Goal: Information Seeking & Learning: Find specific fact

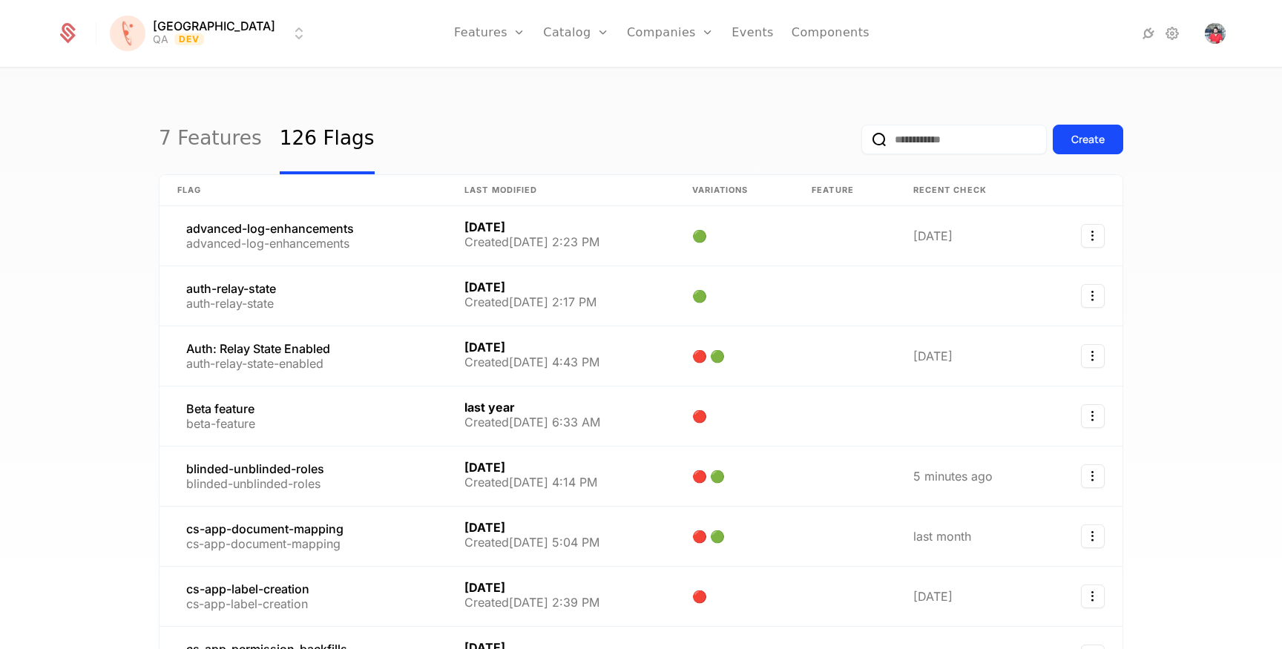
click at [941, 146] on input "email" at bounding box center [955, 140] width 186 height 30
click at [278, 466] on link at bounding box center [303, 476] width 287 height 59
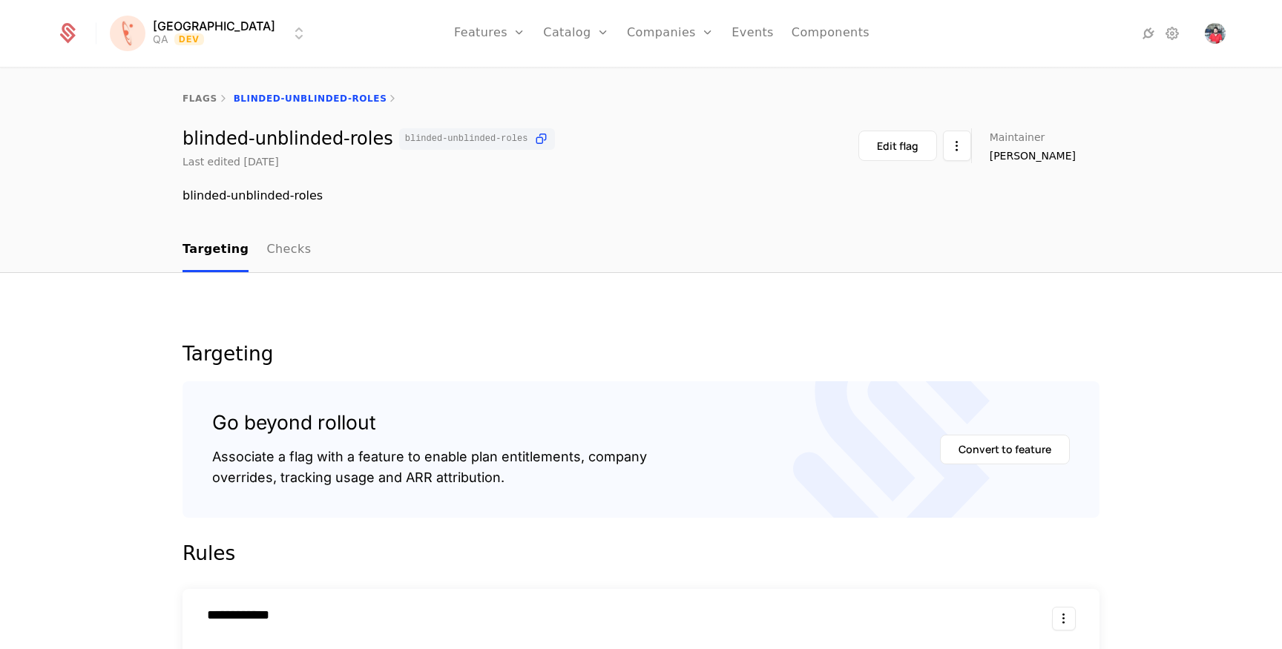
click at [298, 255] on nav "Targeting Checks" at bounding box center [641, 251] width 917 height 44
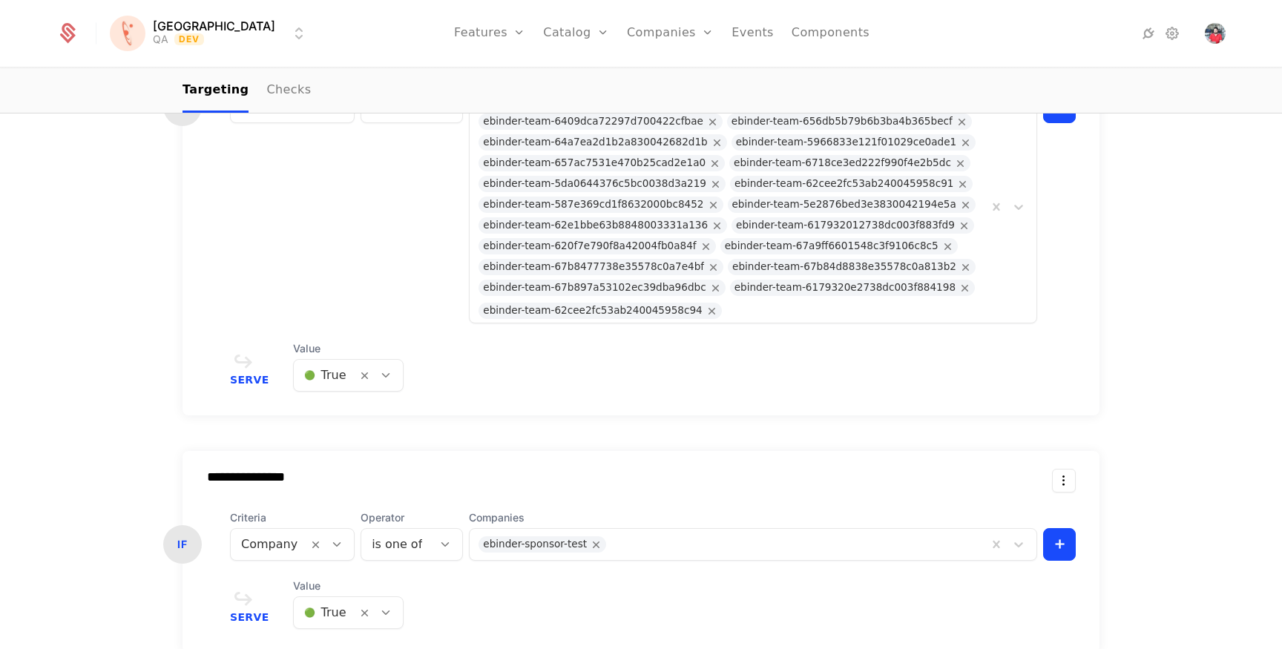
scroll to position [753, 0]
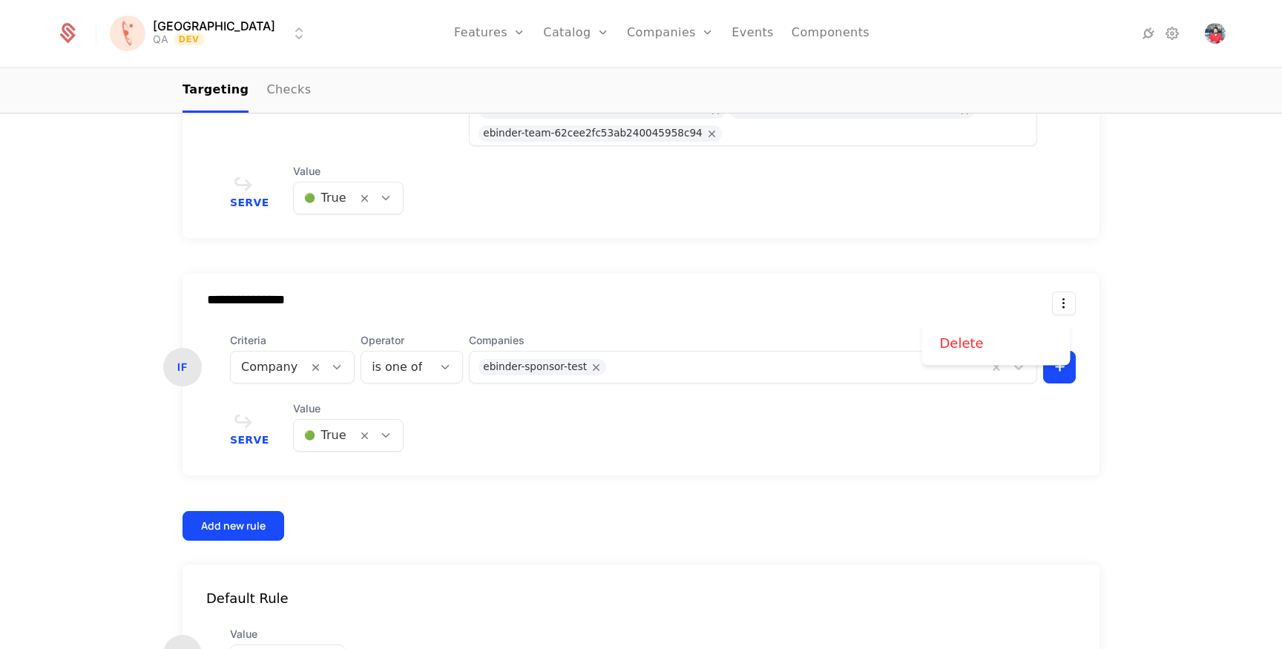
click at [1065, 301] on html "**********" at bounding box center [641, 324] width 1282 height 649
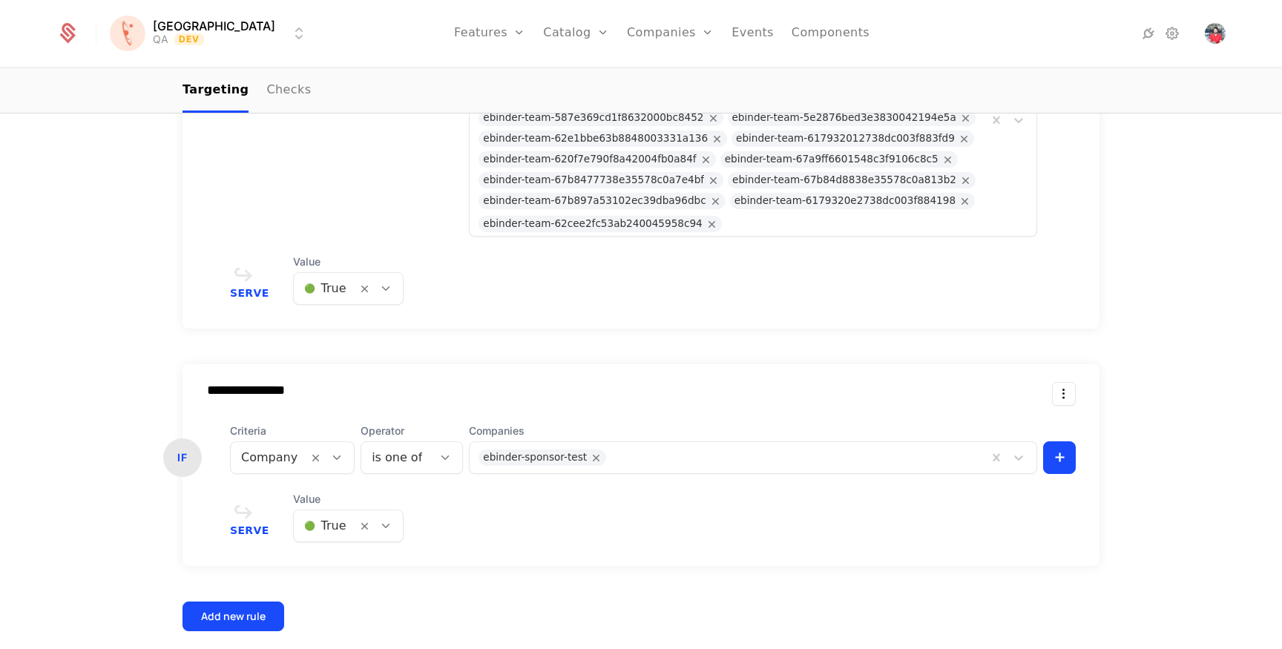
scroll to position [653, 0]
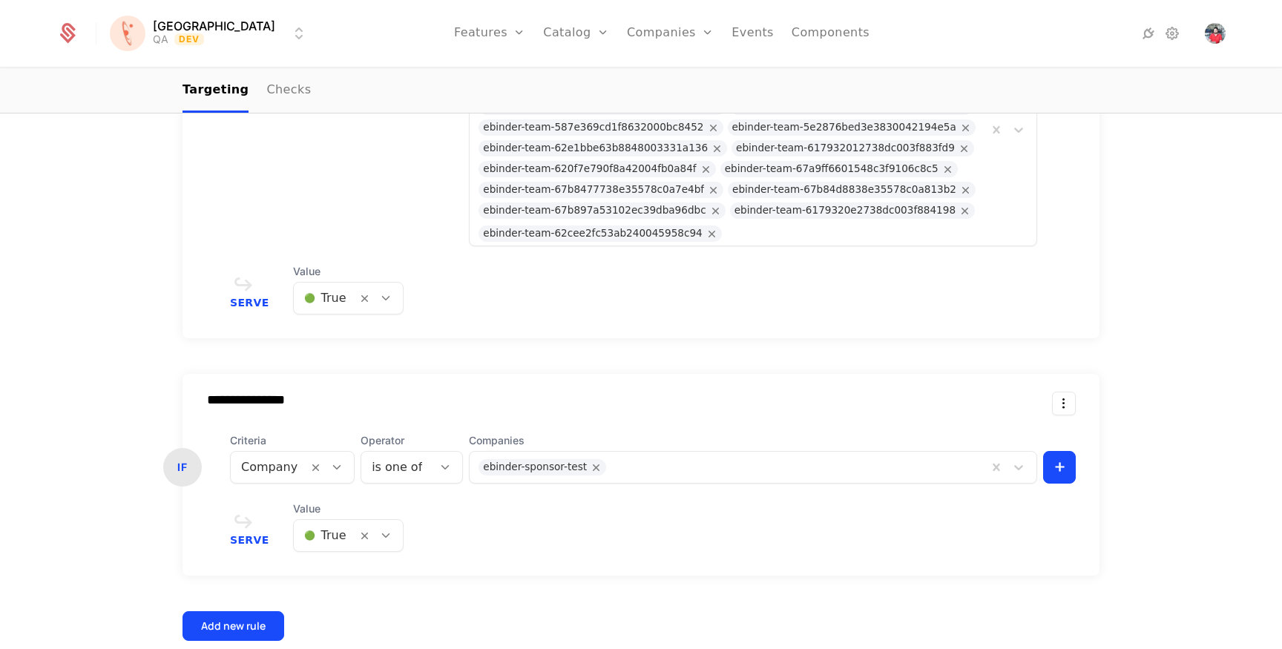
click at [198, 393] on input "**********" at bounding box center [406, 400] width 422 height 15
drag, startPoint x: 203, startPoint y: 398, endPoint x: 350, endPoint y: 394, distance: 146.2
click at [350, 394] on input "**********" at bounding box center [406, 400] width 422 height 15
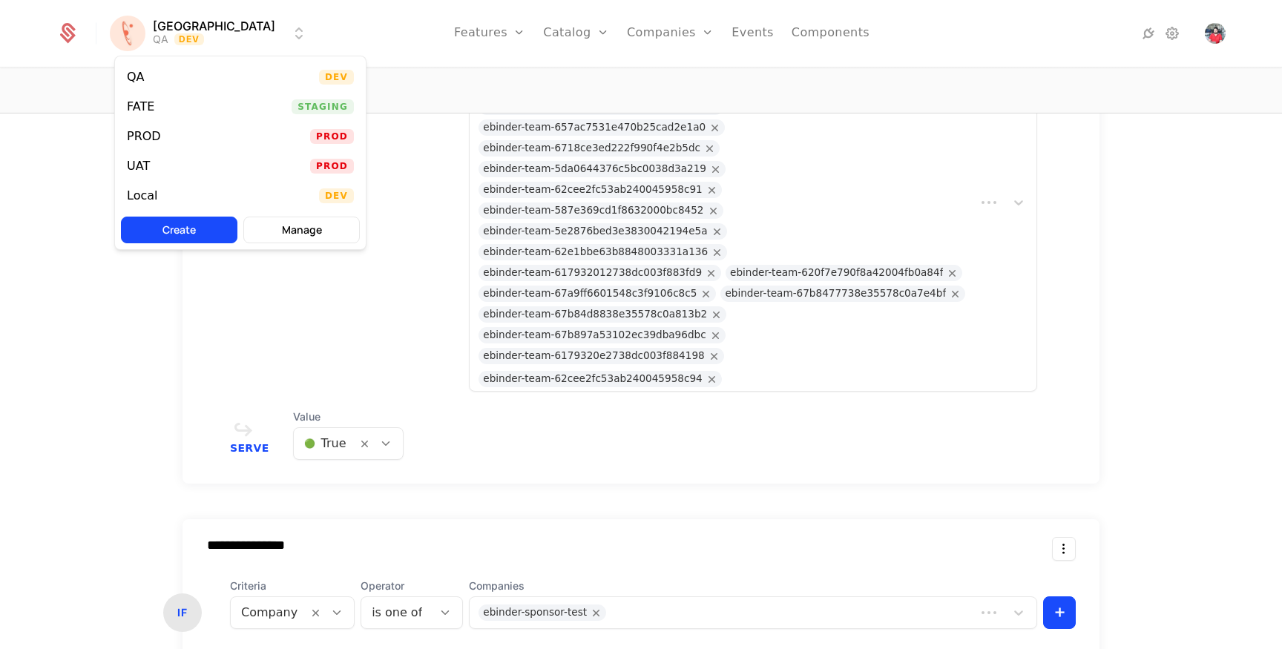
click at [222, 36] on html "**********" at bounding box center [641, 324] width 1282 height 649
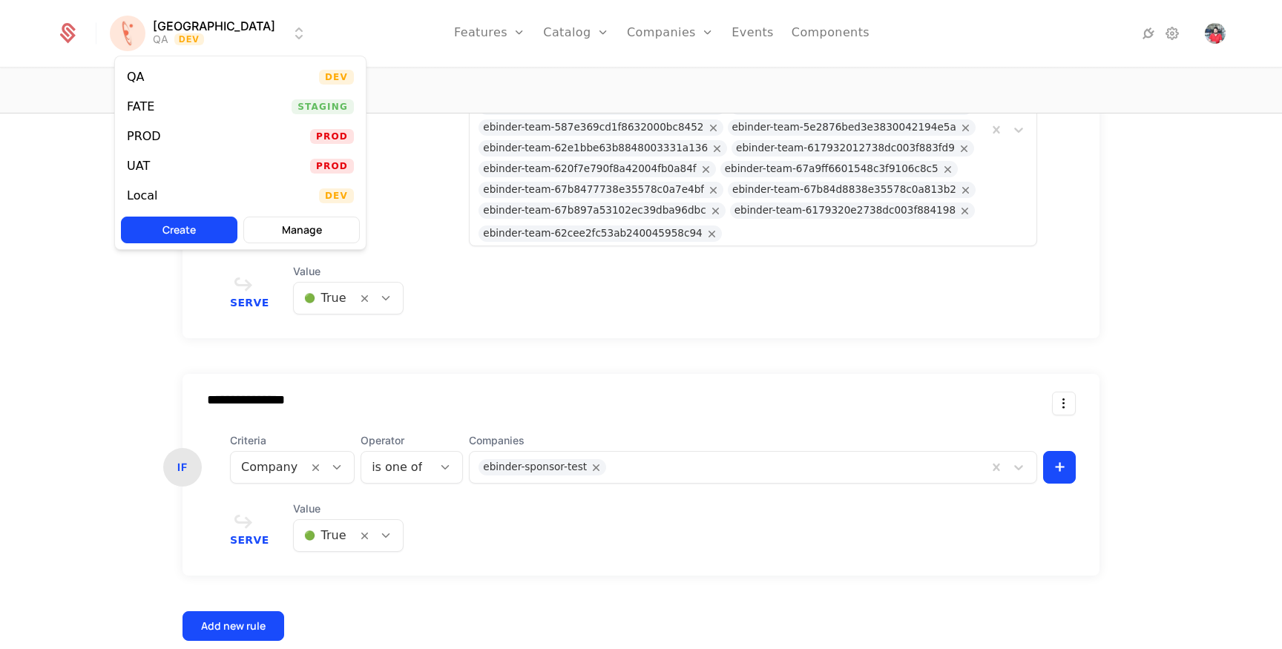
click at [189, 134] on div "PROD Prod" at bounding box center [240, 137] width 251 height 30
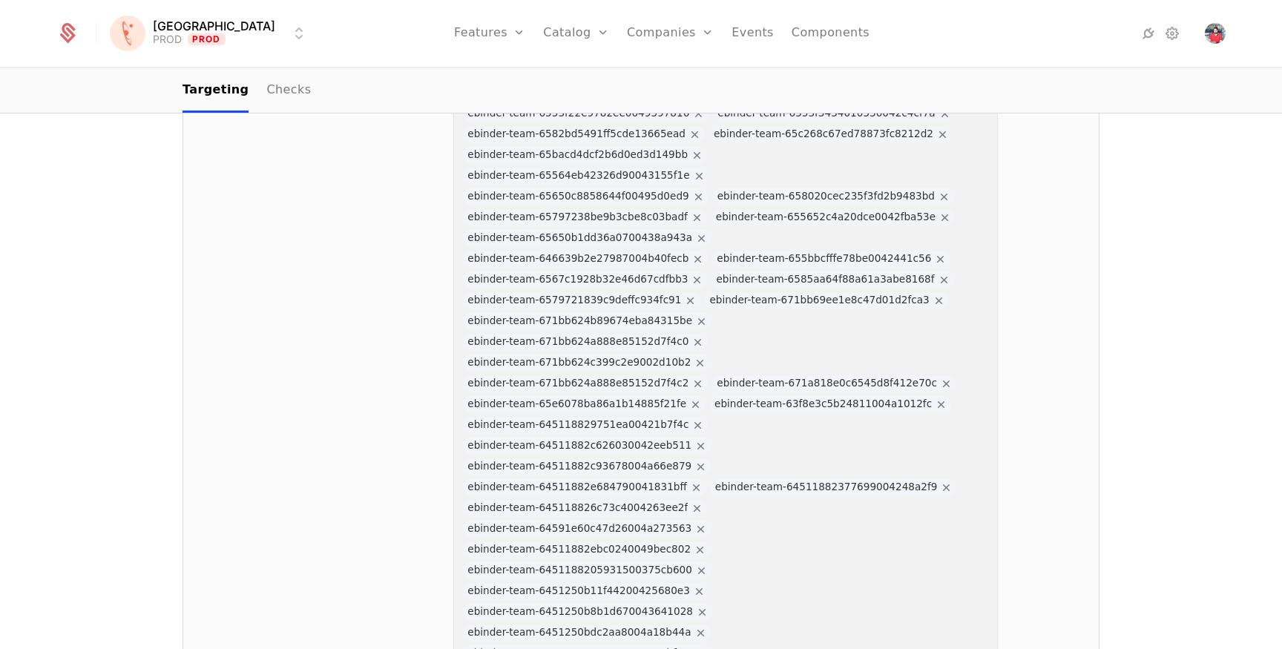
scroll to position [10872, 0]
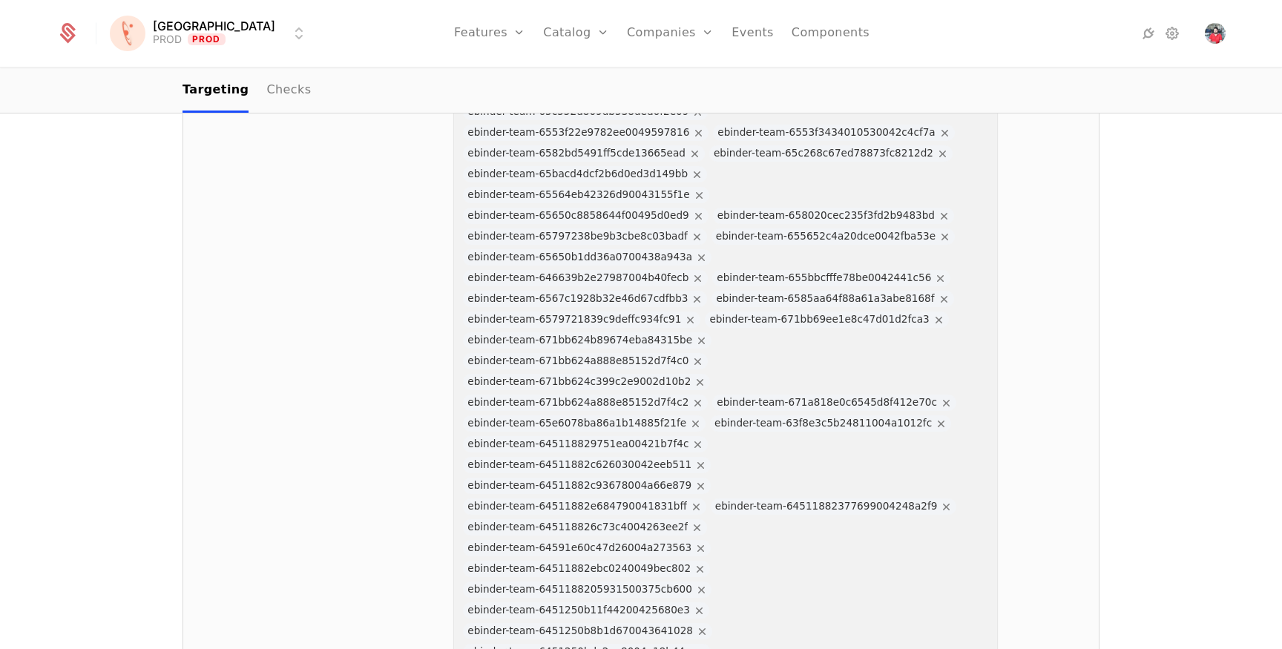
click at [214, 30] on html "Florence PROD Prod Features Features Flags Catalog Plans Add Ons Credits Config…" at bounding box center [641, 324] width 1282 height 649
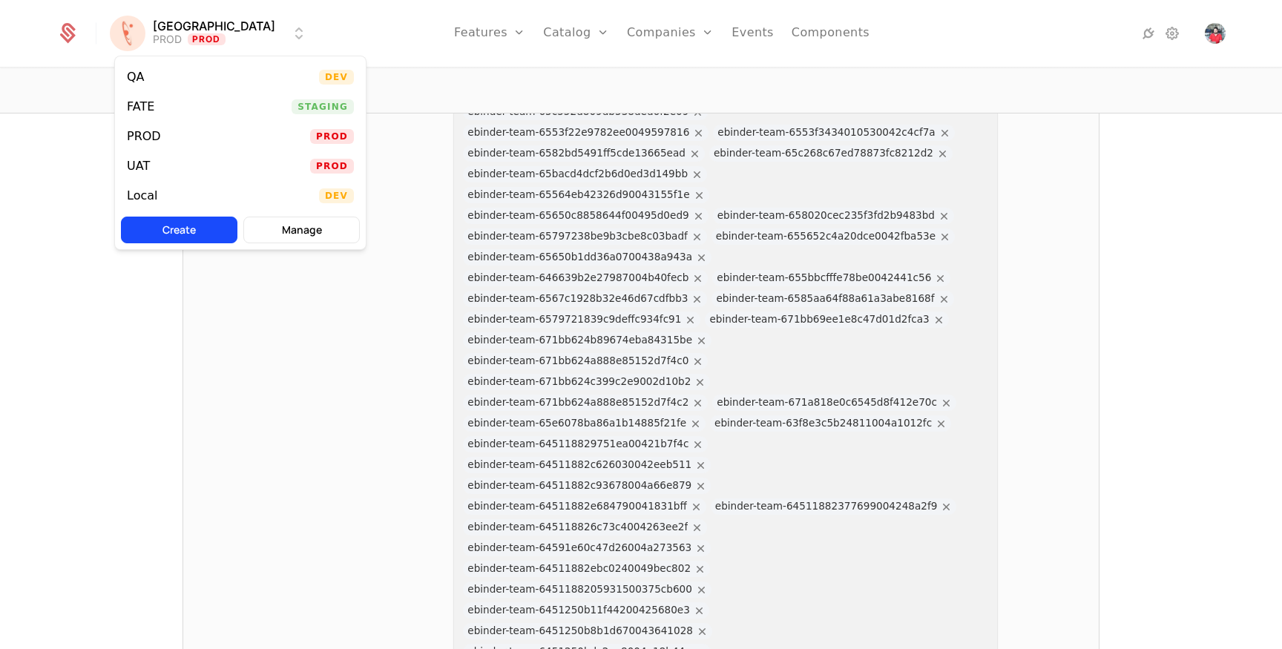
click at [185, 172] on div "UAT Prod" at bounding box center [240, 166] width 251 height 30
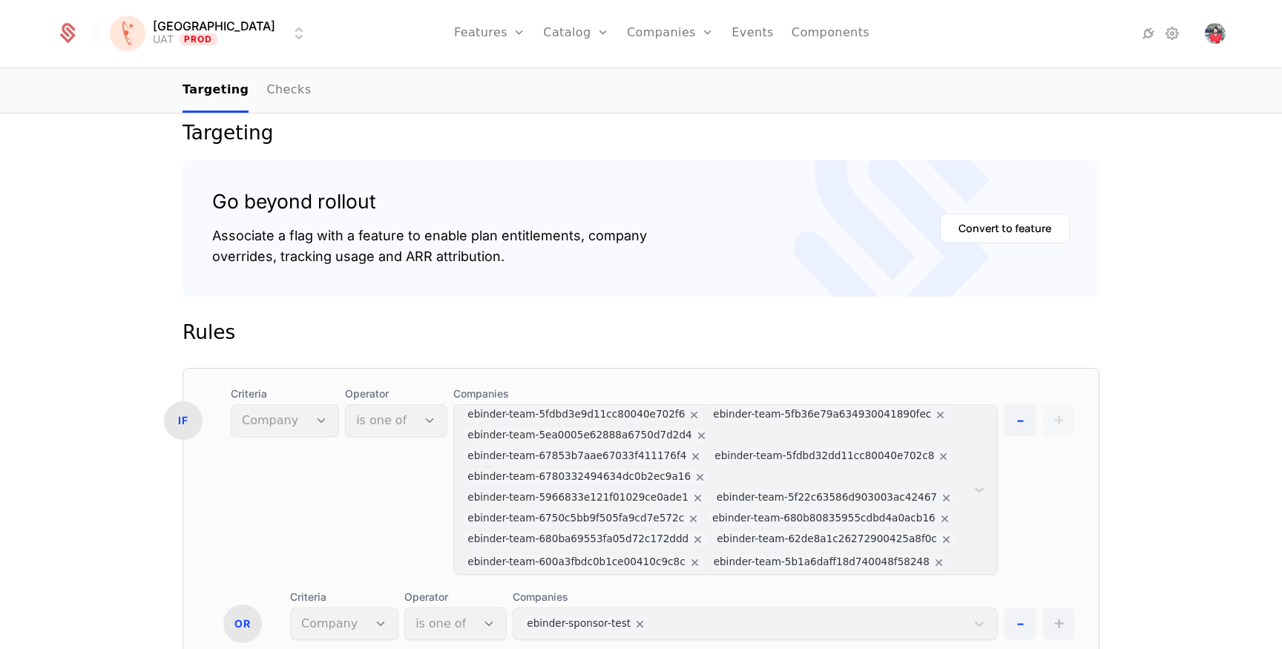
scroll to position [230, 0]
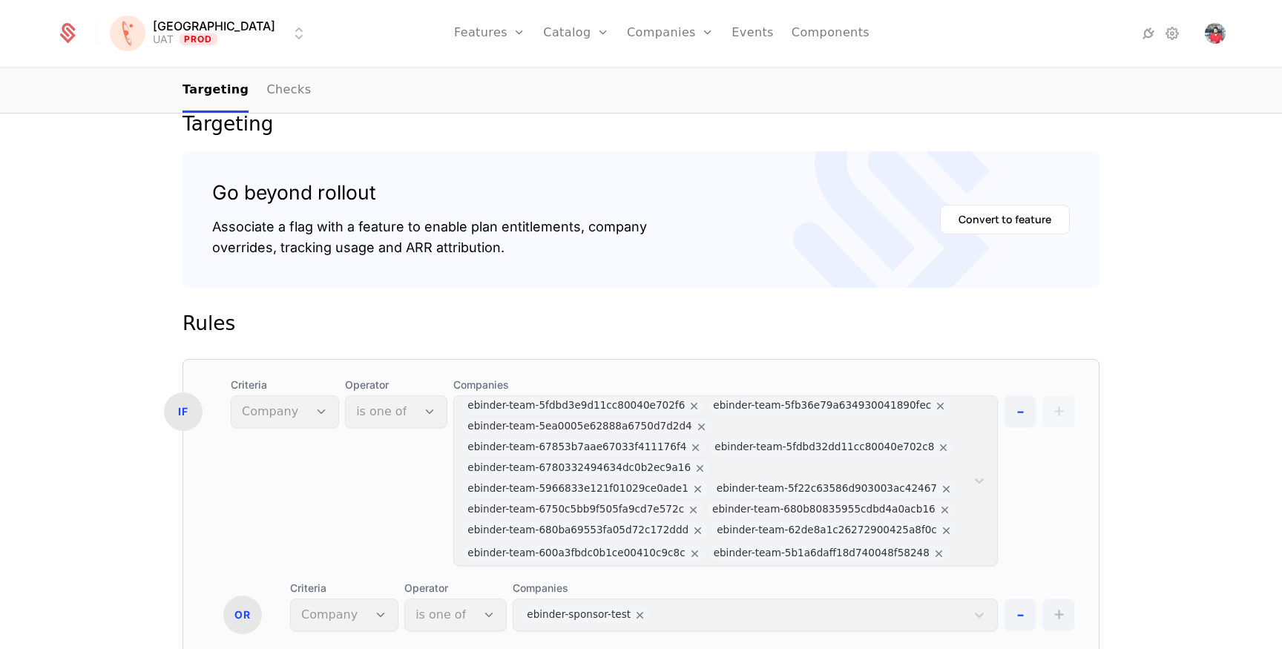
click at [220, 16] on div "Florence UAT Prod Features Features Flags Catalog Plans Add Ons Credits Configu…" at bounding box center [641, 33] width 1170 height 67
click at [217, 32] on html "Florence UAT Prod Features Features Flags Catalog Plans Add Ons Credits Configu…" at bounding box center [641, 324] width 1282 height 649
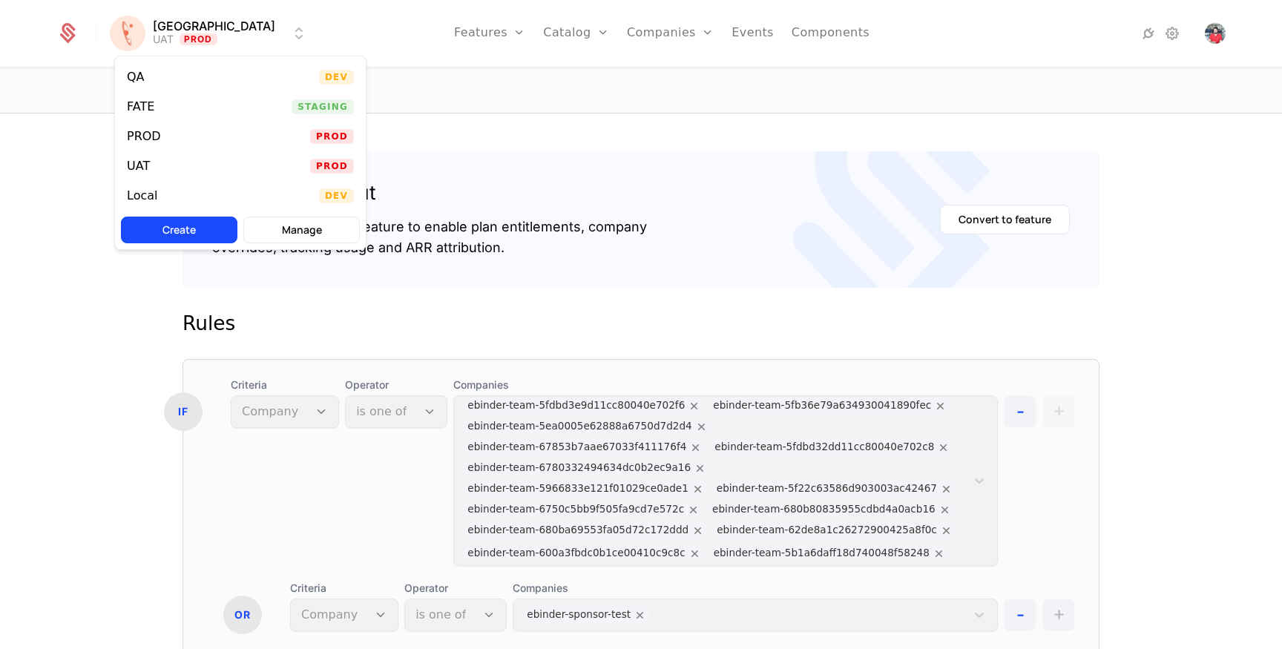
click at [180, 82] on div "QA Dev" at bounding box center [240, 77] width 251 height 30
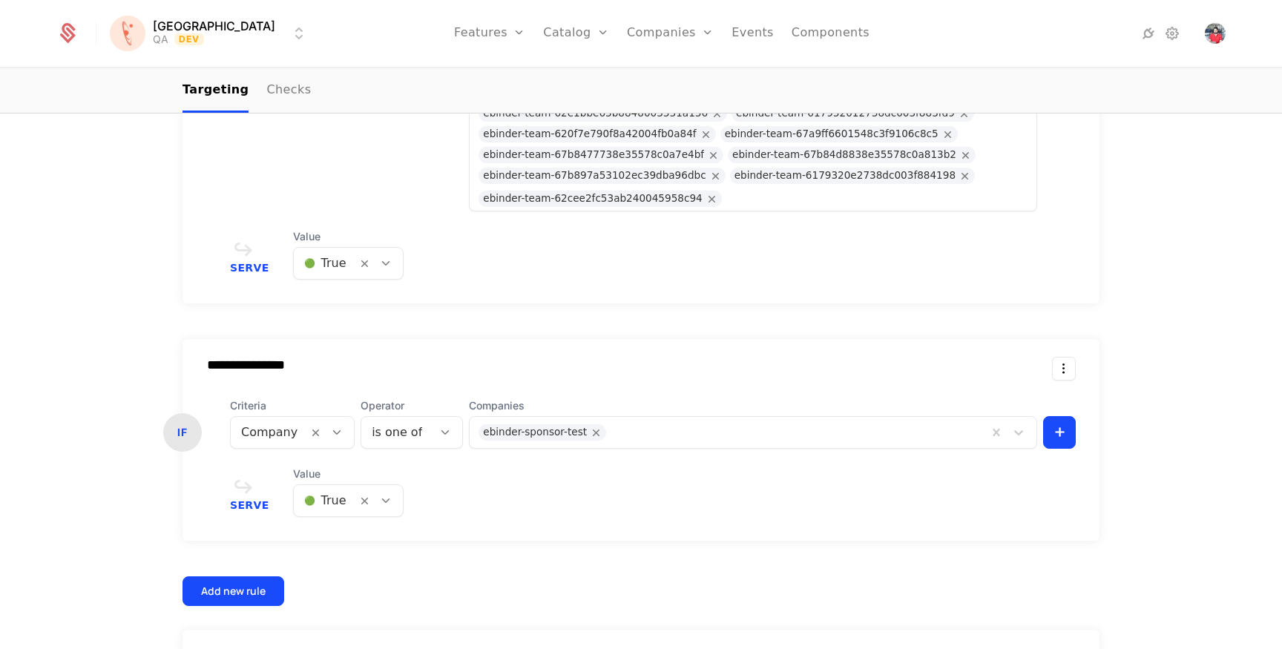
scroll to position [764, 0]
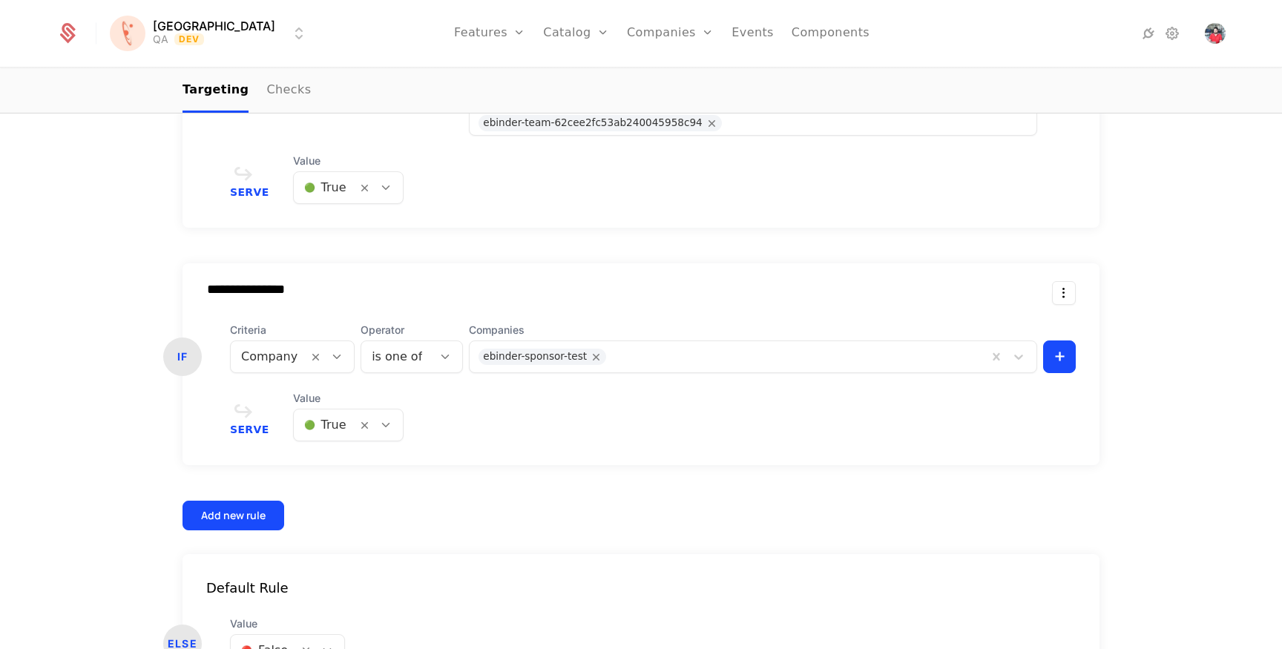
click at [210, 39] on html "**********" at bounding box center [641, 324] width 1282 height 649
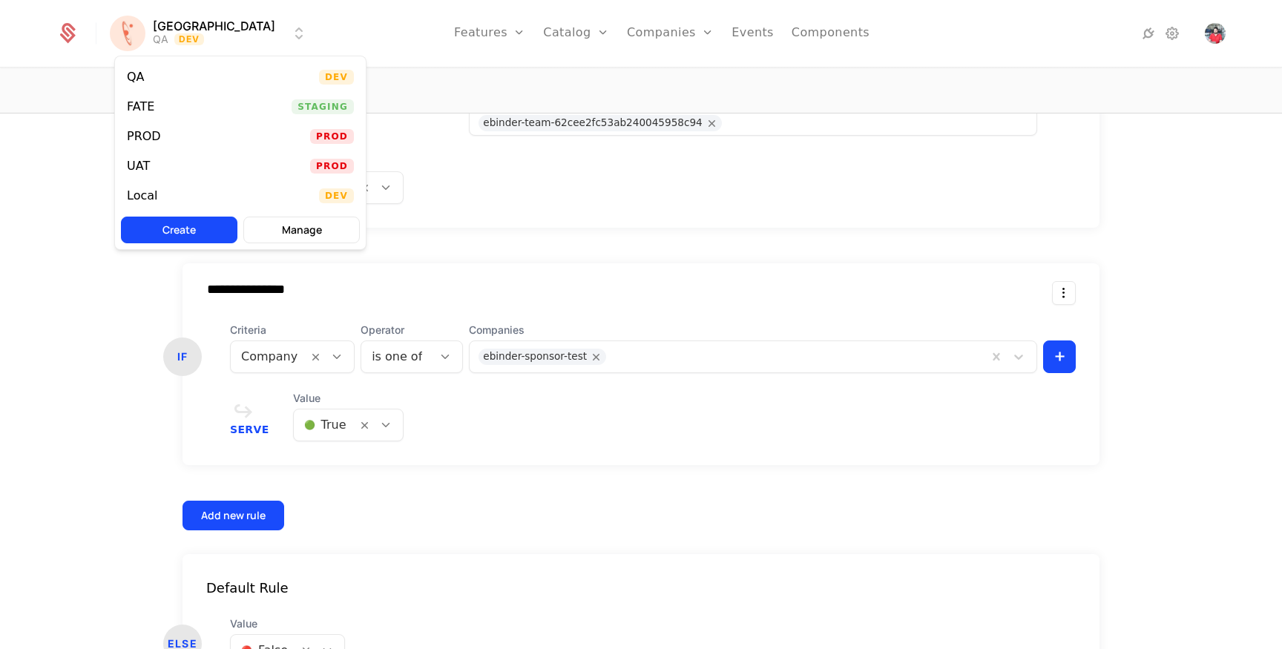
click at [183, 128] on div "PROD Prod" at bounding box center [240, 137] width 251 height 30
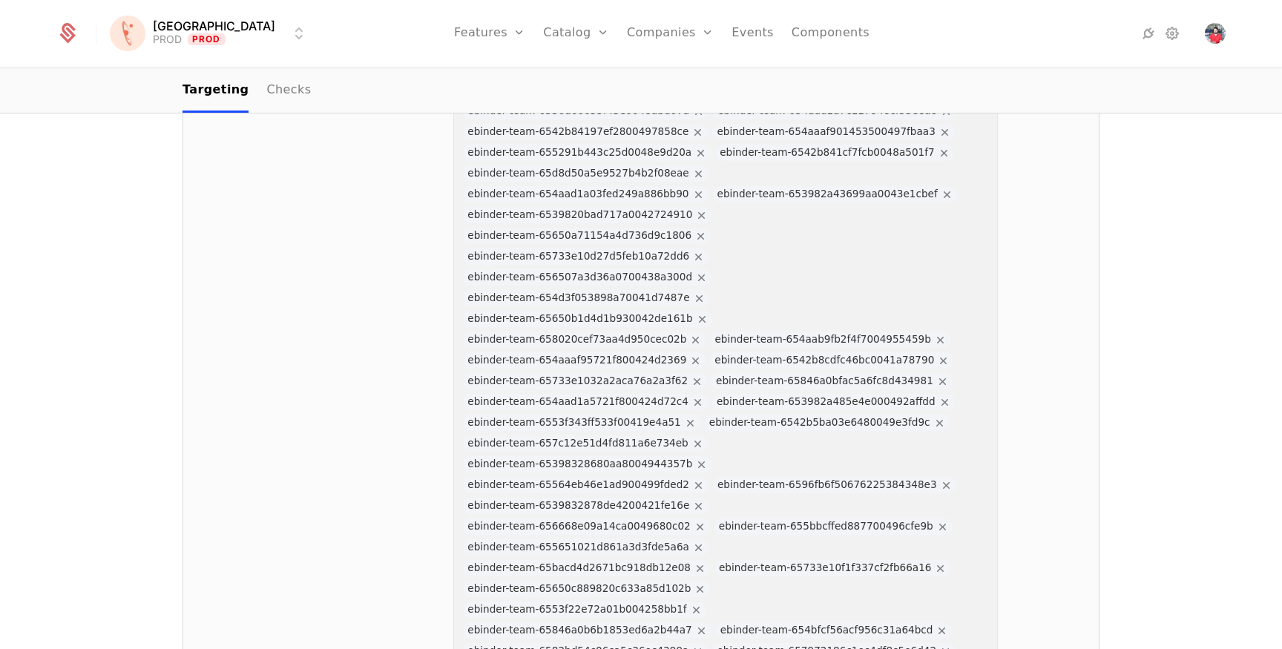
scroll to position [10440, 0]
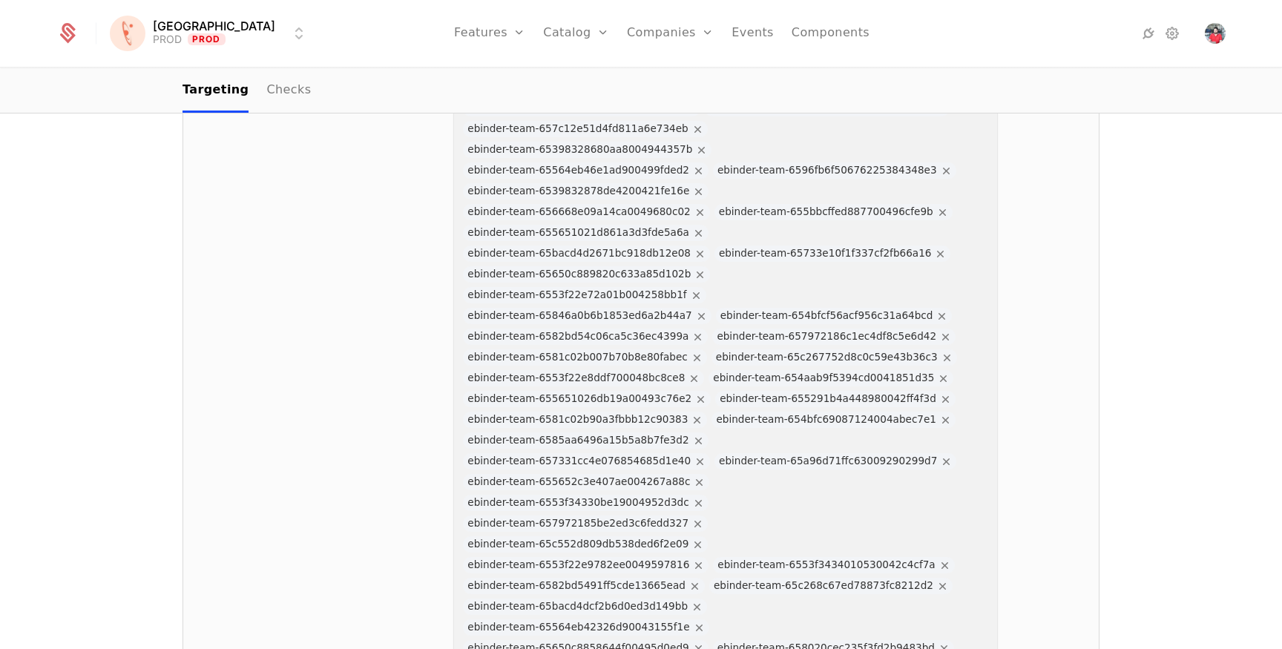
click at [223, 22] on html "Florence PROD Prod Features Features Flags Catalog Plans Add Ons Credits Config…" at bounding box center [641, 324] width 1282 height 649
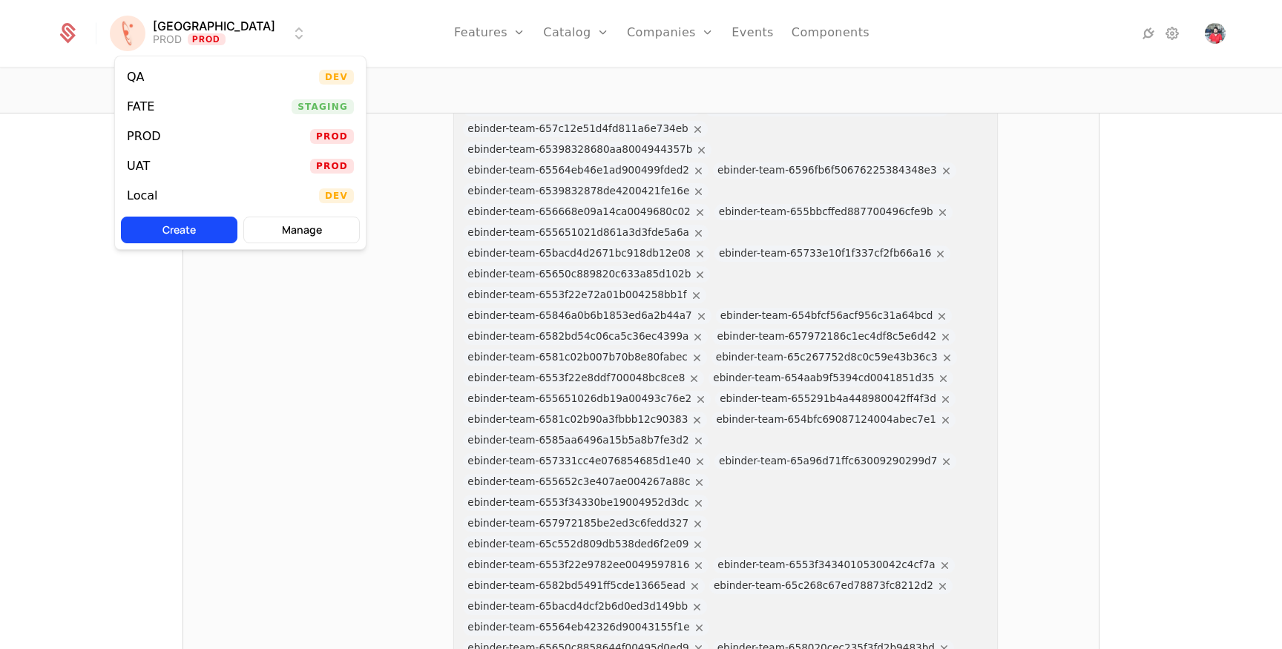
click at [194, 67] on div "QA Dev" at bounding box center [240, 77] width 251 height 30
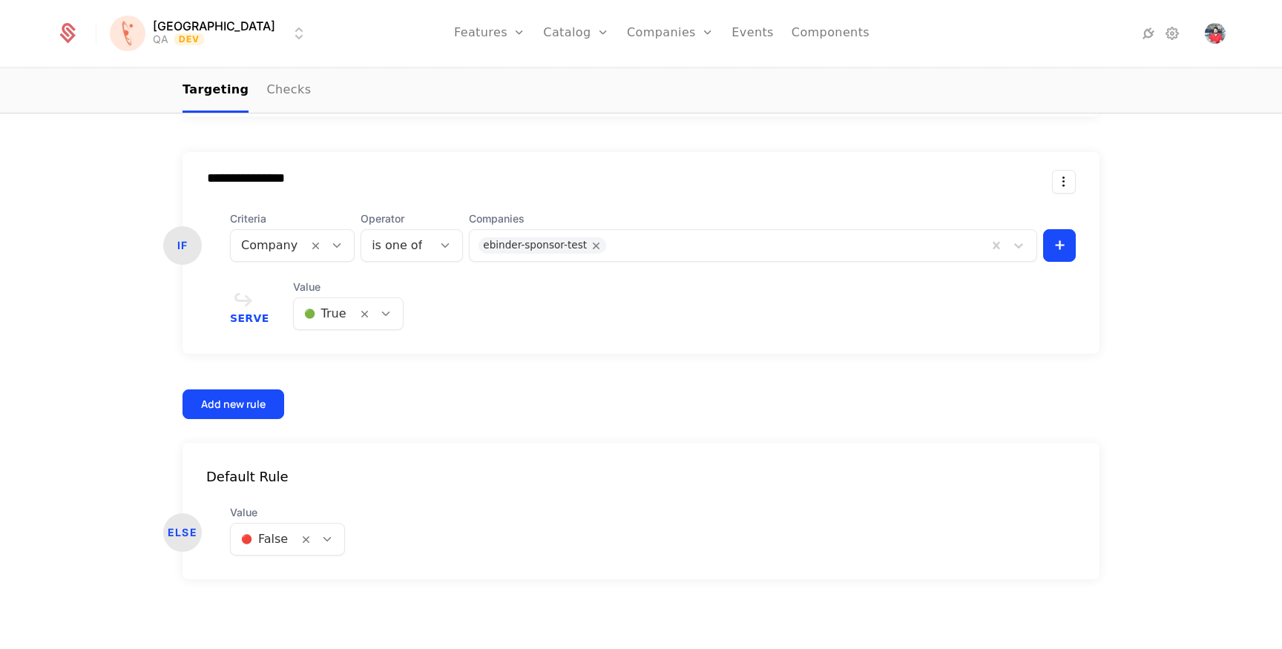
scroll to position [802, 0]
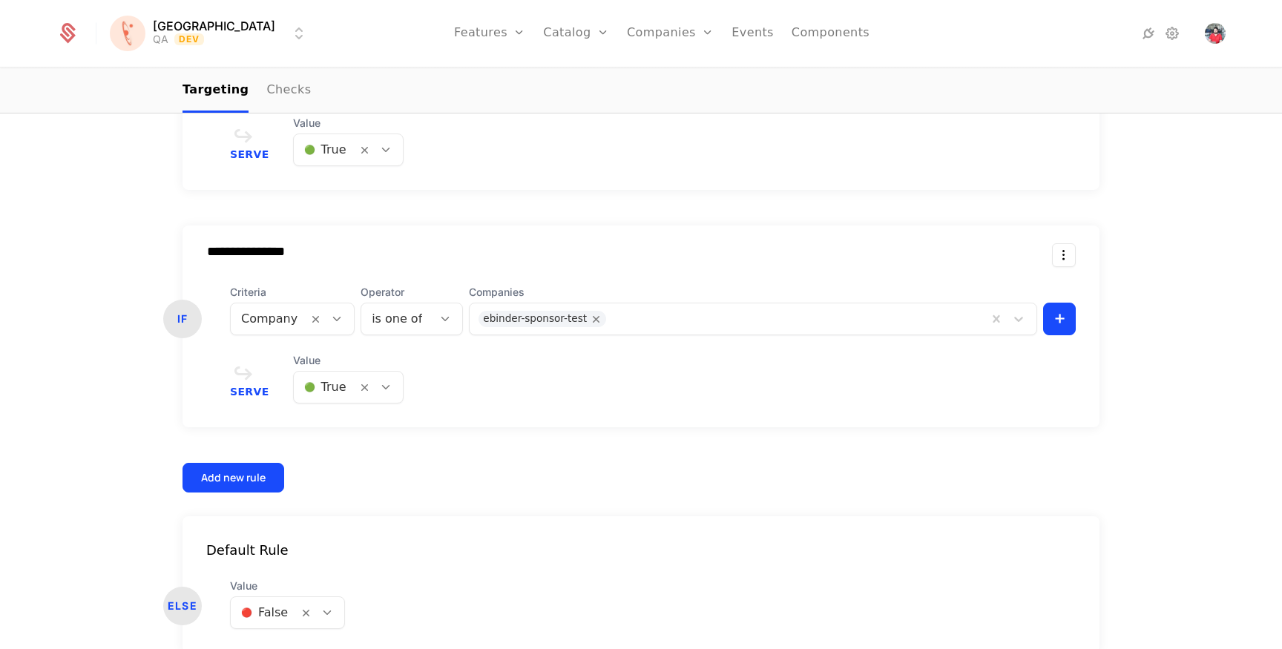
drag, startPoint x: 196, startPoint y: 252, endPoint x: 346, endPoint y: 255, distance: 149.9
click at [346, 255] on input "**********" at bounding box center [406, 251] width 422 height 15
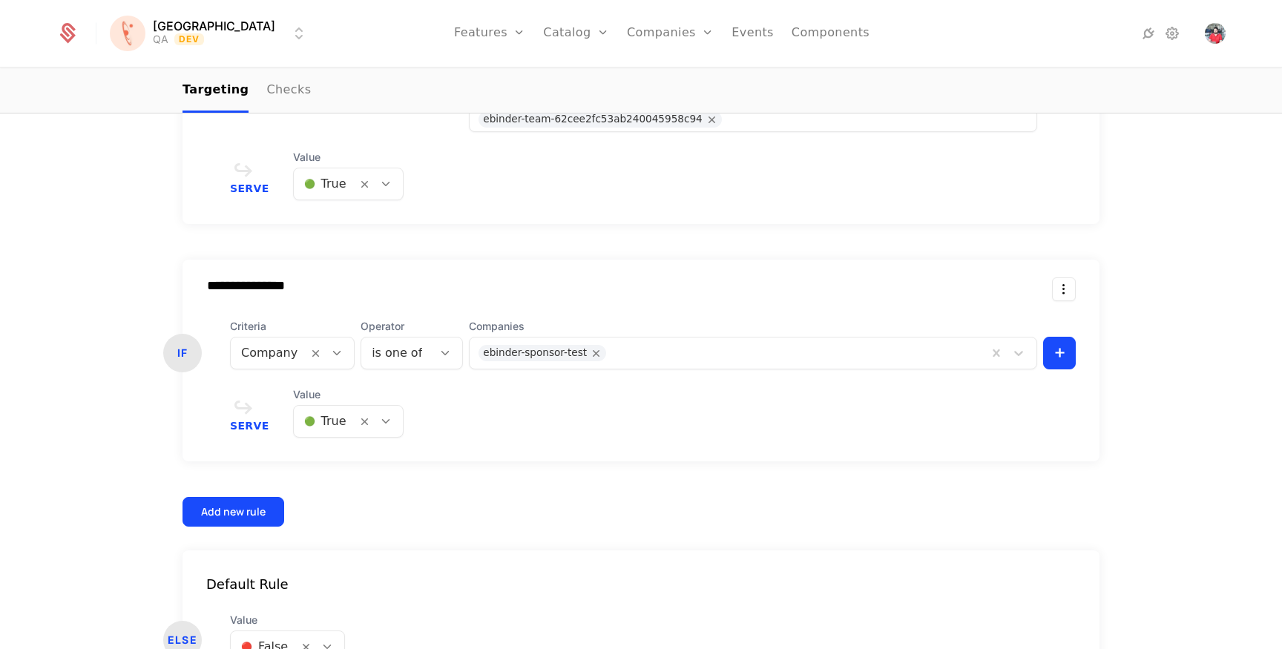
click at [646, 490] on div "**********" at bounding box center [641, 174] width 917 height 705
click at [330, 354] on icon at bounding box center [336, 353] width 13 height 13
click at [330, 353] on icon at bounding box center [336, 353] width 13 height 13
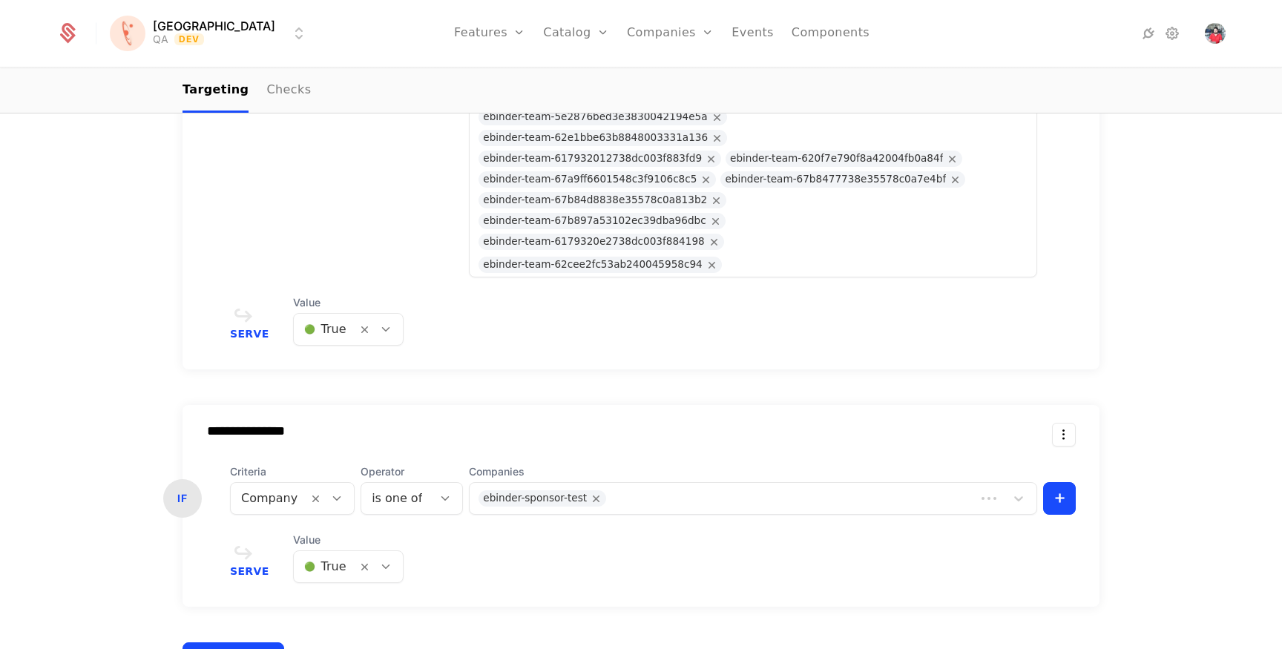
click at [200, 53] on div "Florence QA Dev Features Features Flags Catalog Plans Add Ons Credits Configura…" at bounding box center [641, 33] width 1170 height 67
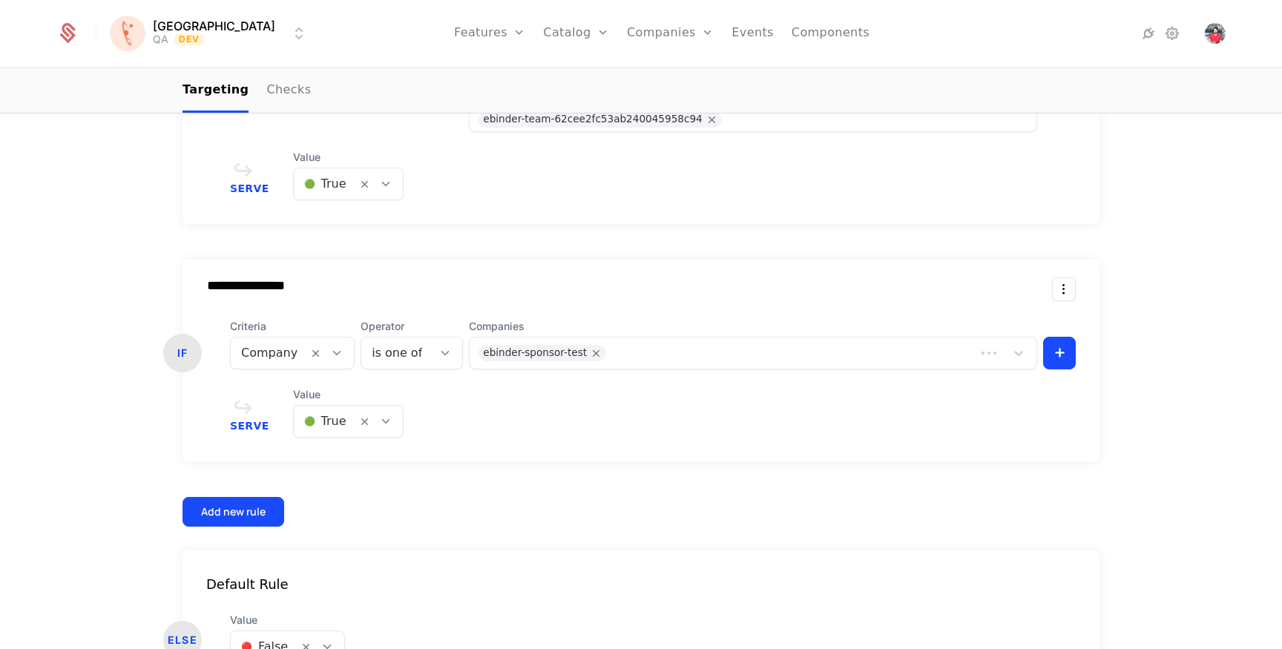
click at [202, 36] on html "**********" at bounding box center [641, 324] width 1282 height 649
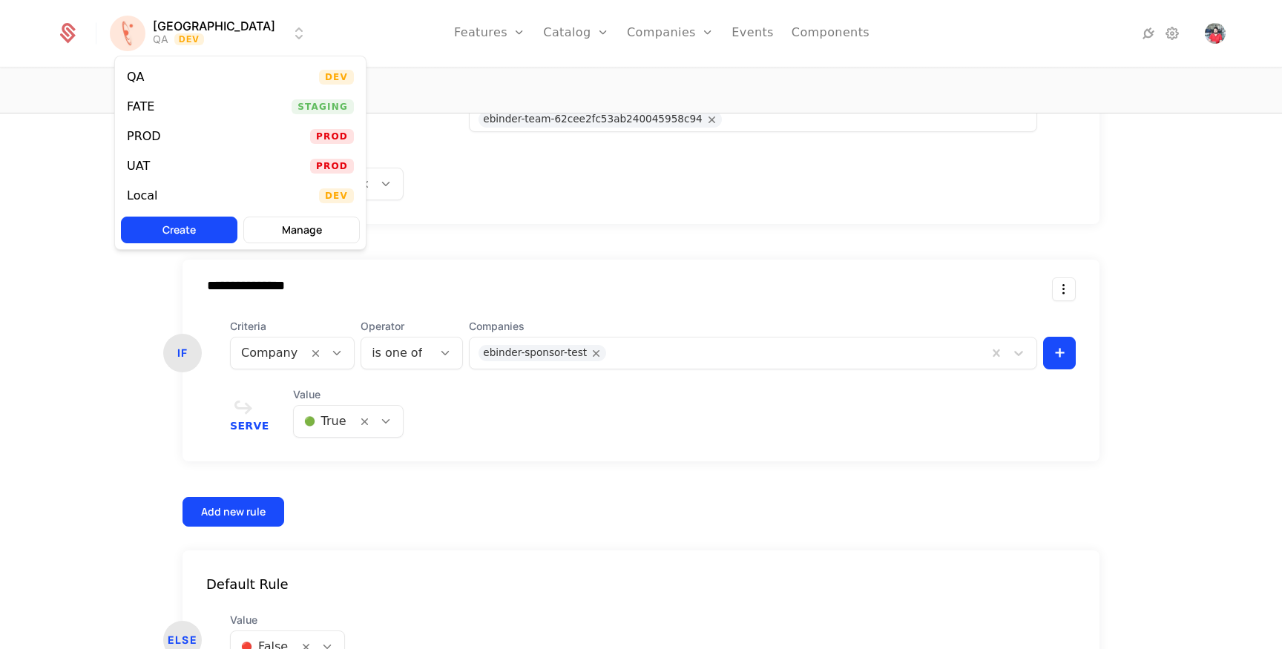
click at [194, 139] on div "PROD Prod" at bounding box center [240, 137] width 251 height 30
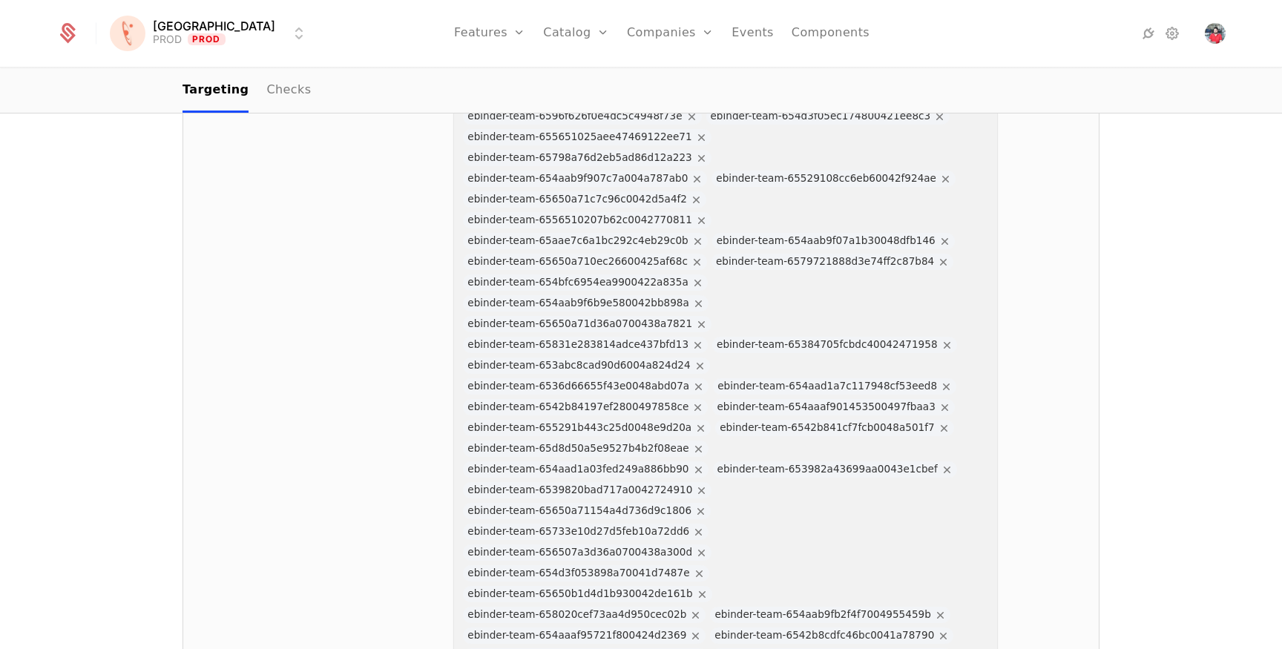
scroll to position [11004, 0]
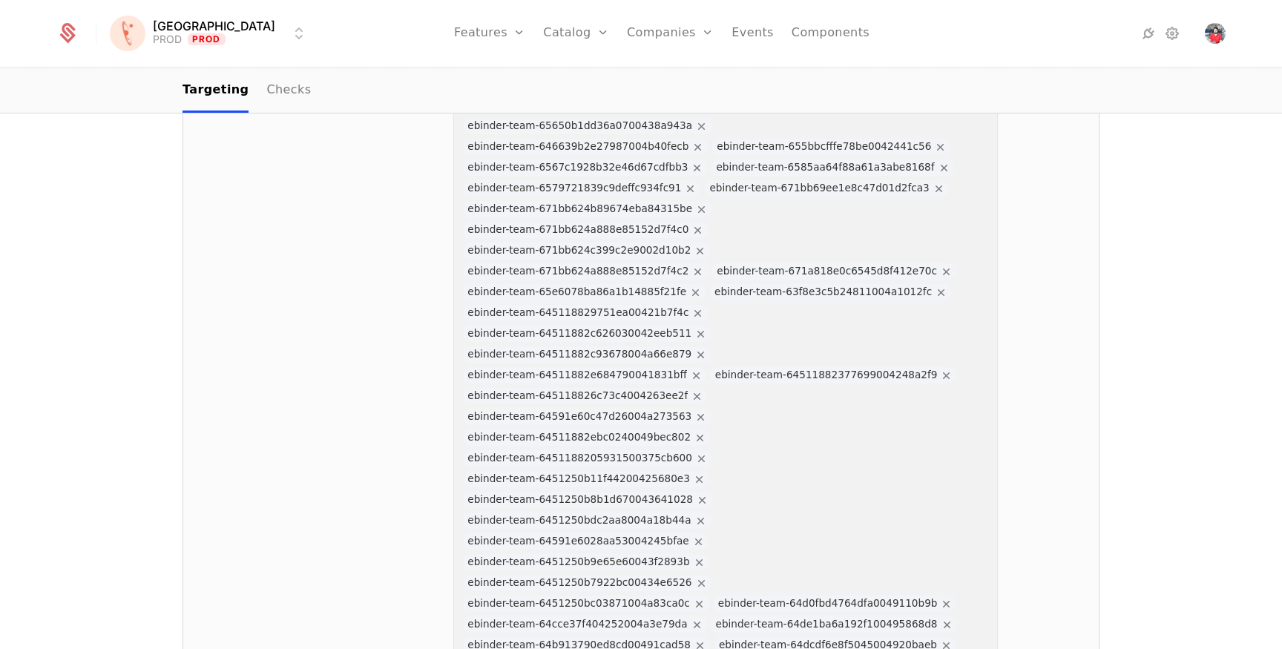
copy div "632c54bd6a6111004b0fe6db"
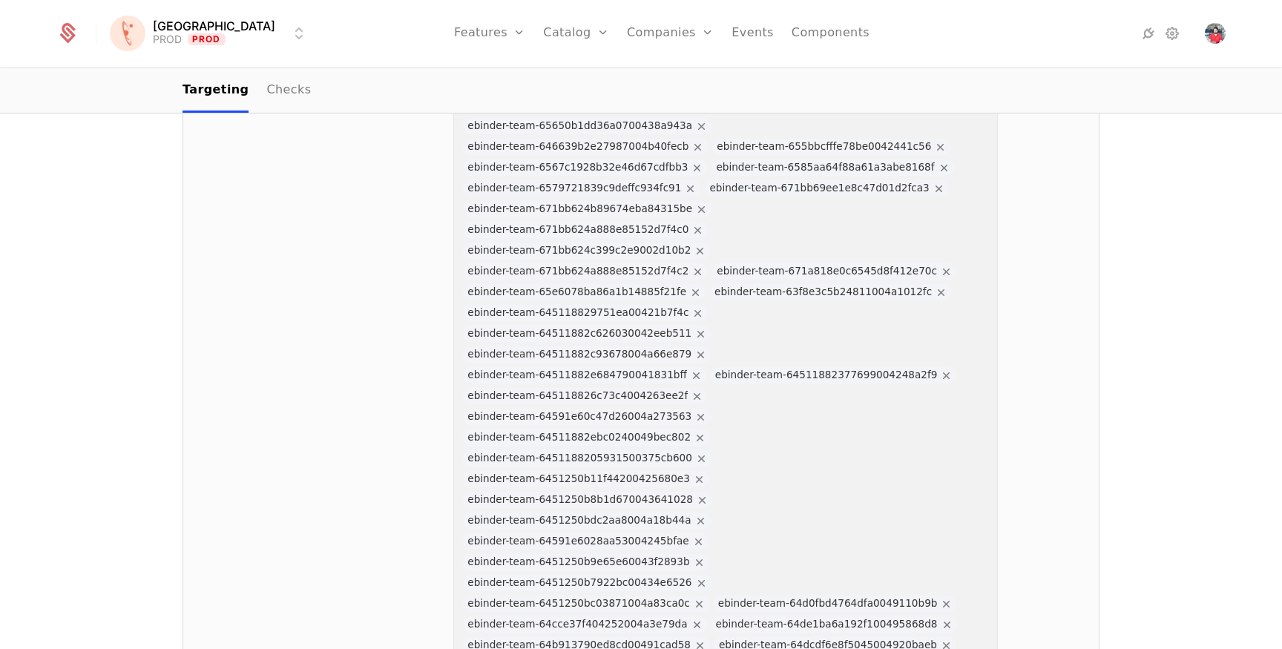
click at [645, 73] on link "Companies" at bounding box center [679, 73] width 68 height 12
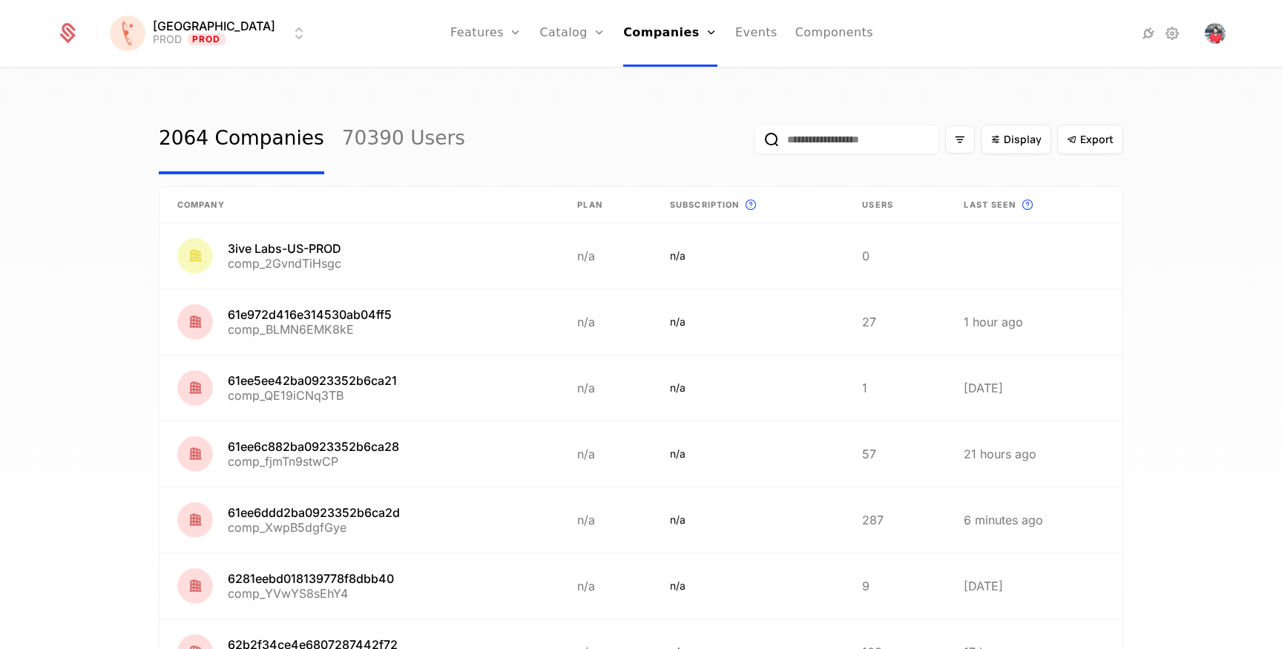
click at [540, 30] on link "Catalog" at bounding box center [573, 33] width 66 height 67
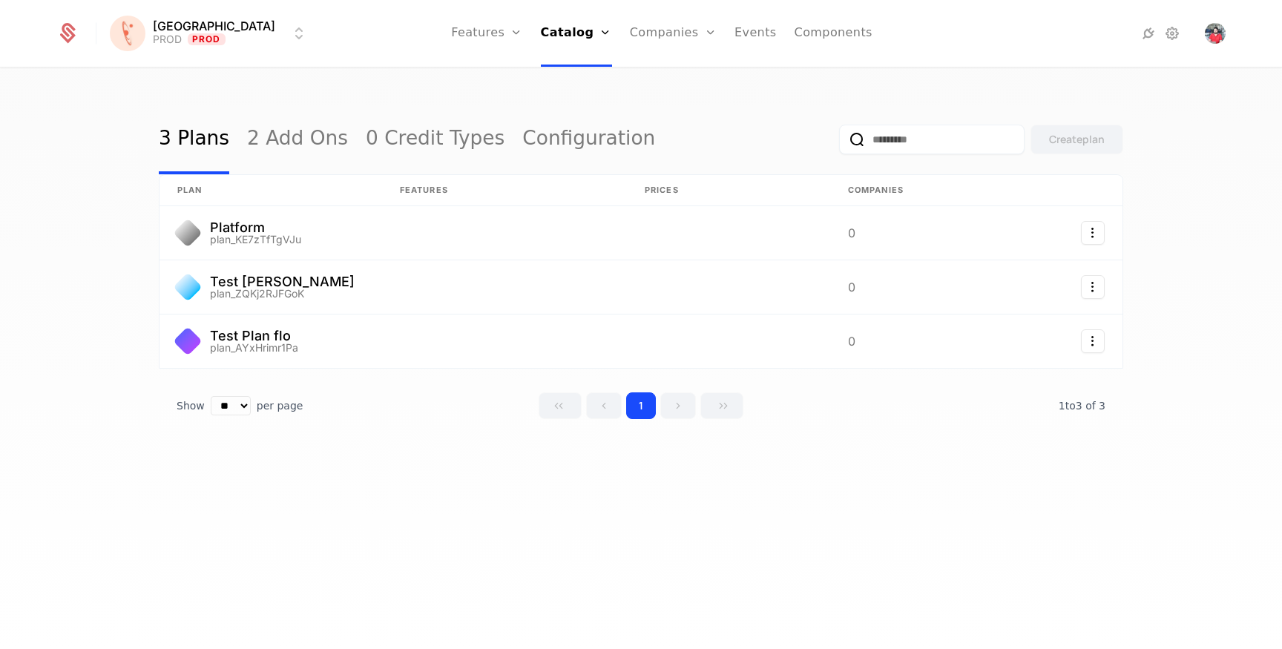
click at [630, 34] on link "Companies" at bounding box center [673, 33] width 87 height 67
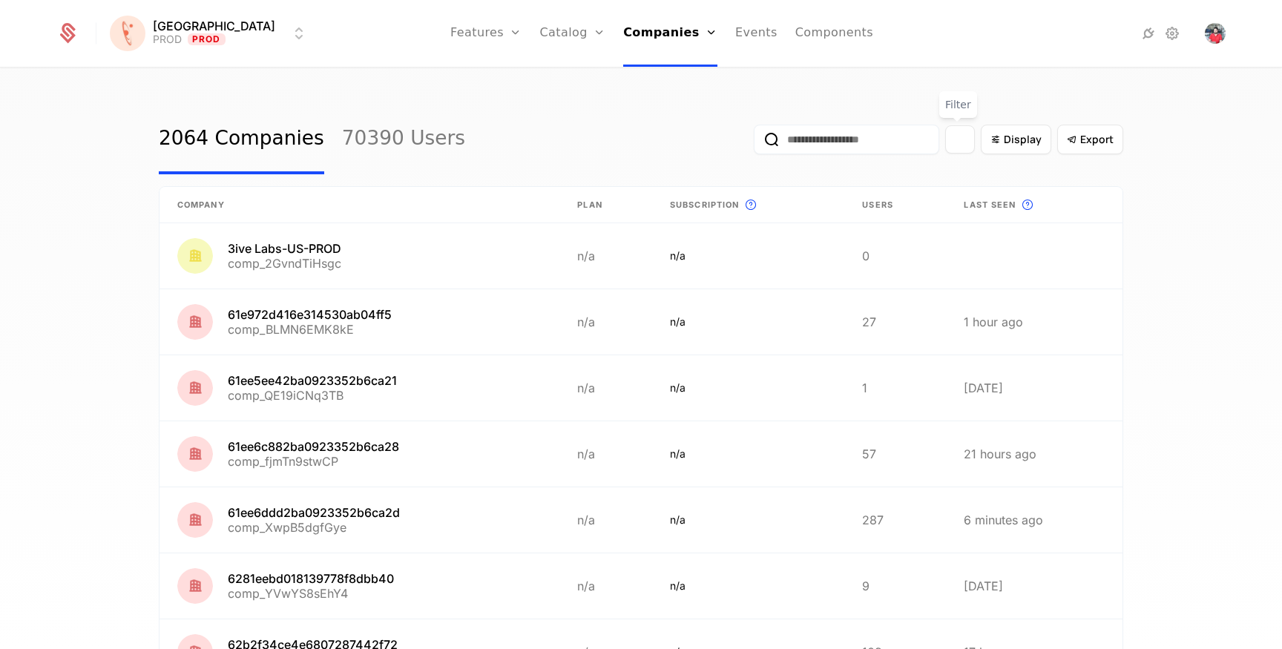
click at [966, 144] on div "Filter options" at bounding box center [960, 139] width 30 height 28
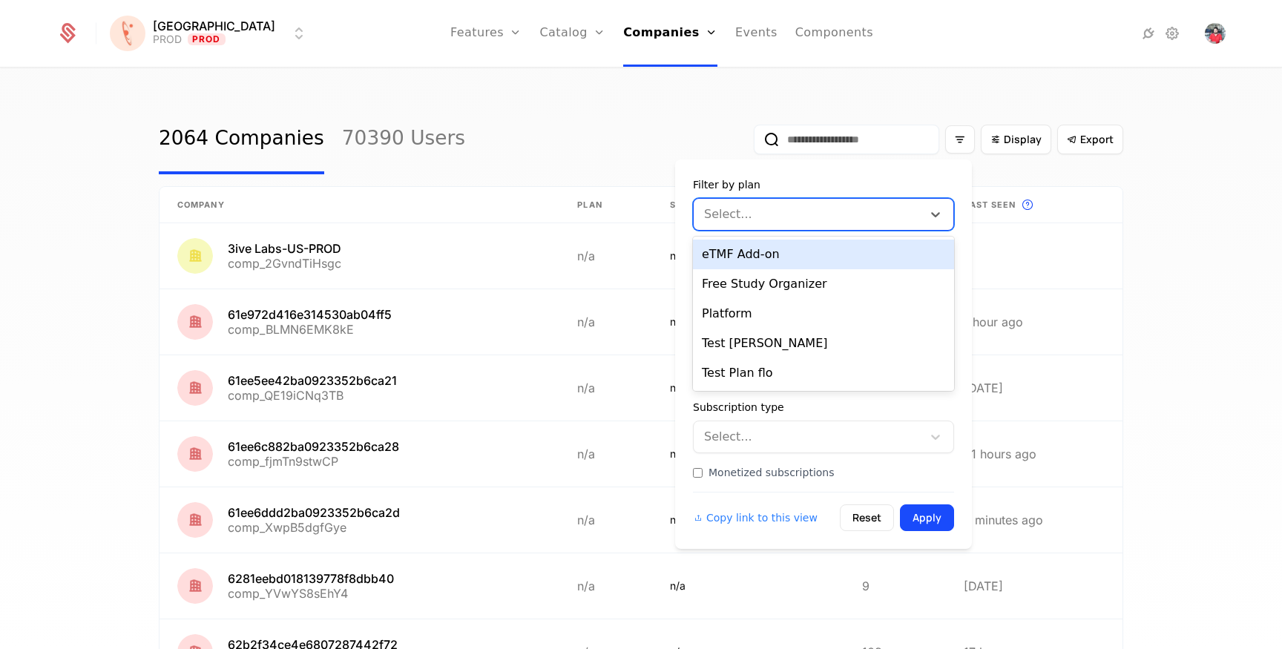
click at [921, 202] on div "Select..." at bounding box center [808, 214] width 229 height 27
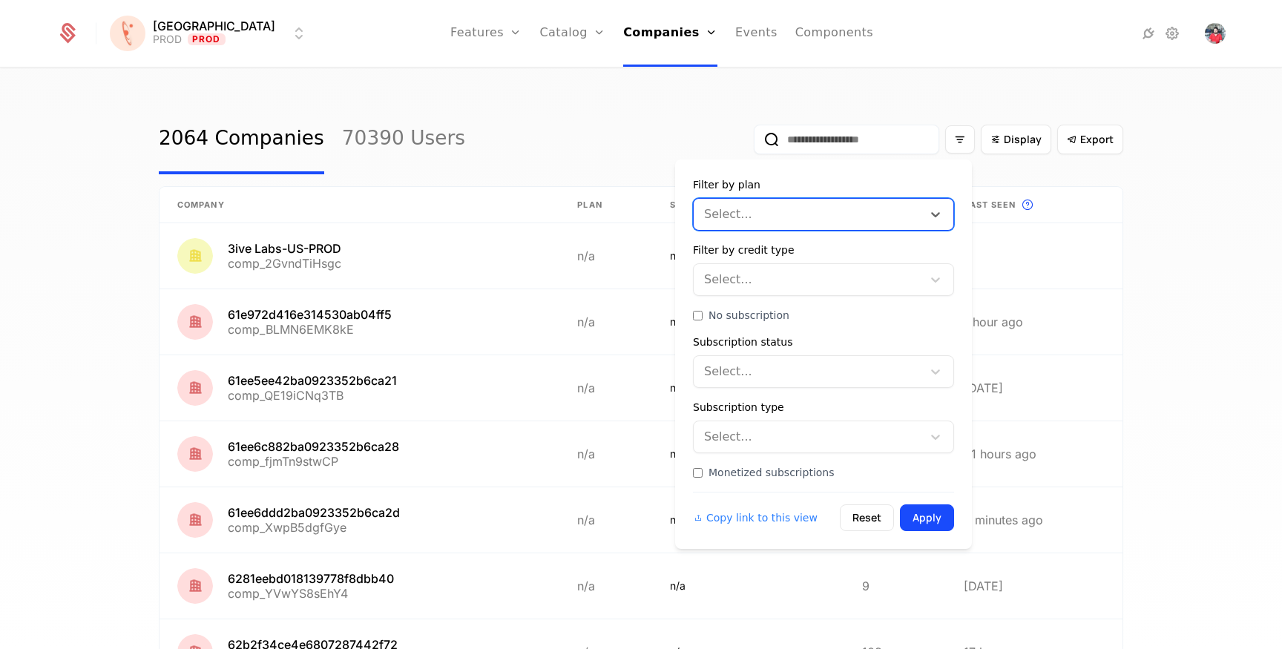
click at [921, 202] on div "Select..." at bounding box center [808, 214] width 229 height 27
click at [551, 131] on div "2064 Companies 70390 Users Display Export" at bounding box center [641, 140] width 965 height 70
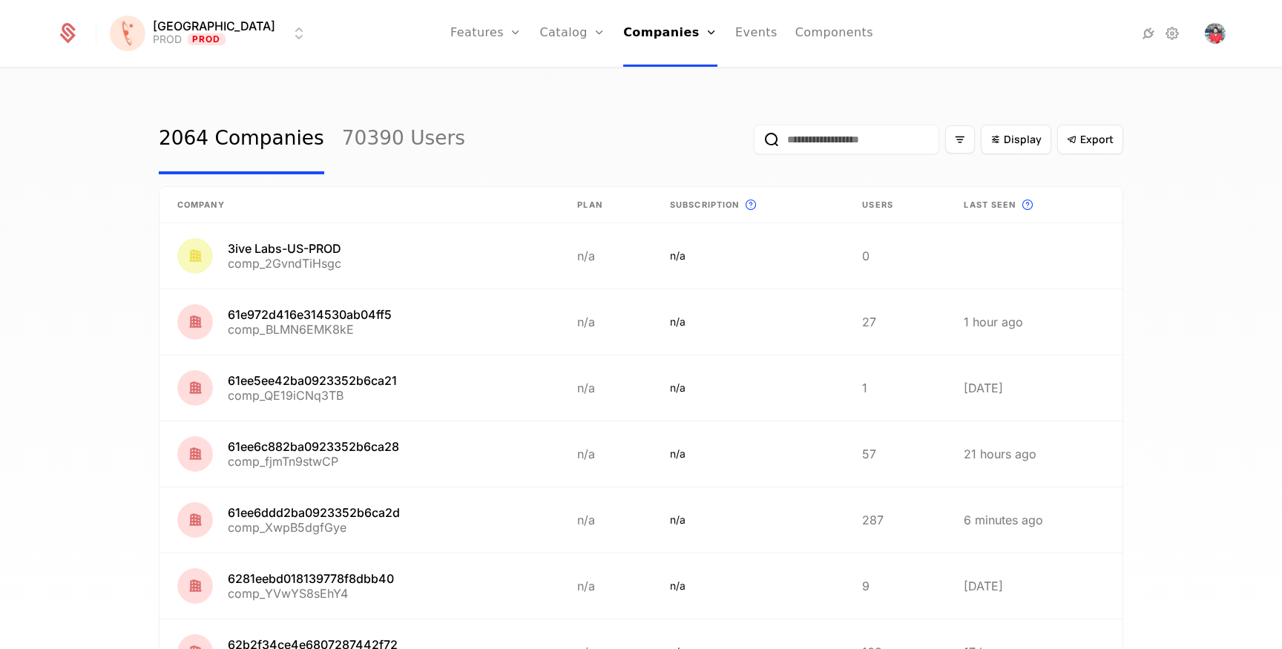
click at [828, 130] on input "email" at bounding box center [847, 140] width 186 height 30
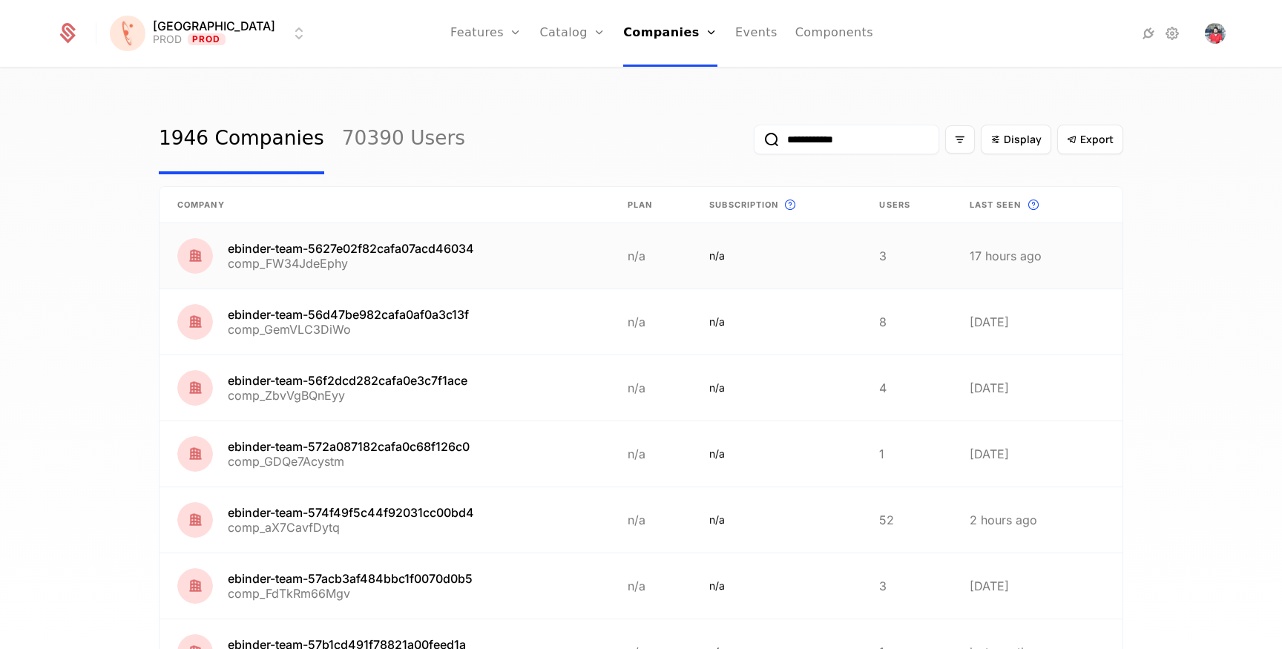
type input "**********"
click at [398, 249] on link at bounding box center [385, 255] width 450 height 65
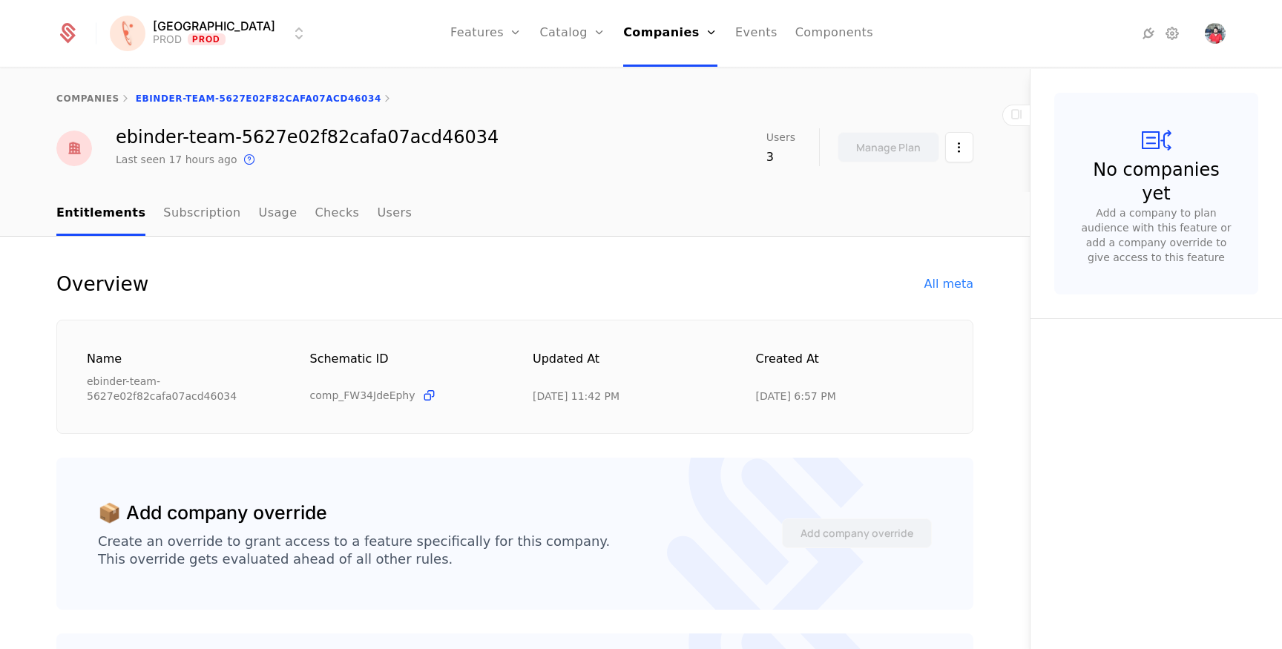
click at [321, 214] on link "Checks" at bounding box center [337, 214] width 45 height 44
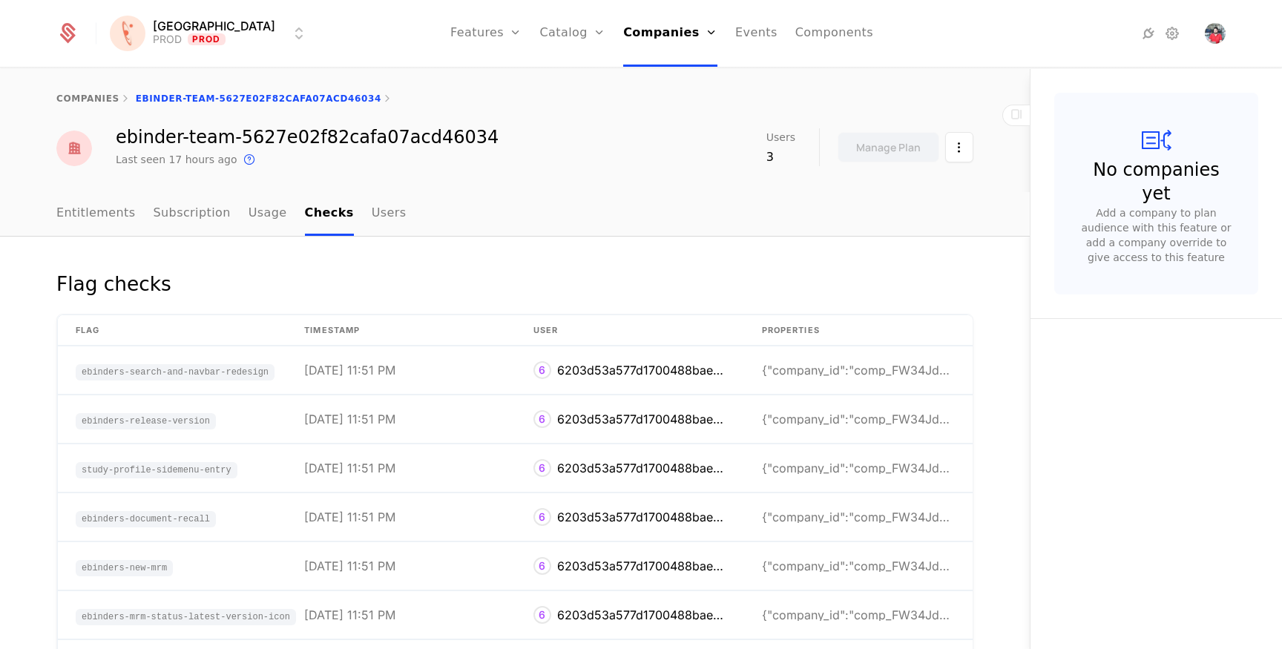
click at [84, 219] on link "Entitlements" at bounding box center [95, 214] width 79 height 44
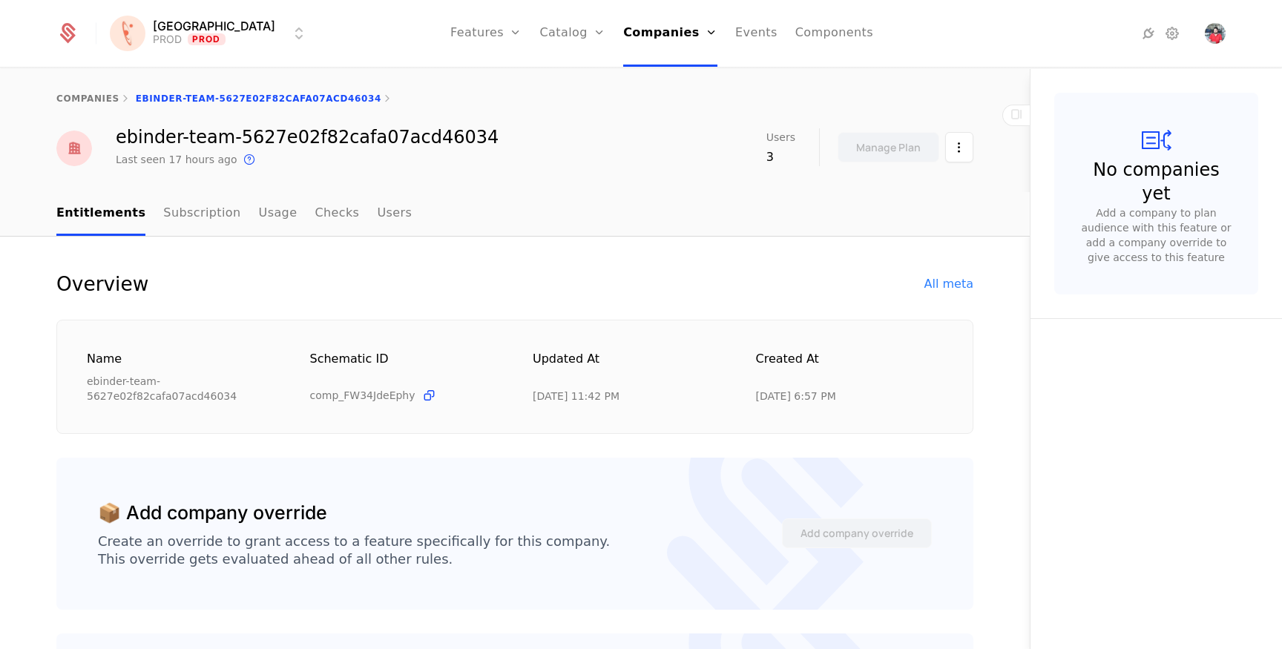
click at [946, 287] on div "All meta" at bounding box center [949, 284] width 49 height 18
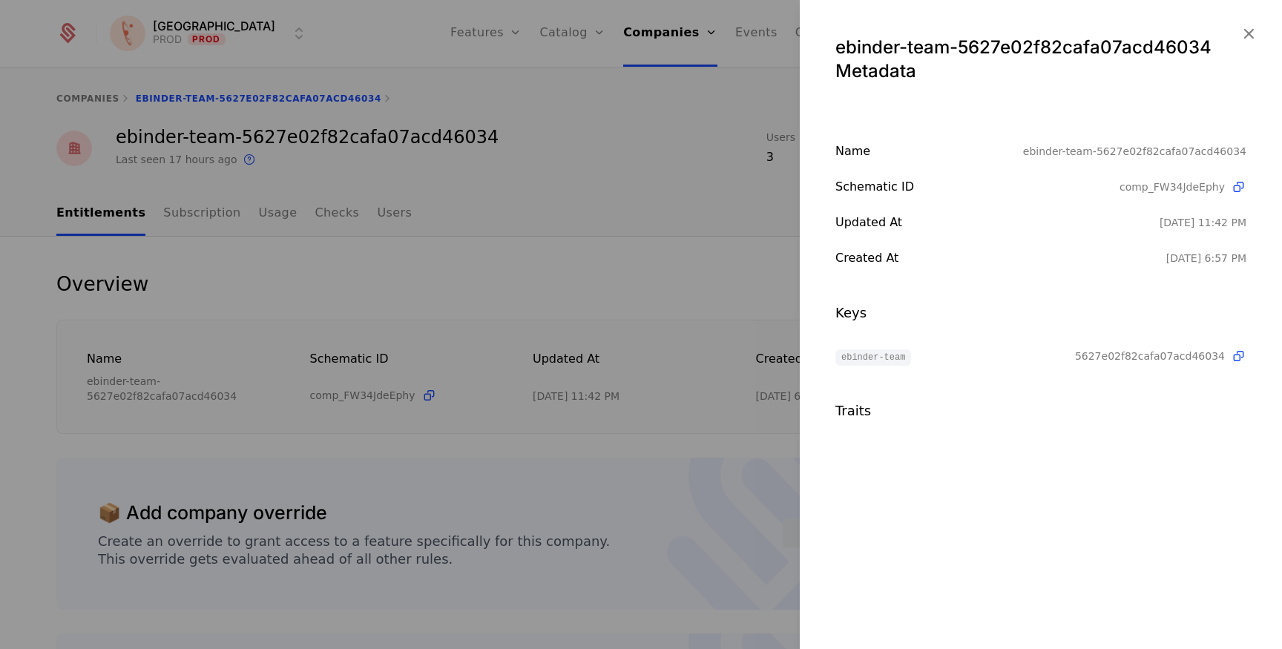
click at [1248, 36] on icon "button" at bounding box center [1248, 33] width 19 height 19
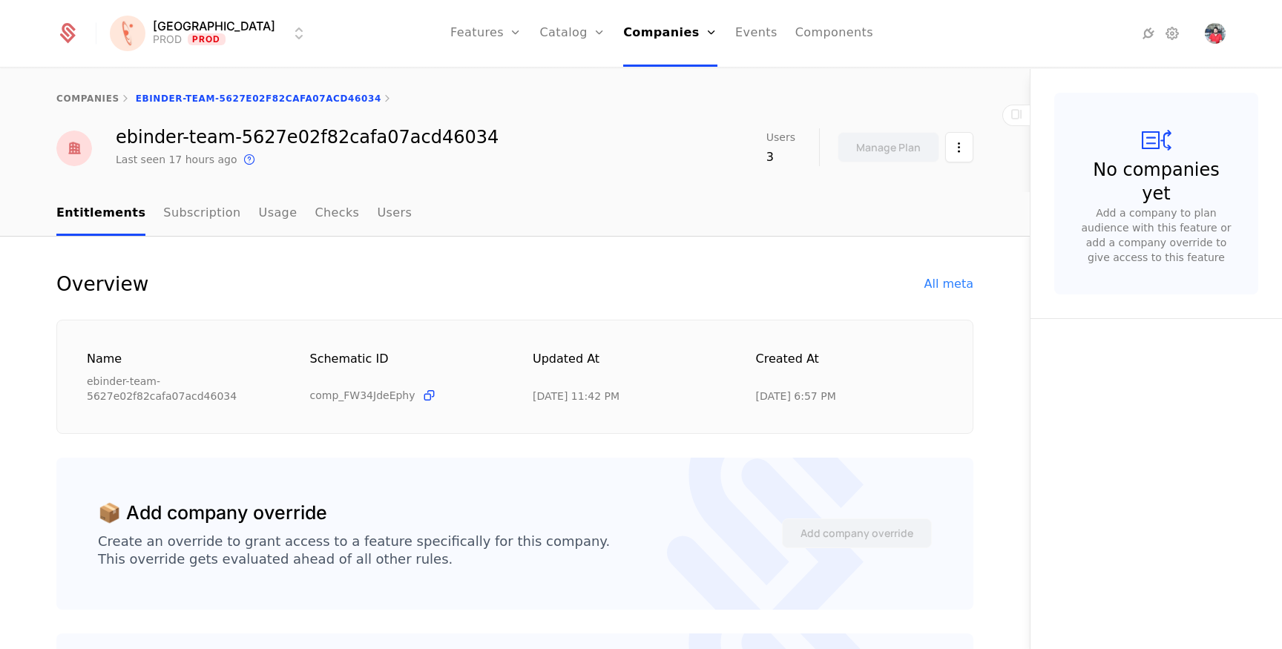
click at [468, 42] on link "Features" at bounding box center [485, 33] width 71 height 67
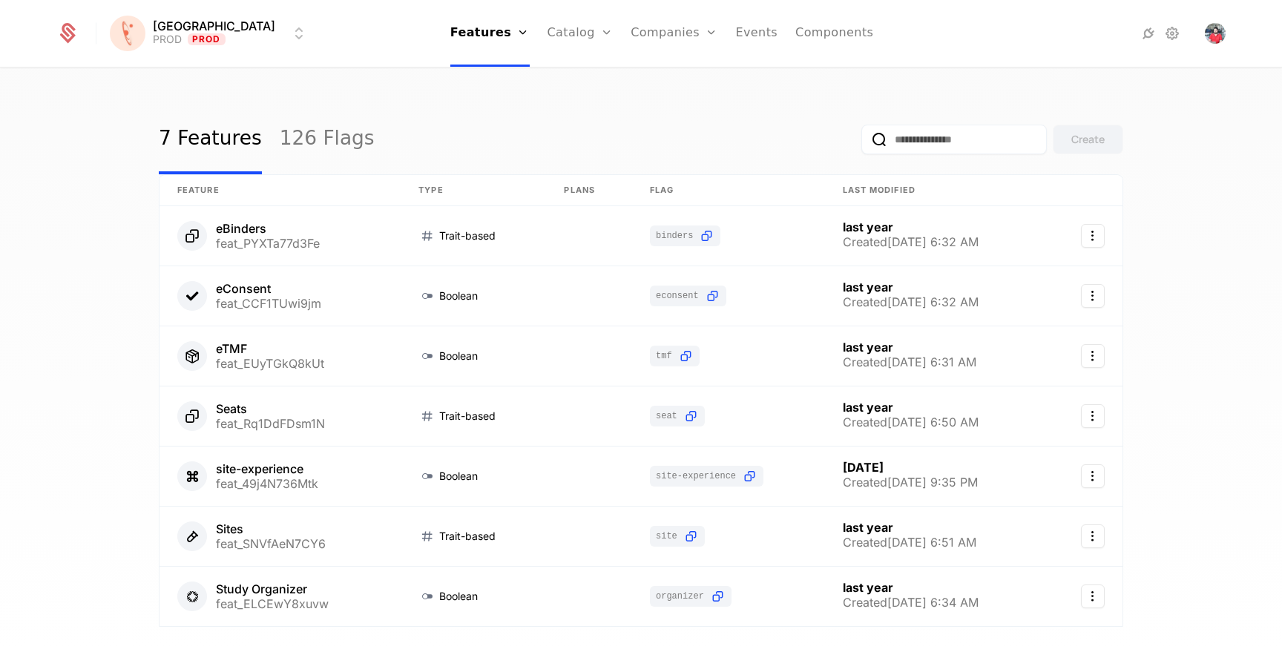
click at [520, 88] on div "7 Features 126 Flags Create Feature Type Plans Flag Last Modified eBinders feat…" at bounding box center [641, 363] width 1282 height 589
click at [422, 103] on div "7 Features 126 Flags Create Feature Type Plans Flag Last Modified eBinders feat…" at bounding box center [641, 363] width 1282 height 589
click at [638, 105] on div "7 Features 126 Flags Create" at bounding box center [641, 140] width 965 height 70
click at [796, 26] on link "Components" at bounding box center [835, 33] width 78 height 67
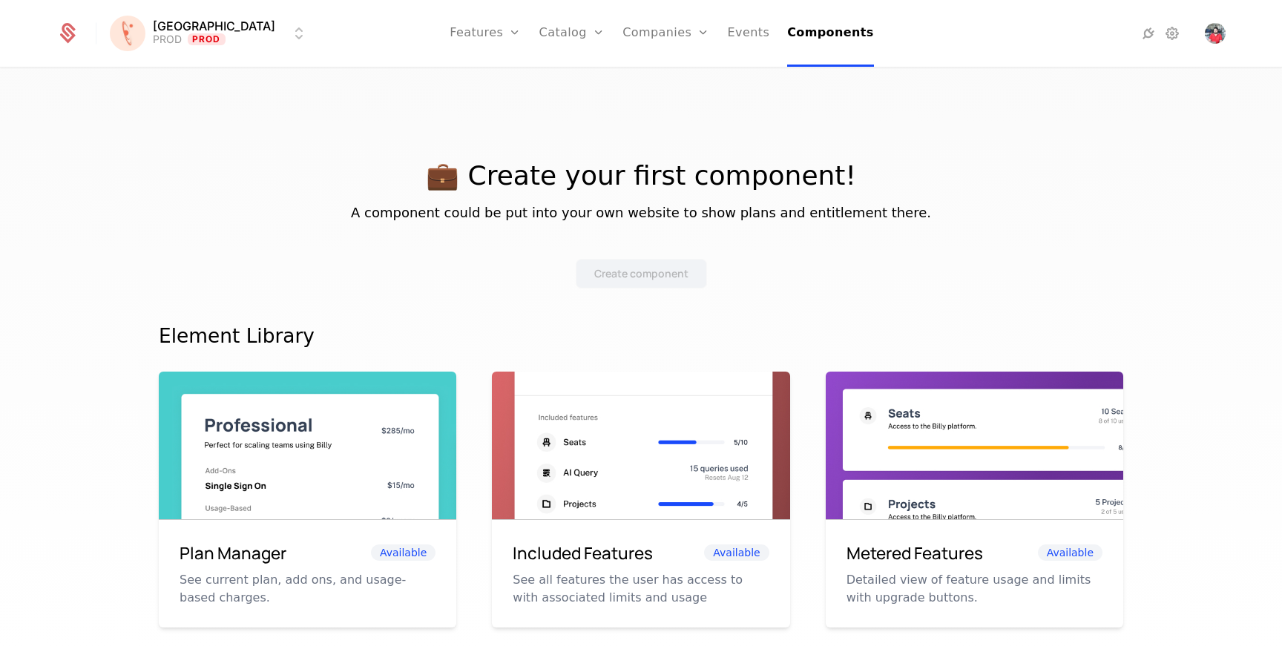
click at [735, 33] on link "Events" at bounding box center [749, 33] width 42 height 67
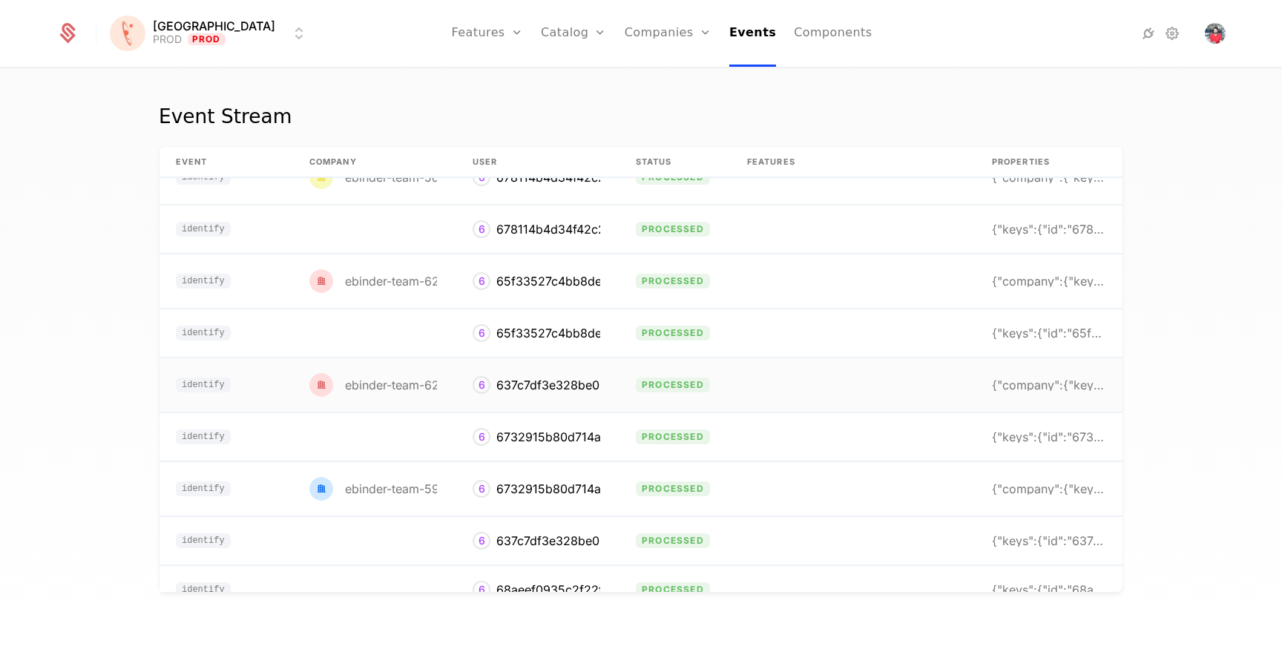
scroll to position [19, 125]
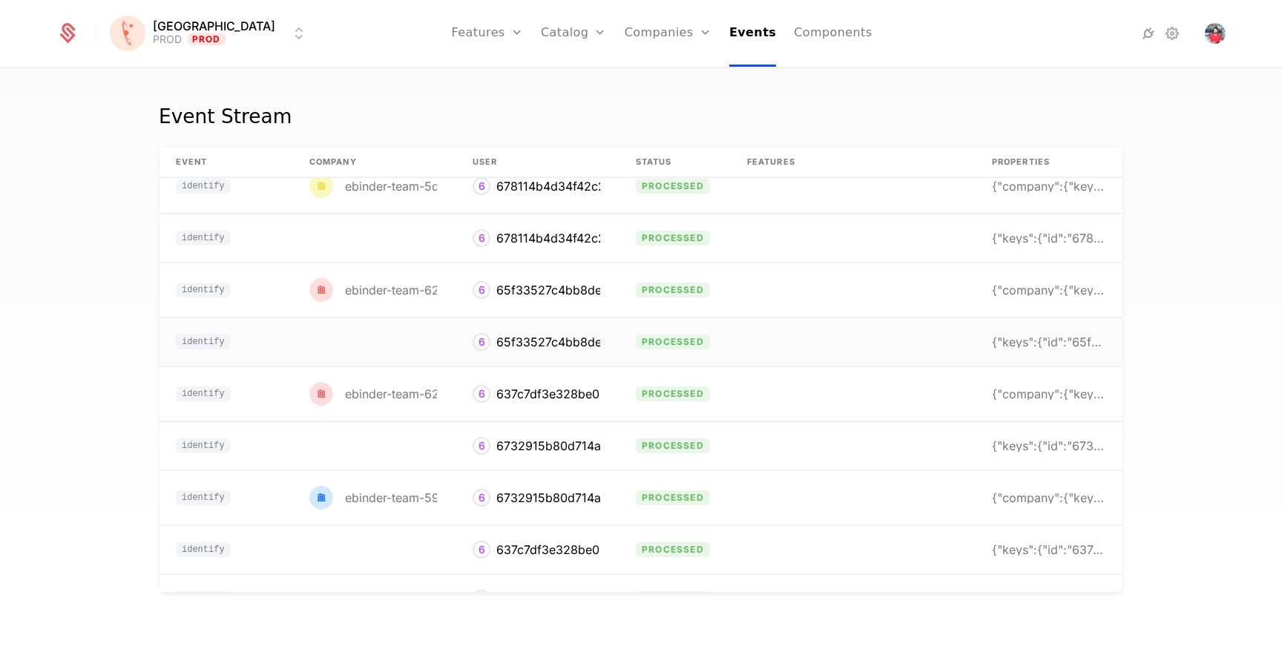
click at [1015, 338] on div "{"keys":{"id":"65f33527c4bb8def2caa416c"}}" at bounding box center [1048, 342] width 113 height 12
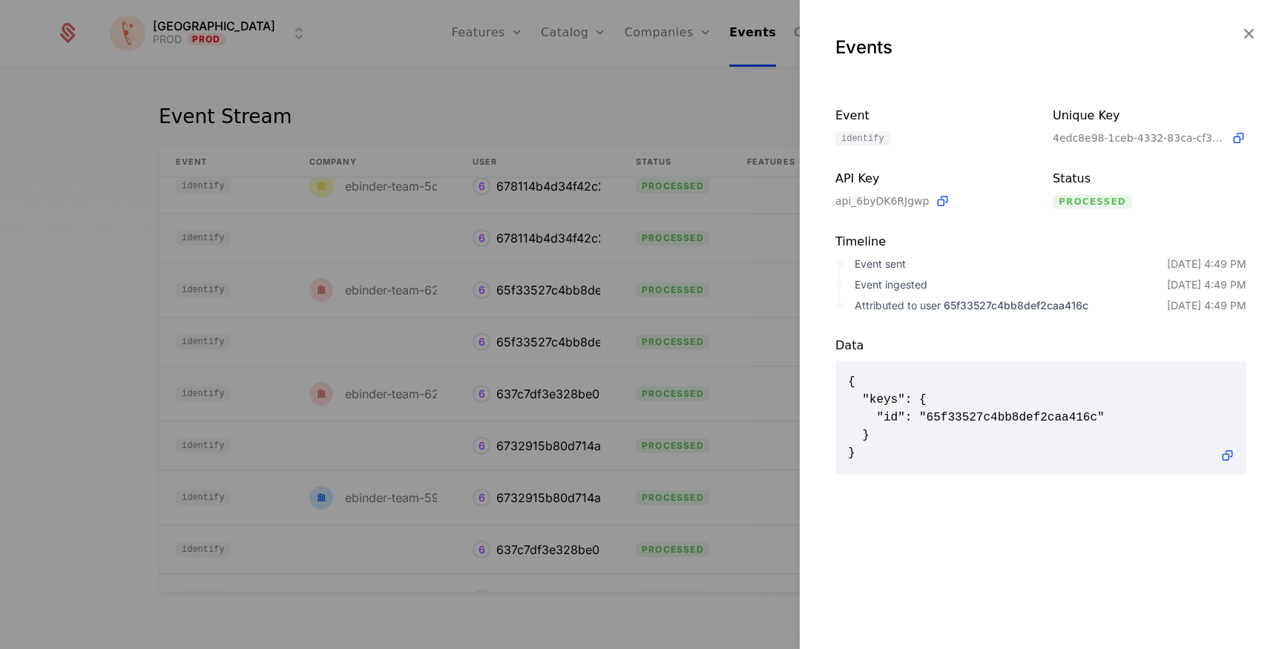
click at [1247, 35] on icon "button" at bounding box center [1248, 33] width 19 height 19
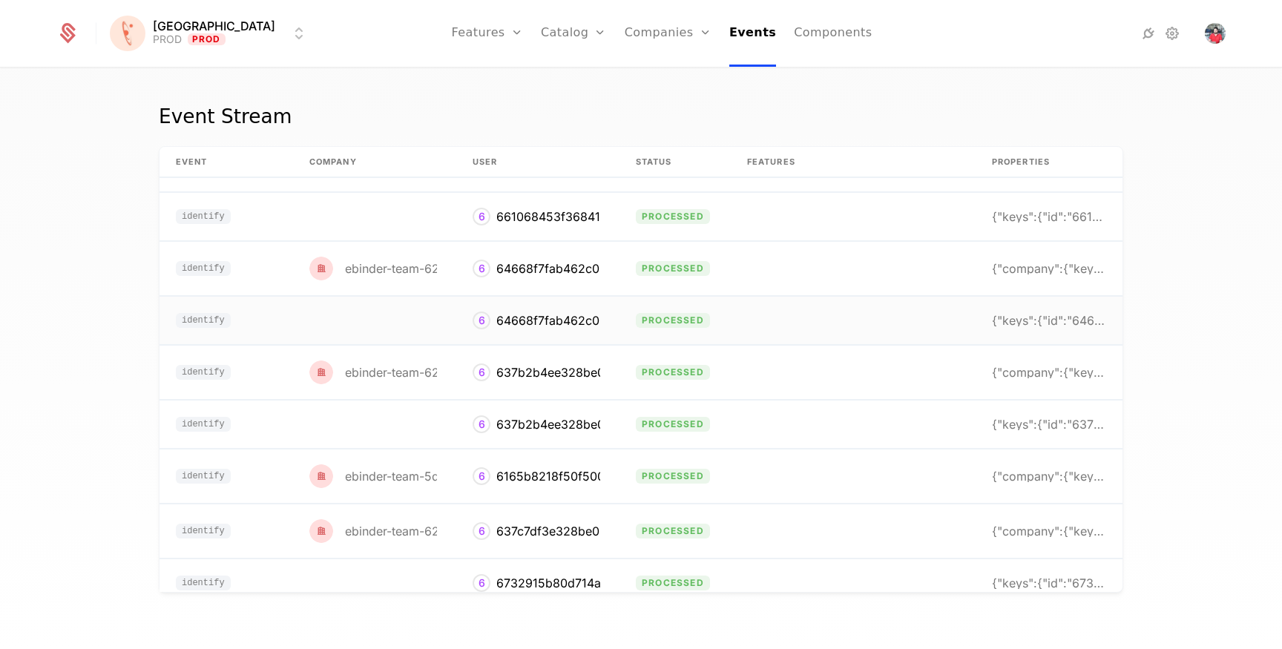
scroll to position [0, 125]
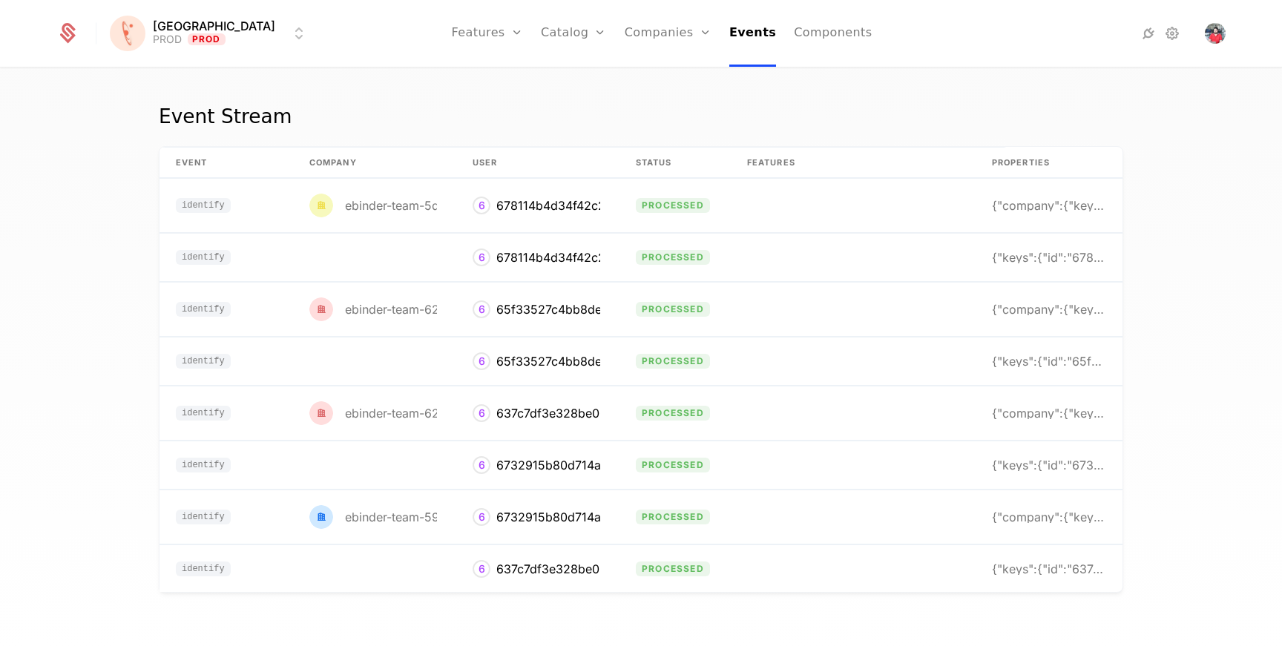
click at [794, 44] on link "Components" at bounding box center [833, 33] width 78 height 67
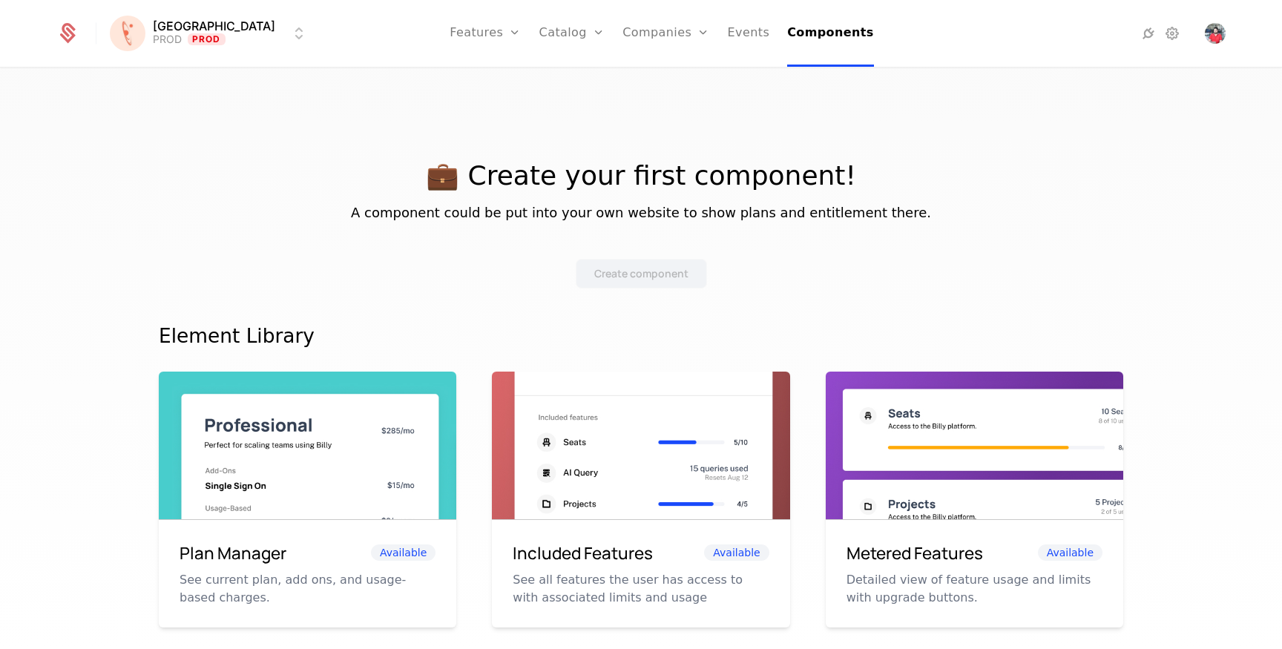
click at [660, 42] on link "Companies" at bounding box center [666, 33] width 87 height 67
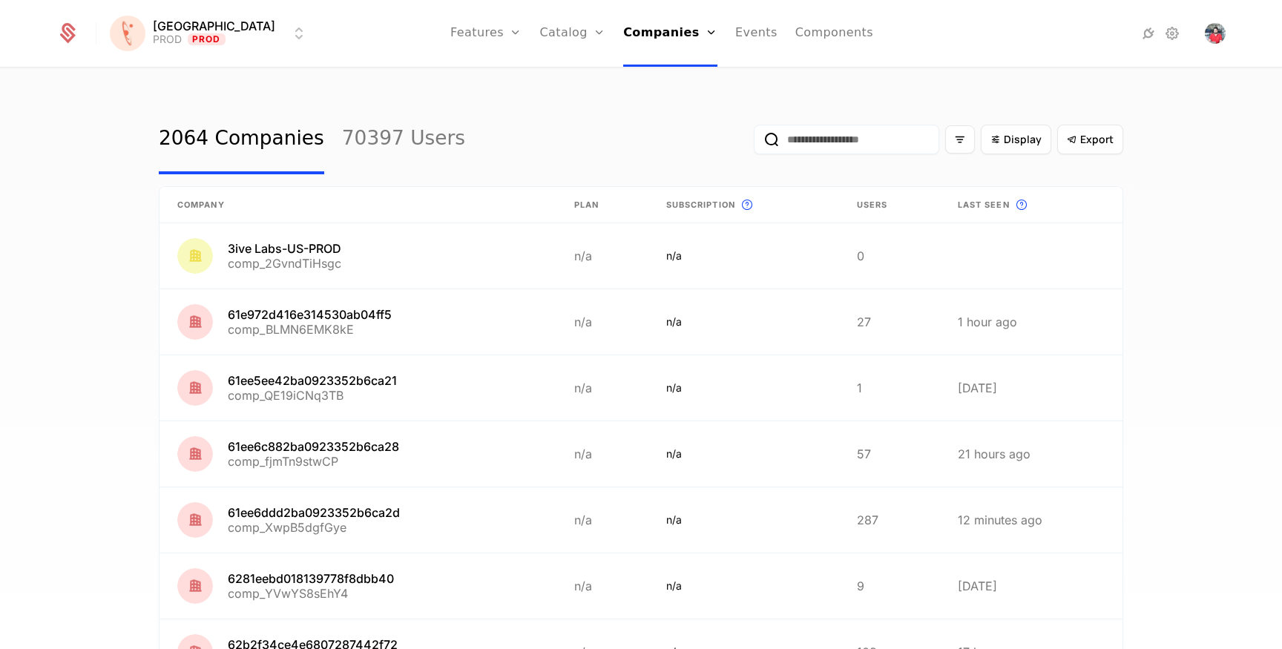
click at [644, 73] on link "Companies" at bounding box center [675, 73] width 68 height 12
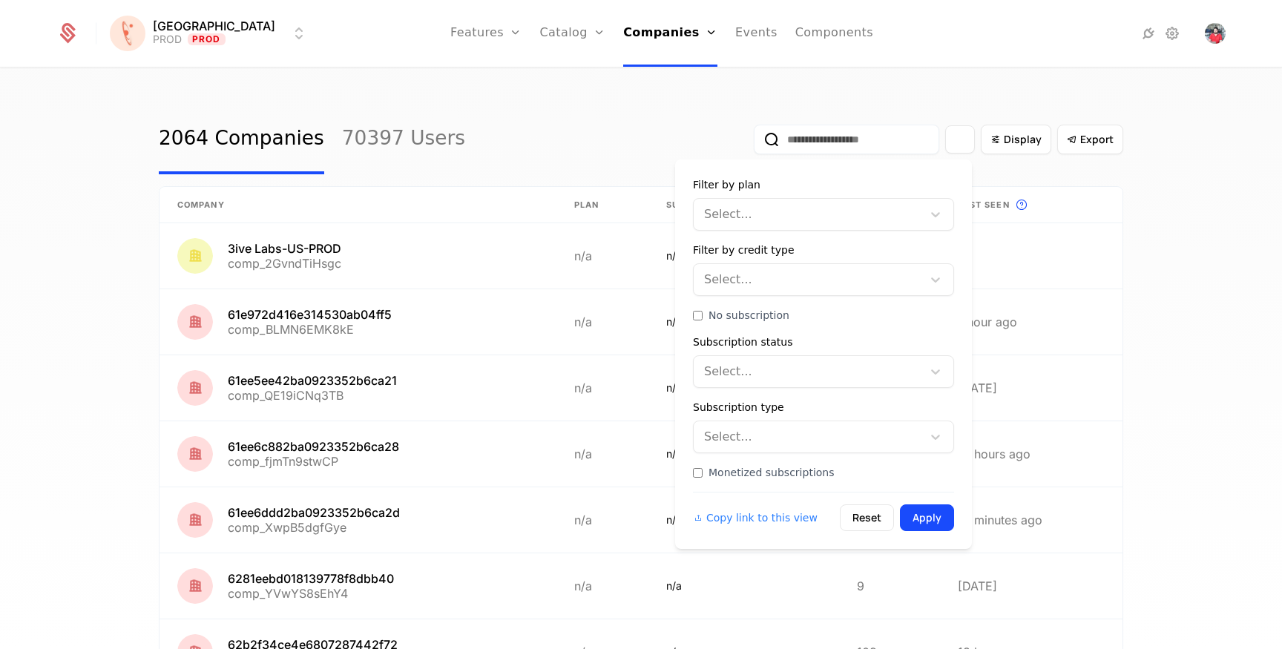
click at [966, 141] on div "Filter options" at bounding box center [960, 139] width 30 height 28
click at [937, 276] on icon at bounding box center [935, 279] width 15 height 15
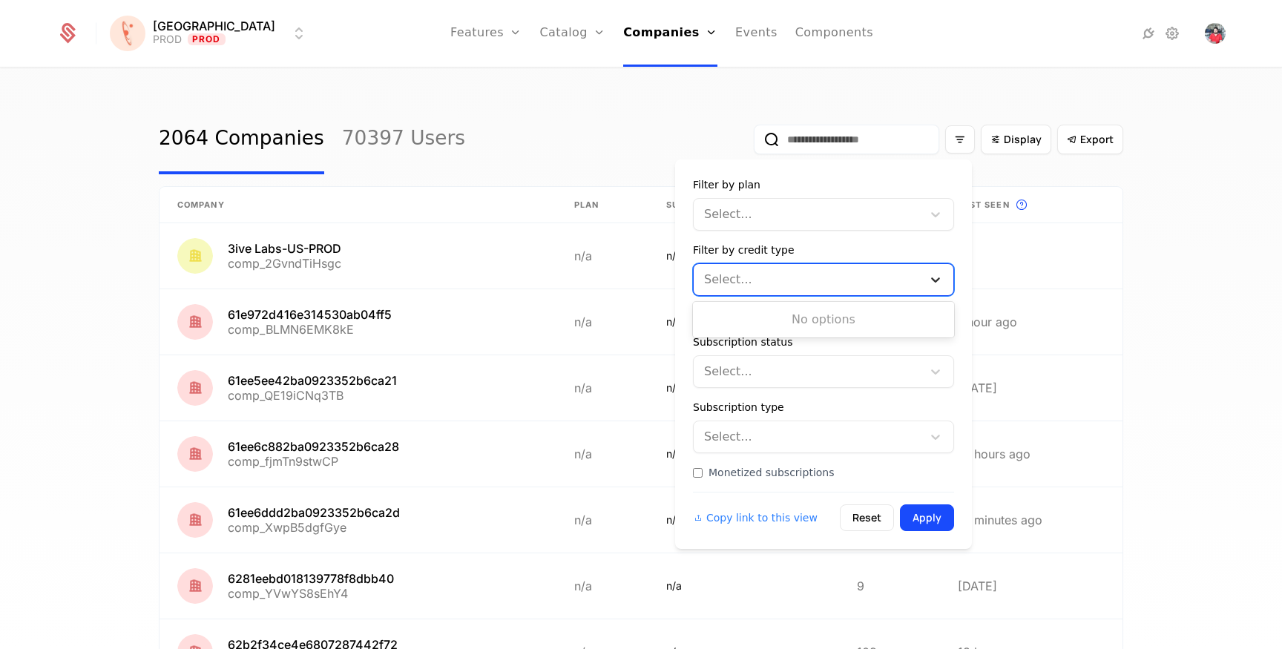
click at [937, 276] on icon at bounding box center [935, 279] width 15 height 15
click at [928, 216] on icon at bounding box center [935, 214] width 15 height 15
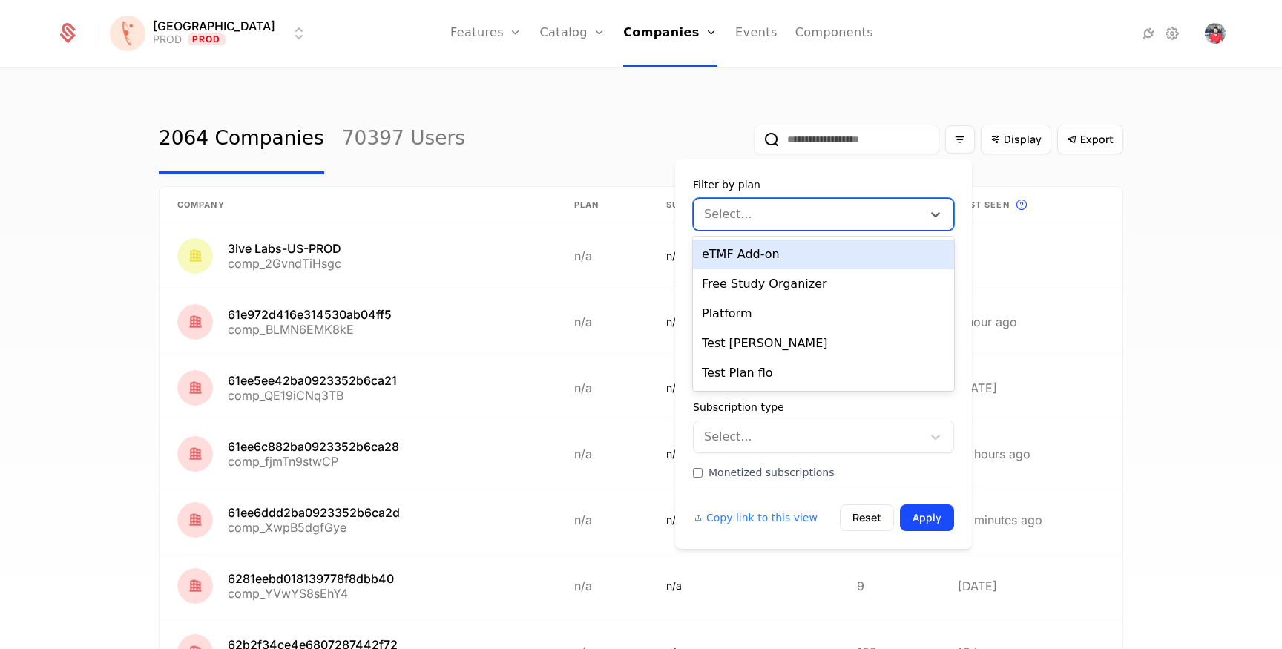
click at [794, 178] on div "Filter by plan" at bounding box center [823, 184] width 261 height 15
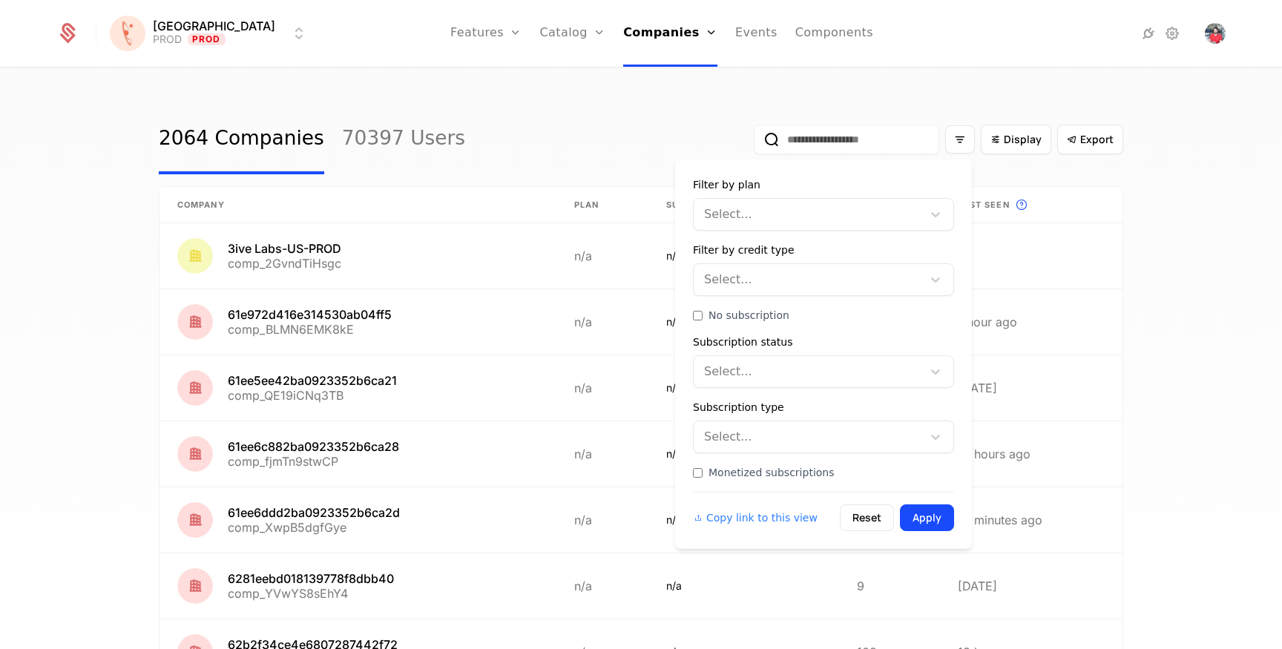
click at [839, 429] on div at bounding box center [808, 437] width 208 height 21
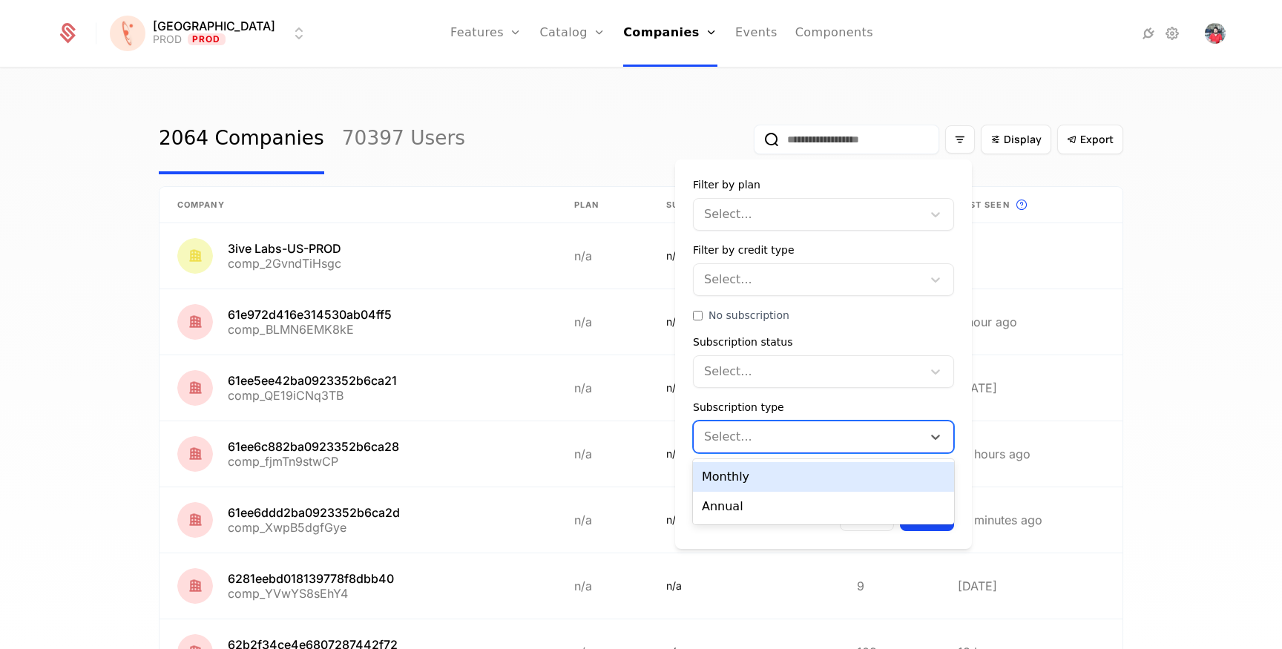
click at [851, 430] on div at bounding box center [808, 437] width 208 height 21
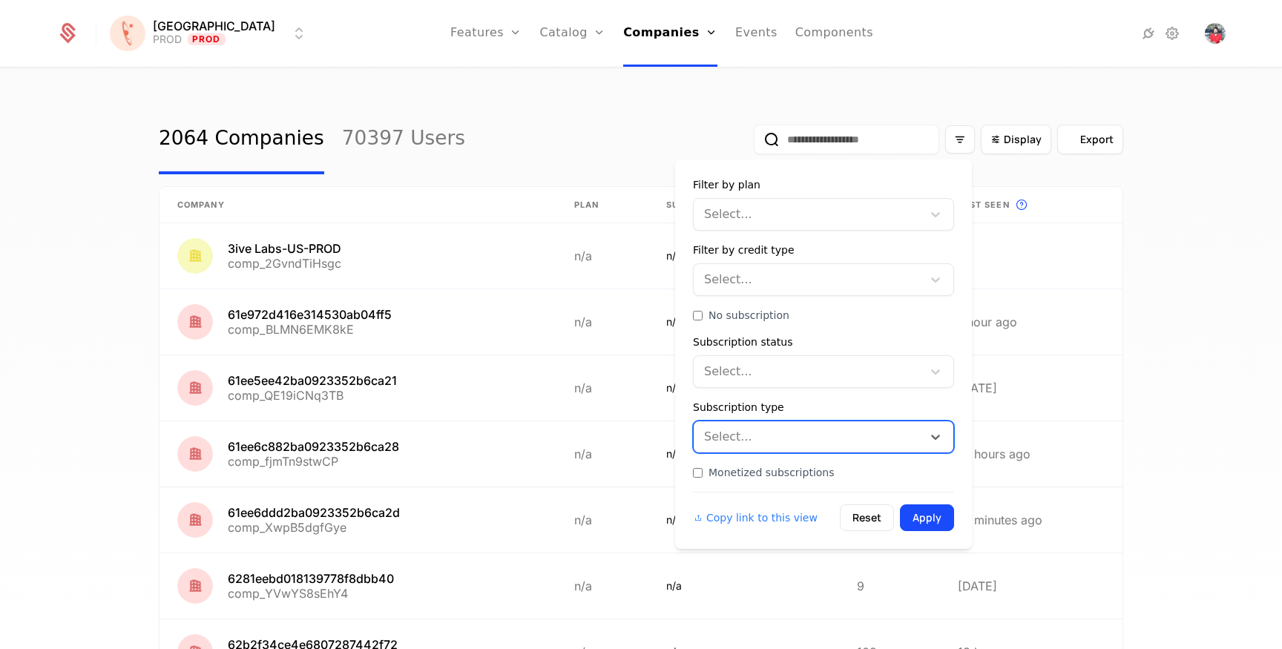
click at [1065, 148] on button "Export" at bounding box center [1091, 140] width 66 height 30
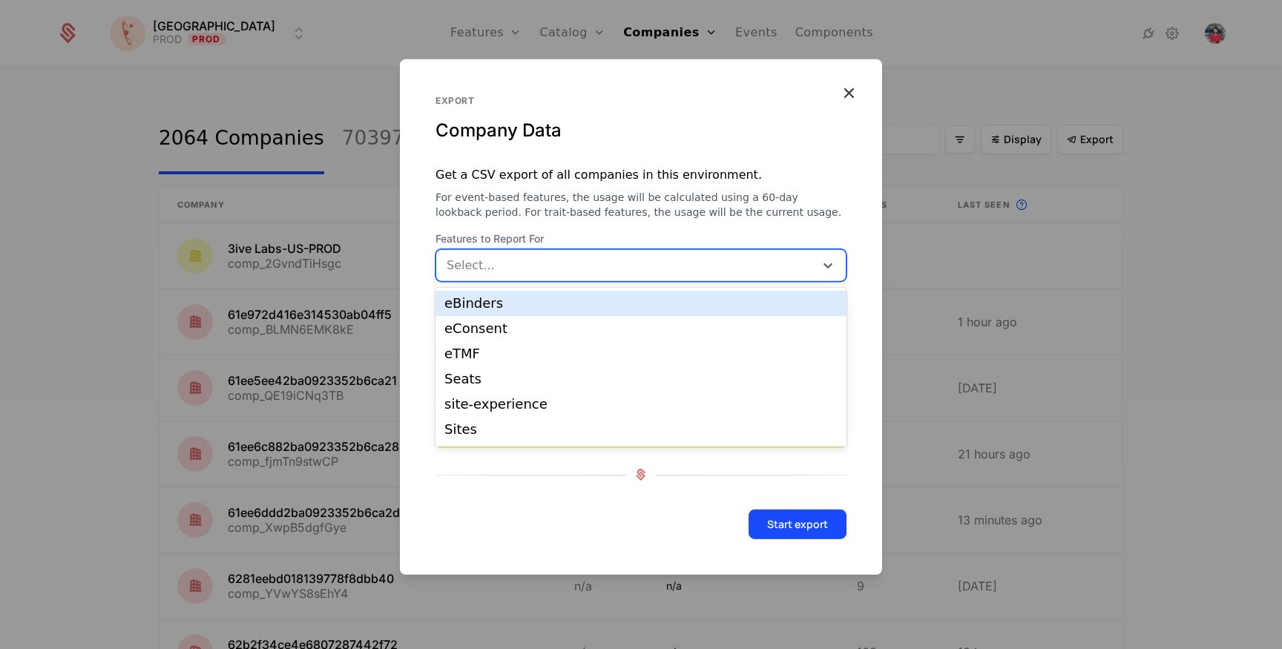
click at [620, 259] on div at bounding box center [625, 265] width 361 height 21
click at [593, 224] on div "Export Company Data Get a CSV export of all companies in this environment. For …" at bounding box center [641, 317] width 482 height 516
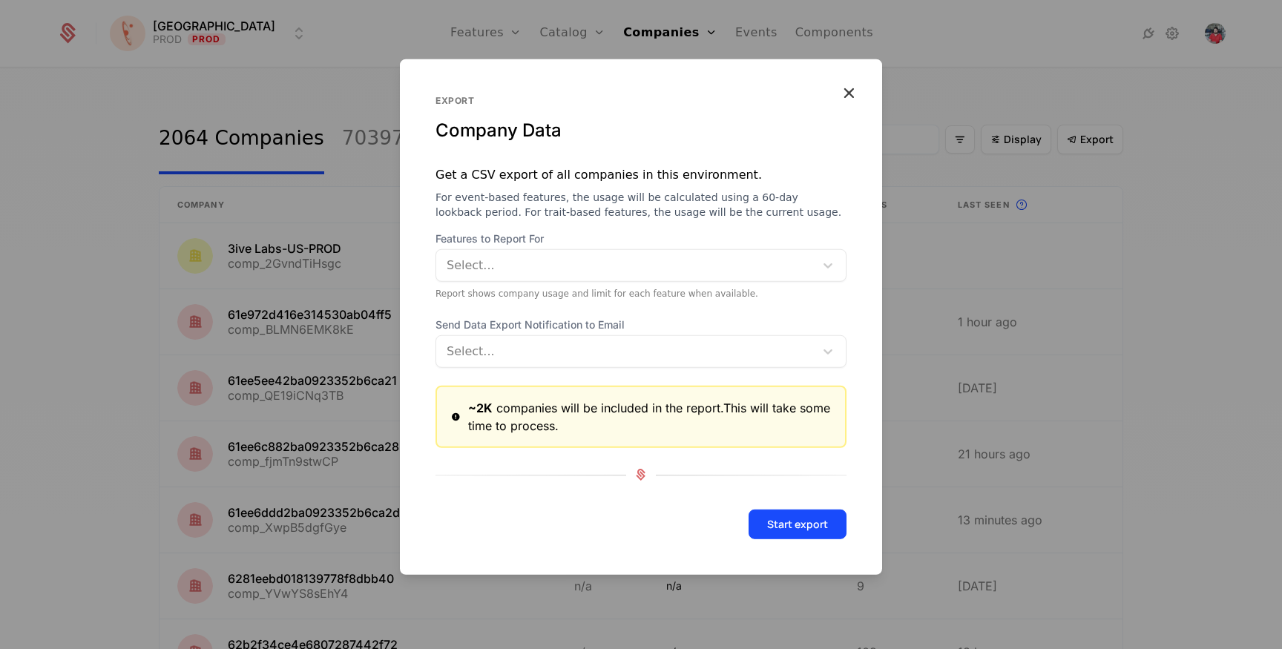
click at [849, 88] on icon "button" at bounding box center [848, 91] width 19 height 19
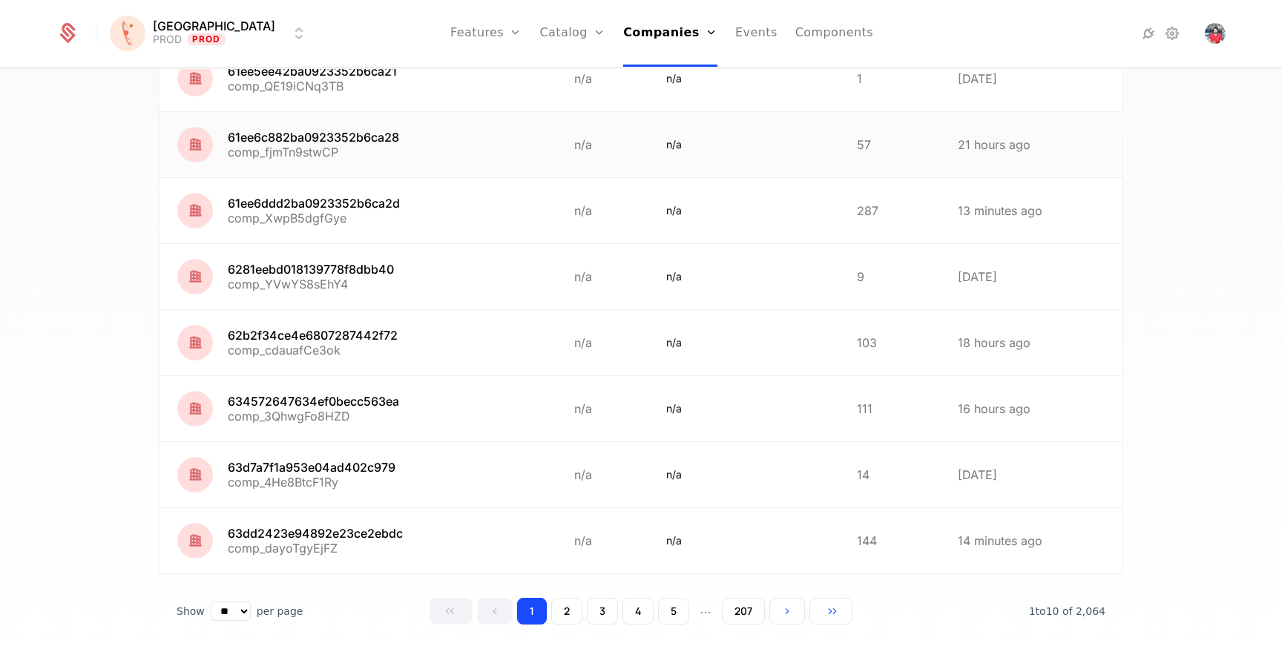
scroll to position [335, 0]
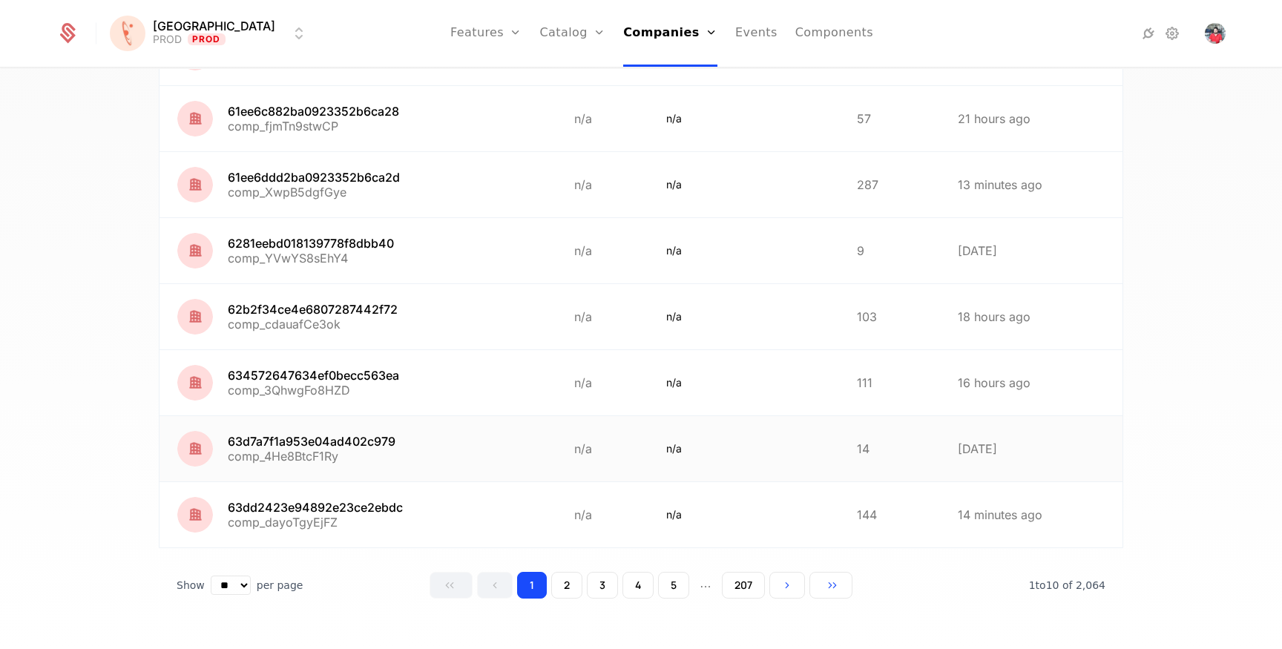
click at [343, 445] on link at bounding box center [358, 448] width 397 height 65
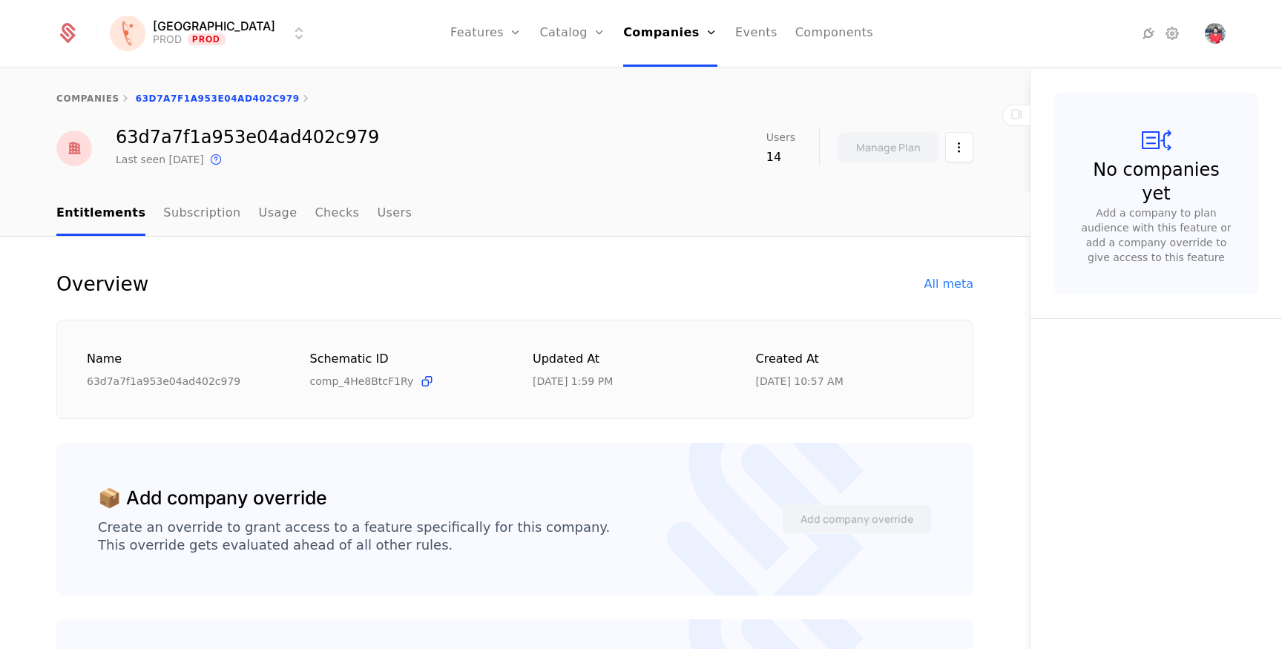
click at [944, 283] on div "All meta" at bounding box center [949, 284] width 49 height 18
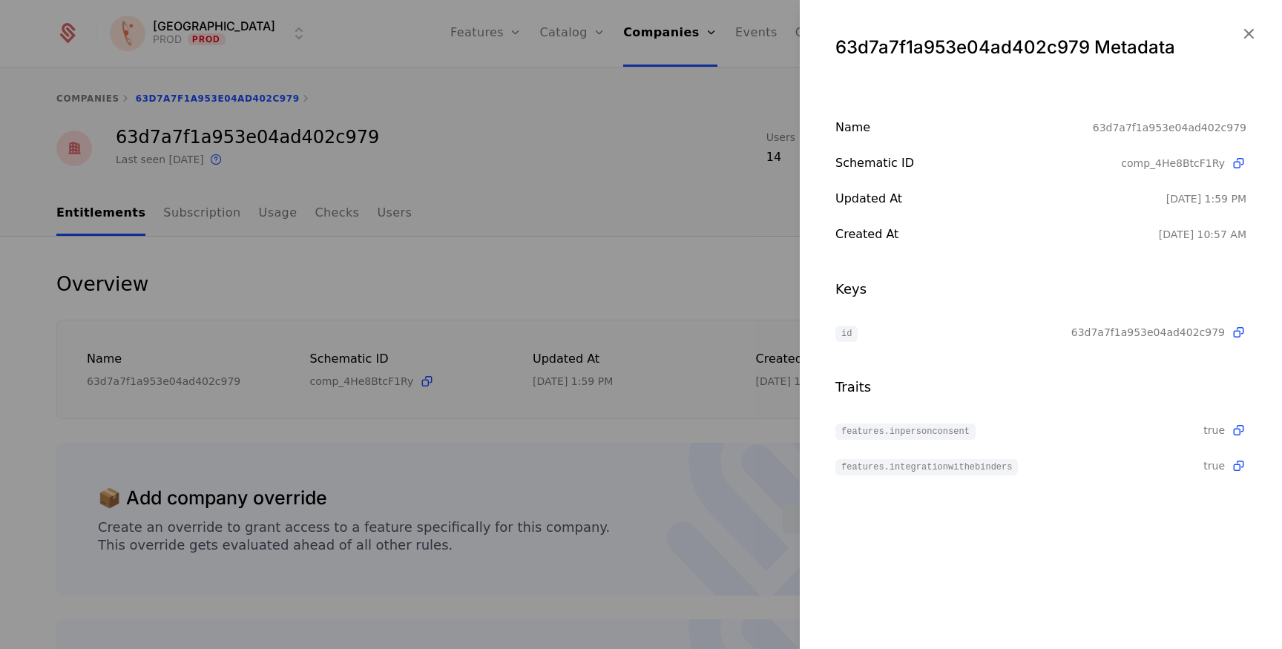
click at [1242, 33] on icon "button" at bounding box center [1248, 33] width 19 height 19
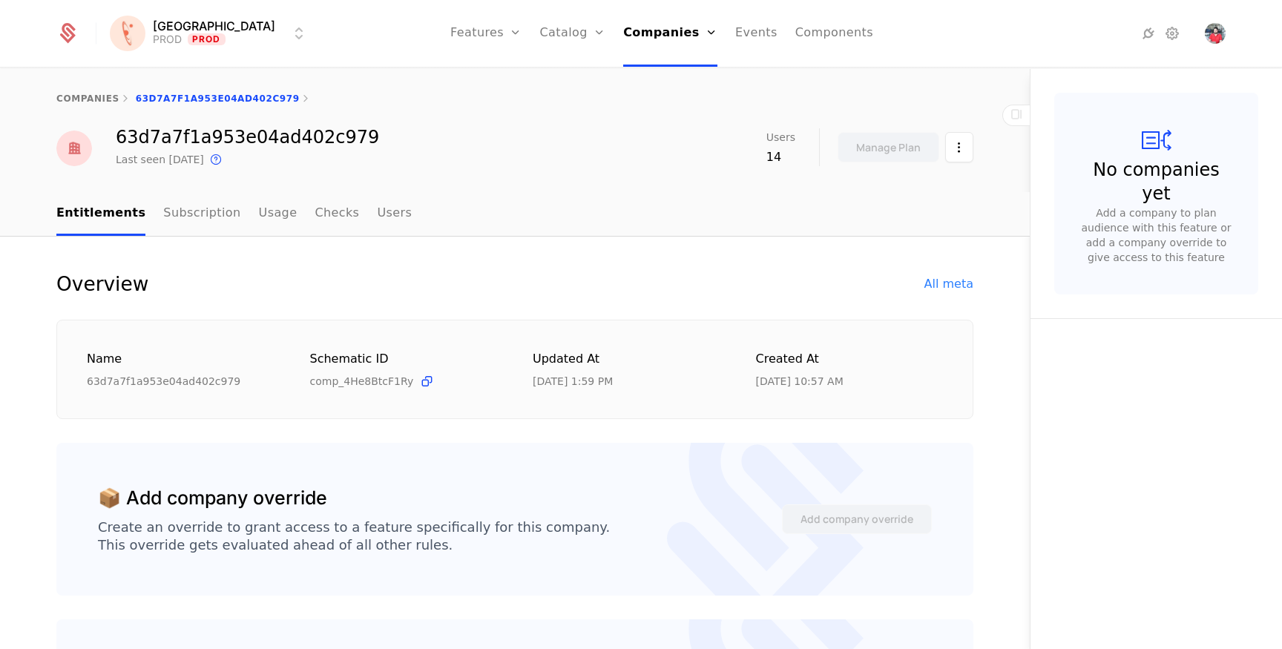
click at [456, 43] on link "Features" at bounding box center [485, 33] width 71 height 67
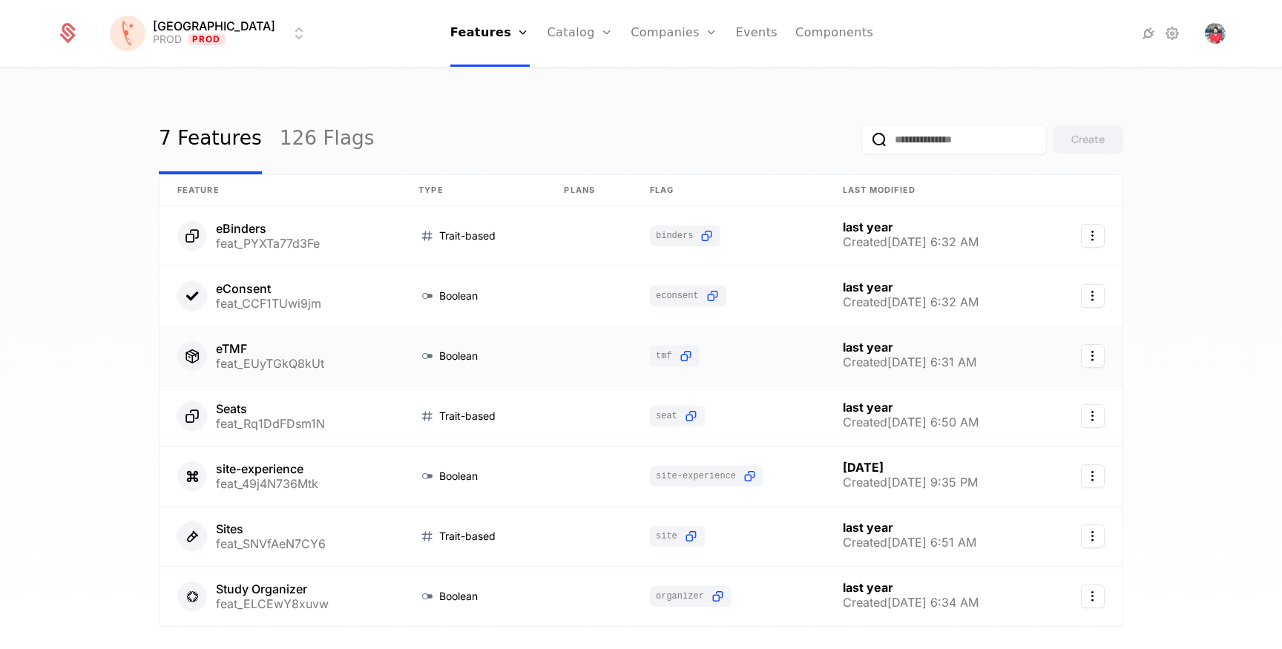
scroll to position [54, 0]
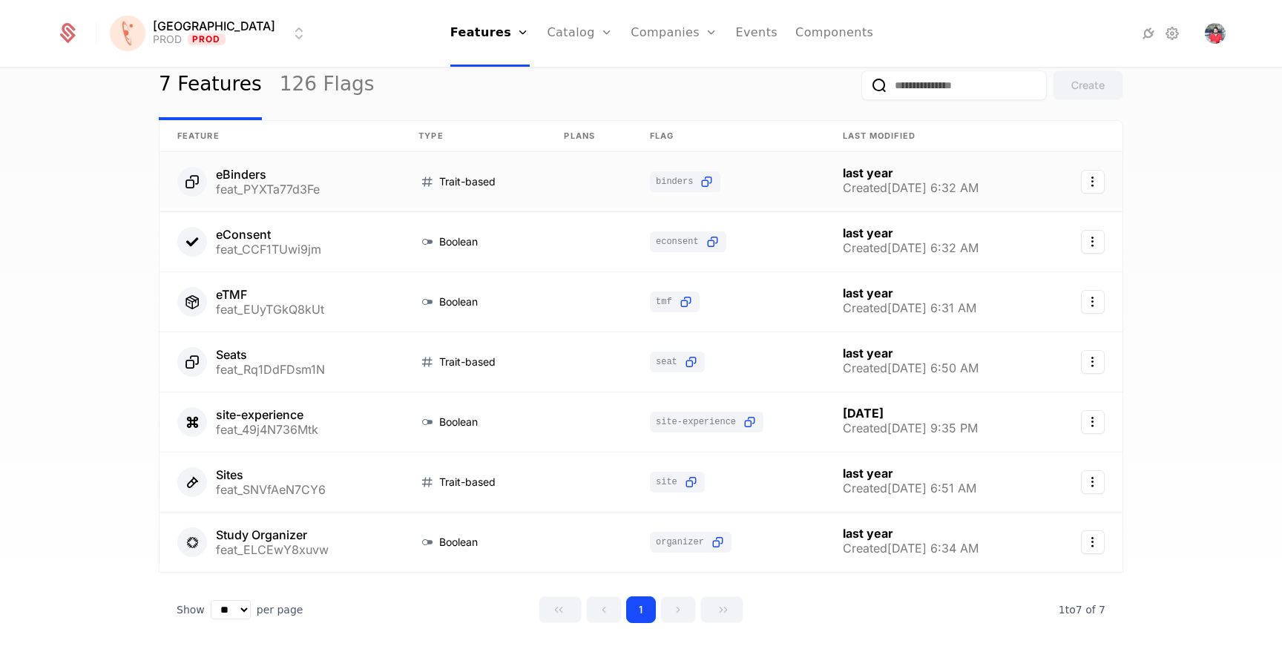
click at [333, 193] on link at bounding box center [280, 181] width 241 height 59
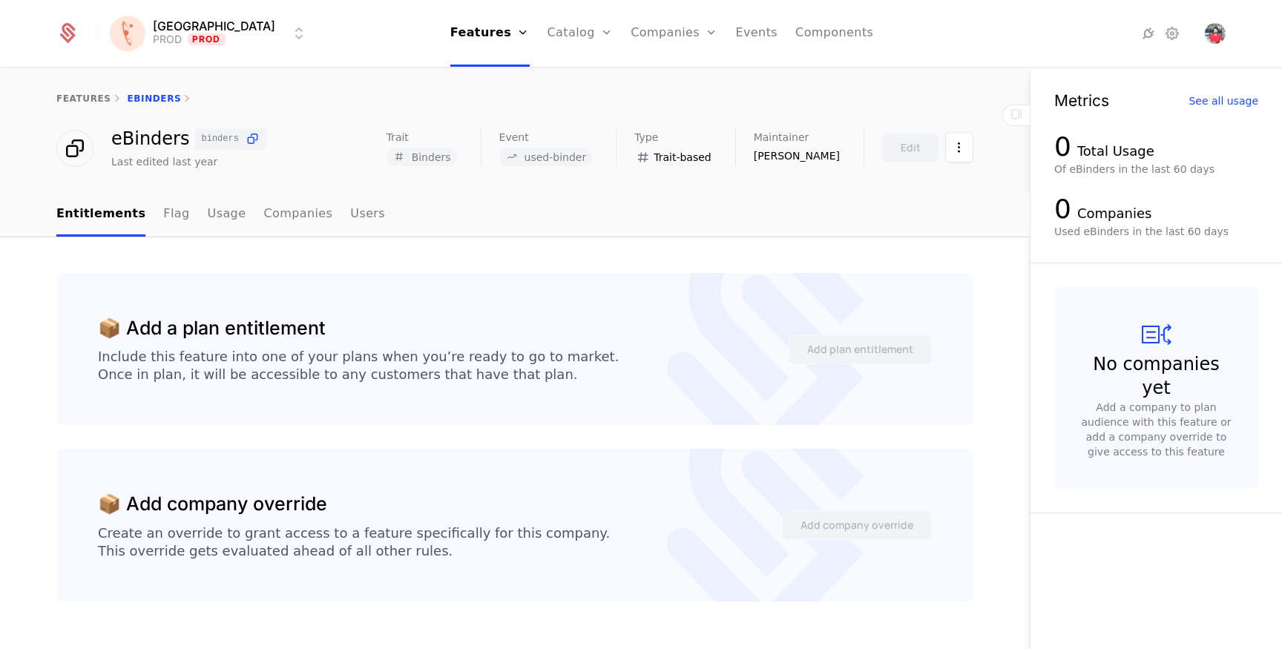
click at [269, 214] on link "Companies" at bounding box center [297, 215] width 69 height 44
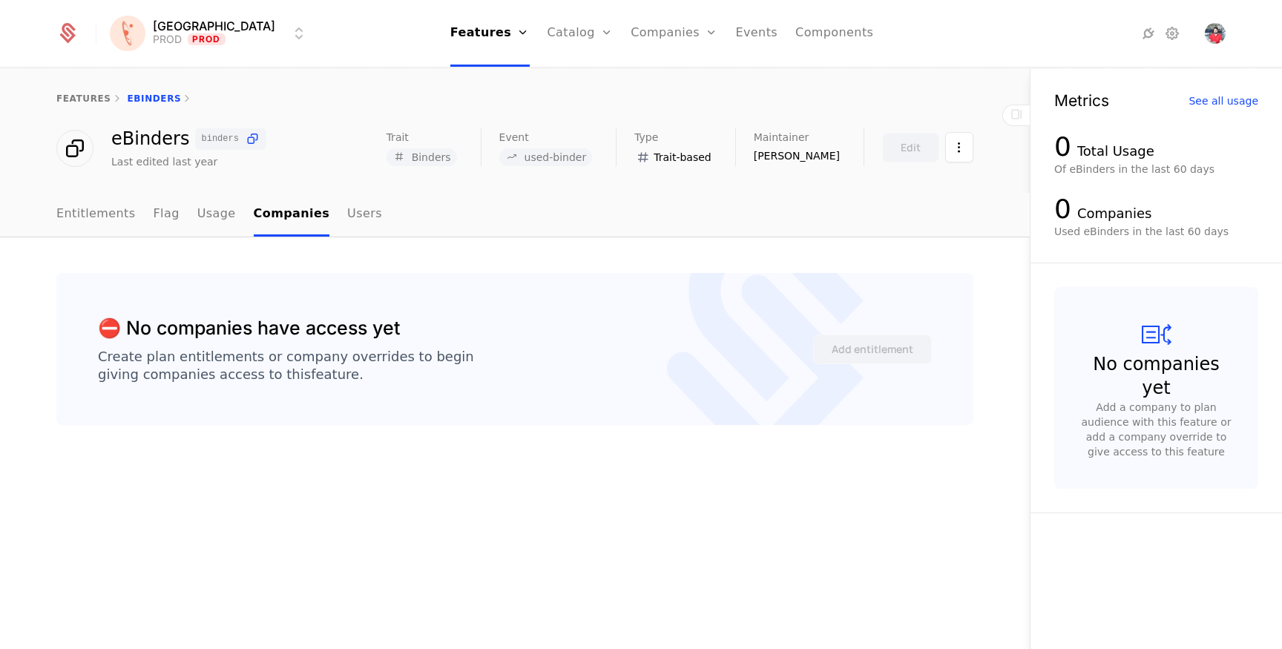
click at [220, 219] on link "Usage" at bounding box center [216, 215] width 39 height 44
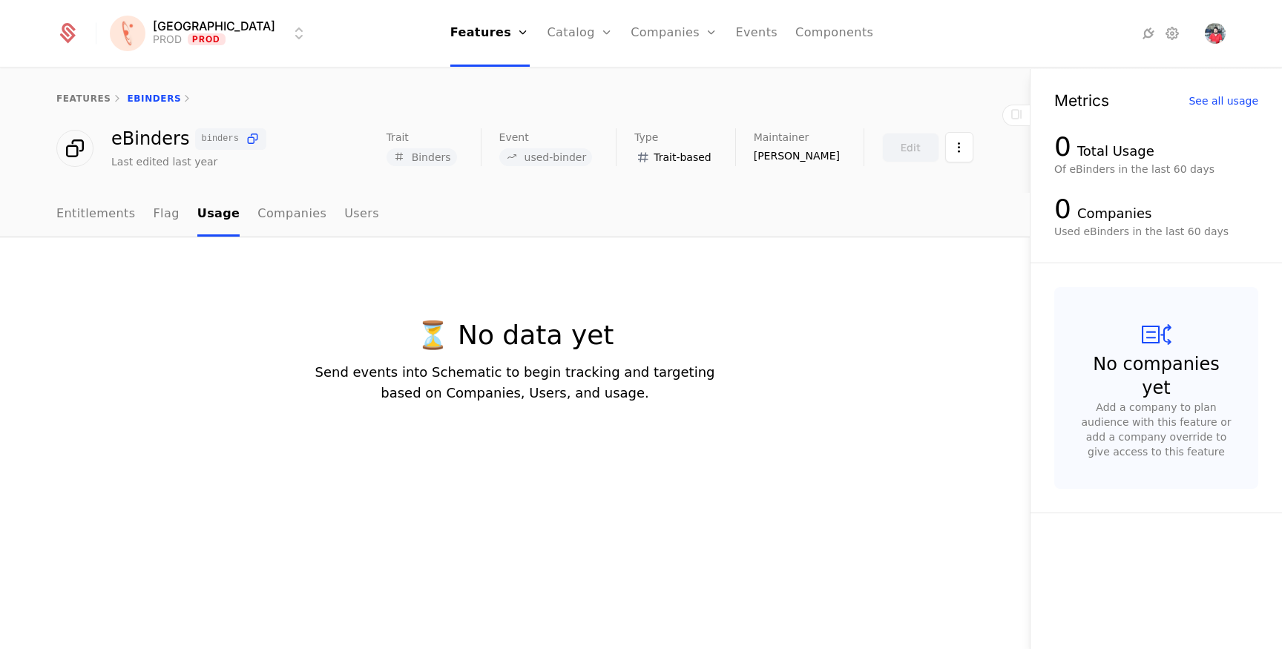
click at [105, 218] on link "Entitlements" at bounding box center [95, 215] width 79 height 44
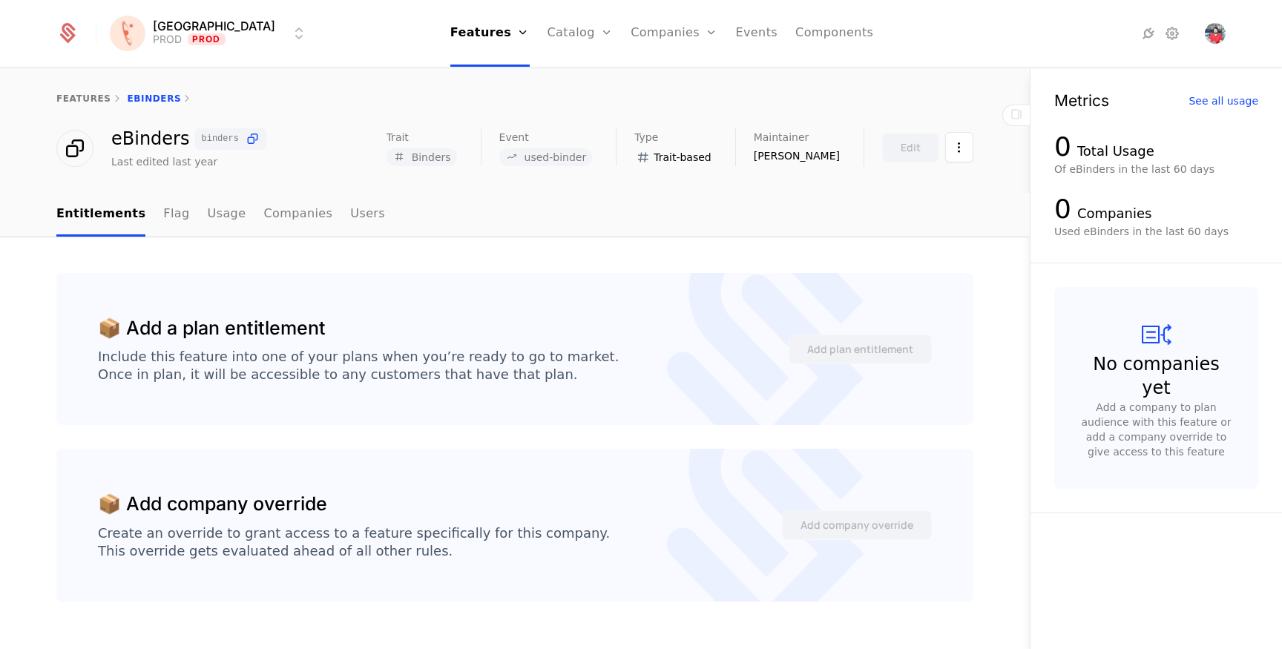
click at [576, 148] on link "Configuration" at bounding box center [604, 144] width 76 height 12
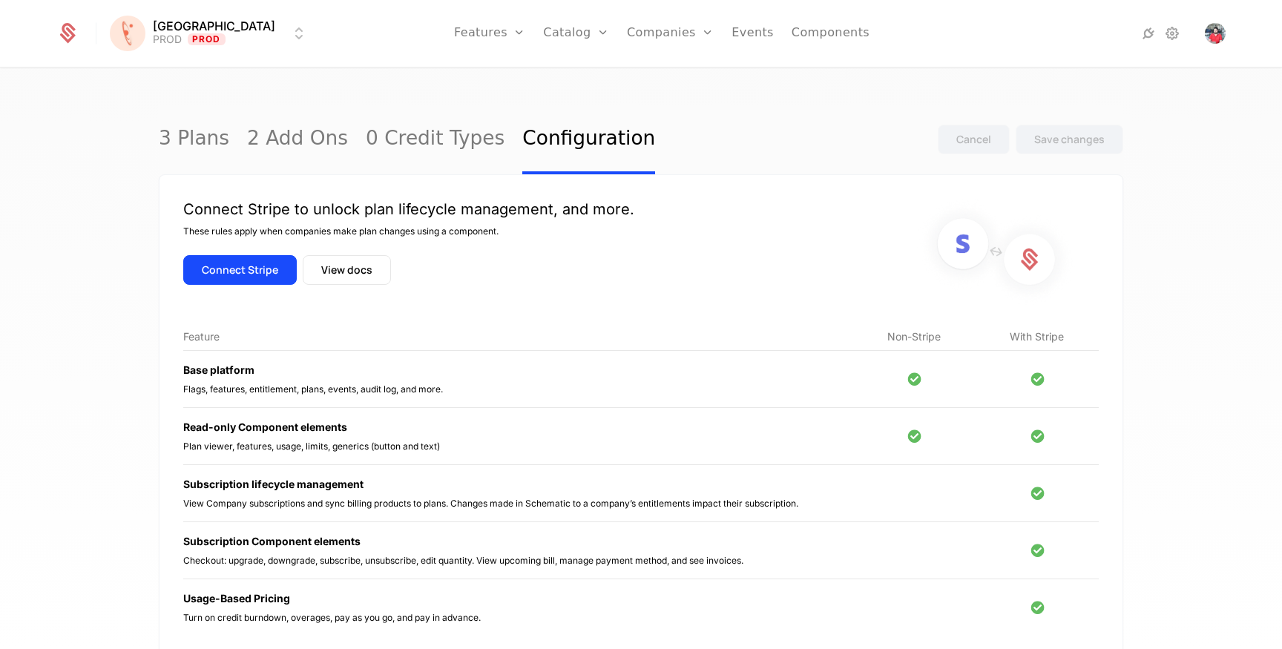
click at [652, 79] on link "Companies" at bounding box center [679, 73] width 68 height 12
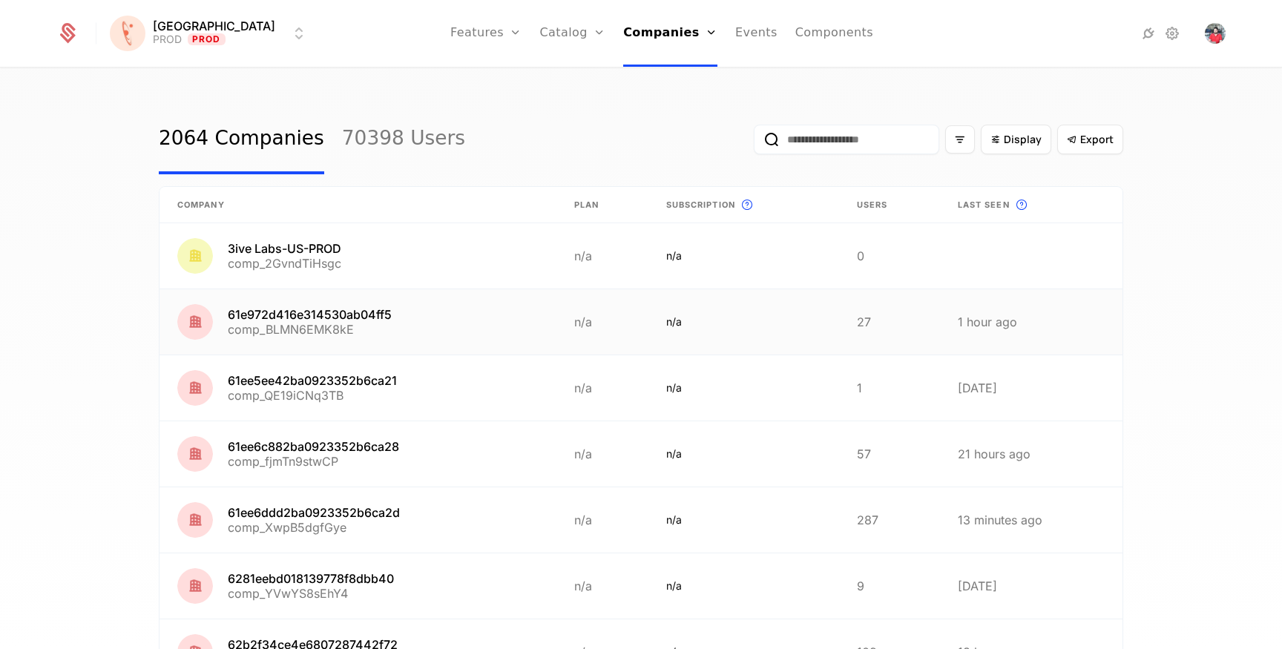
scroll to position [9, 0]
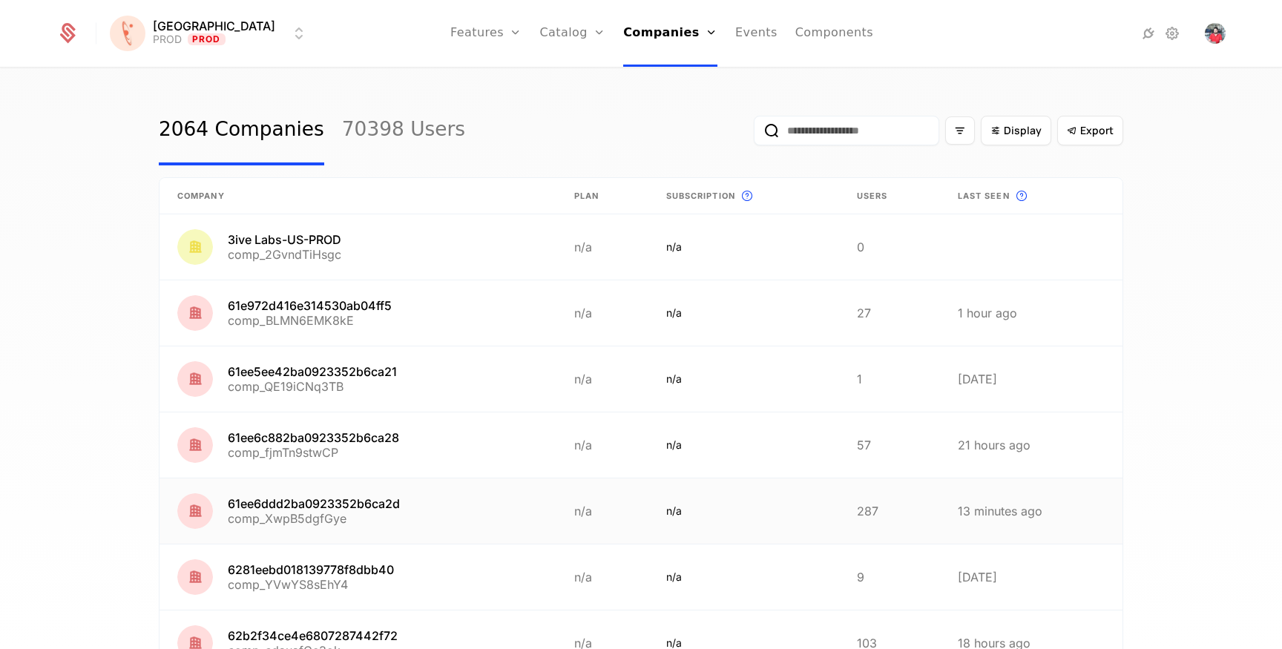
click at [324, 502] on link at bounding box center [358, 511] width 397 height 65
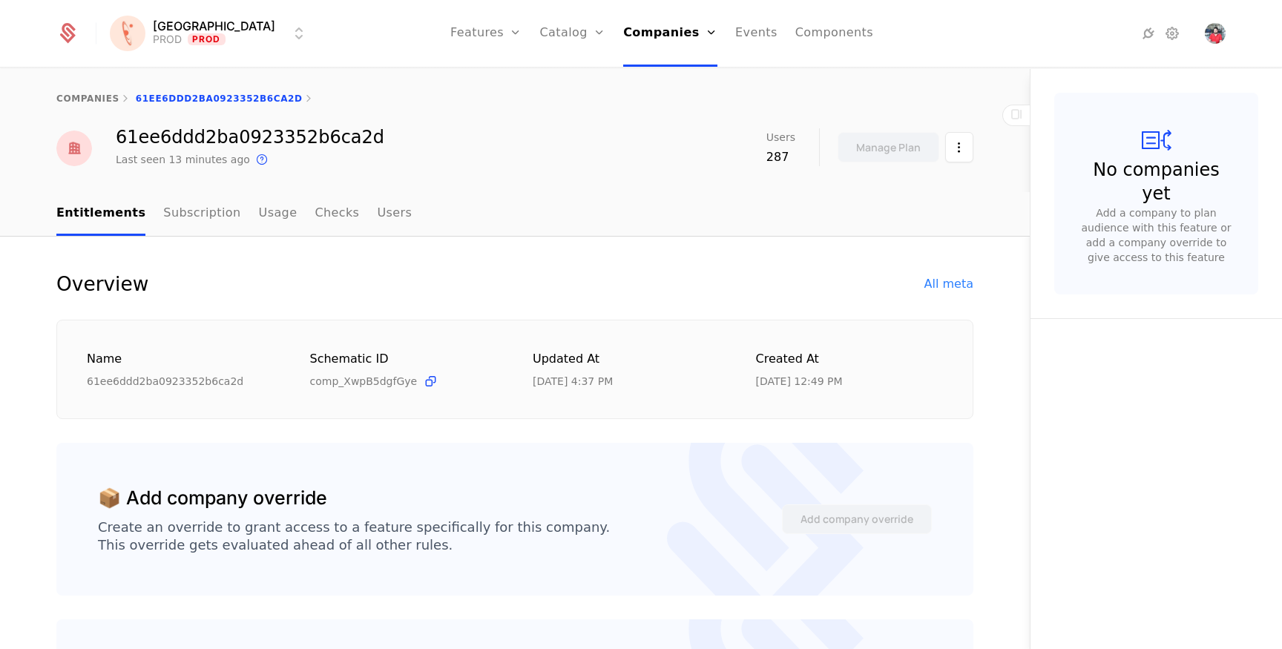
click at [934, 272] on div "Overview All meta" at bounding box center [514, 284] width 917 height 24
click at [939, 277] on div "All meta" at bounding box center [949, 284] width 49 height 18
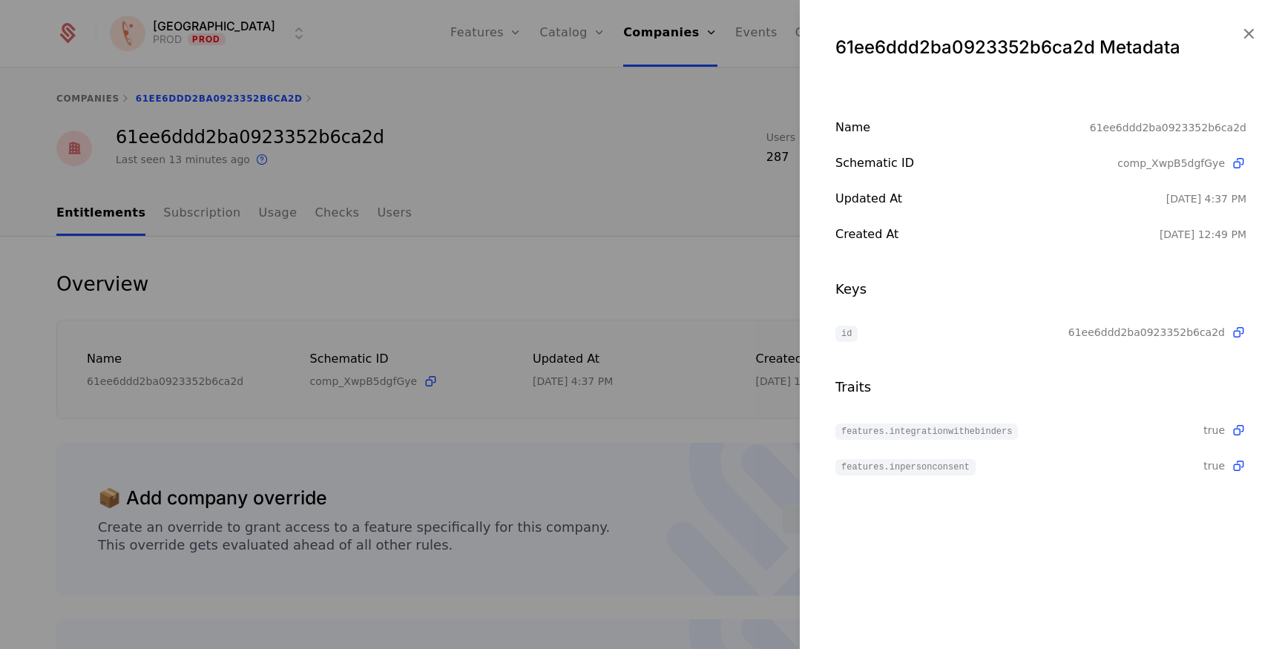
click at [1245, 31] on icon "button" at bounding box center [1248, 33] width 19 height 19
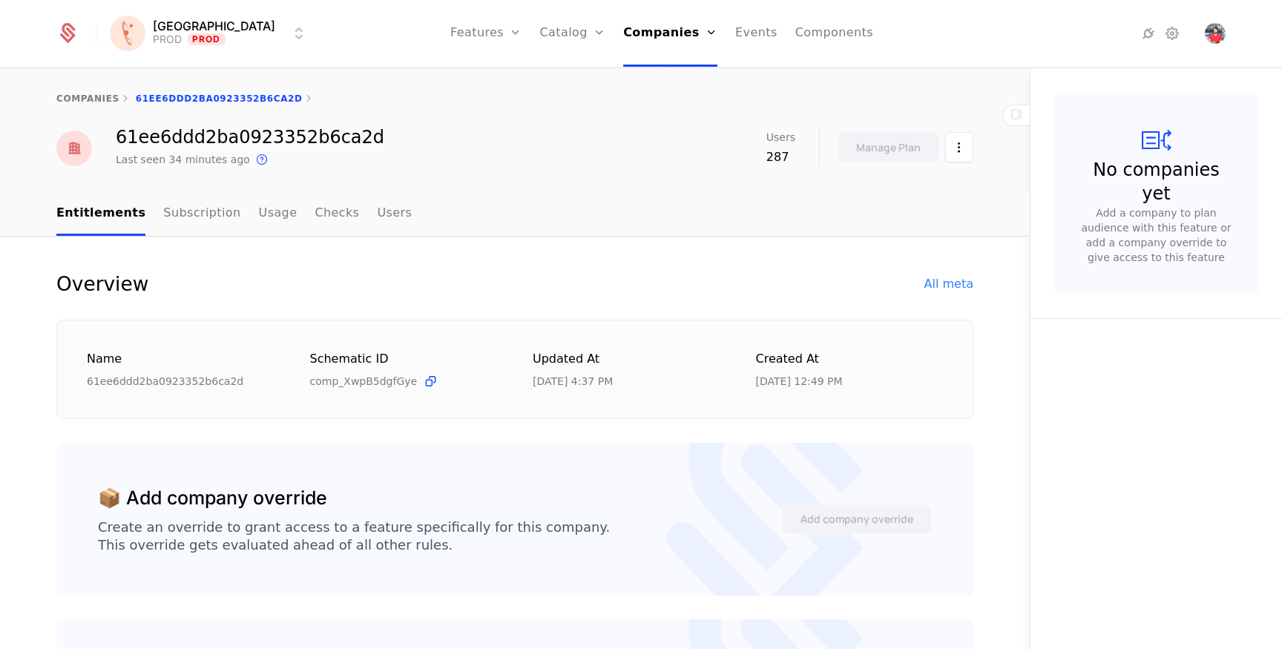
click at [641, 73] on link "Companies" at bounding box center [675, 73] width 68 height 12
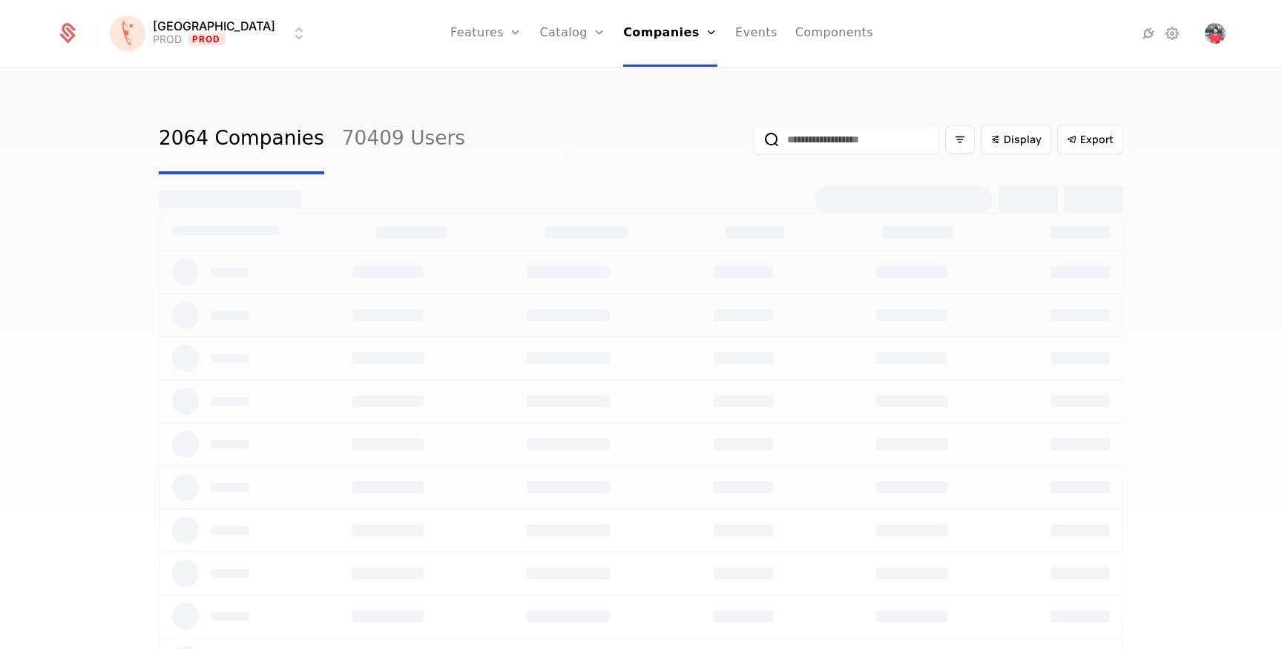
click at [821, 134] on input "email" at bounding box center [847, 140] width 186 height 30
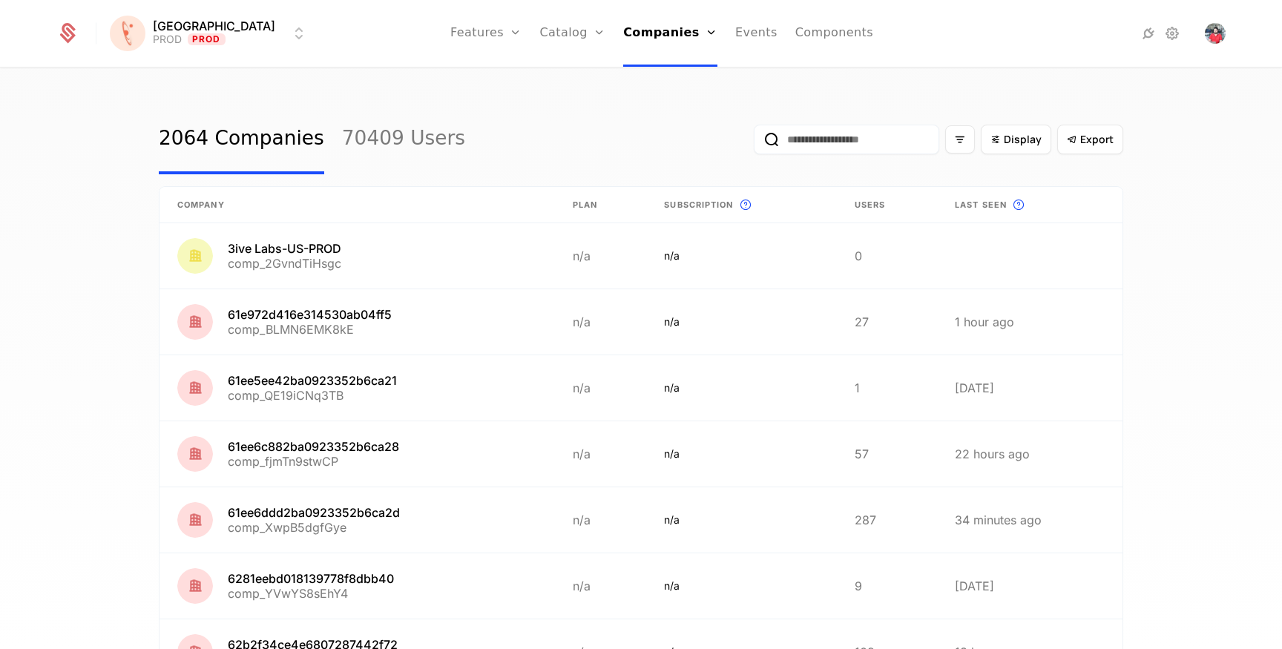
paste input "**********"
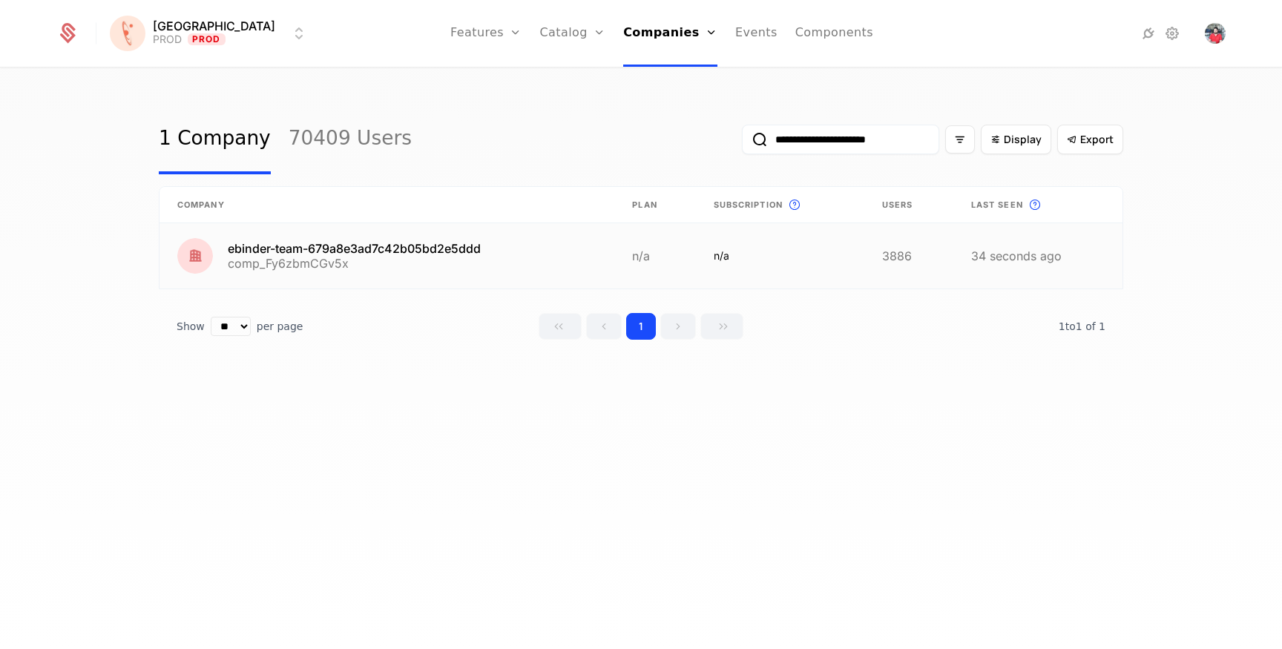
type input "**********"
click at [448, 244] on link at bounding box center [387, 255] width 455 height 65
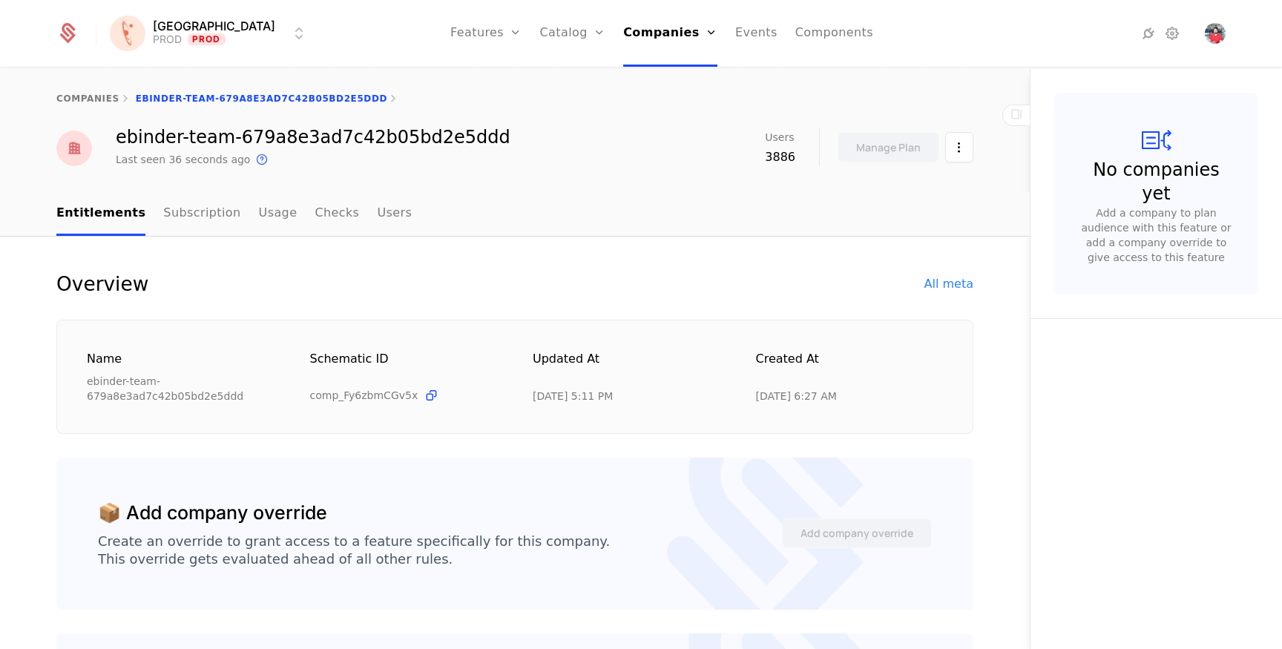
click at [944, 280] on div "All meta" at bounding box center [949, 284] width 49 height 18
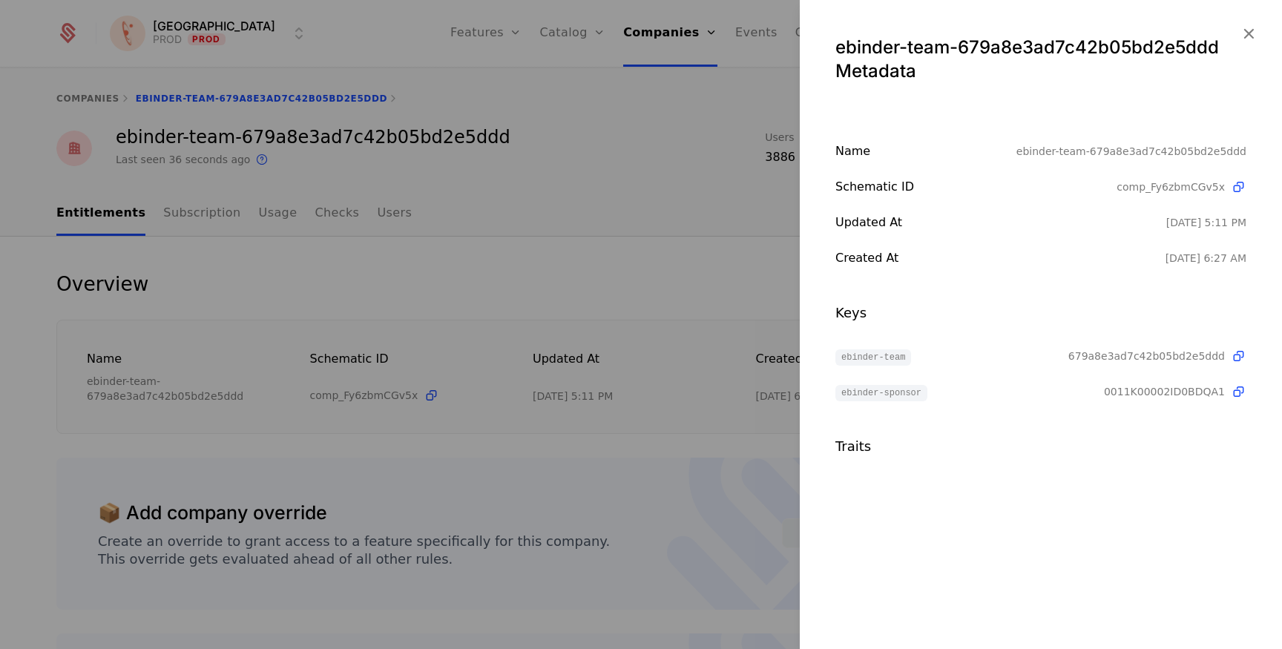
click at [1250, 33] on icon "button" at bounding box center [1248, 33] width 19 height 19
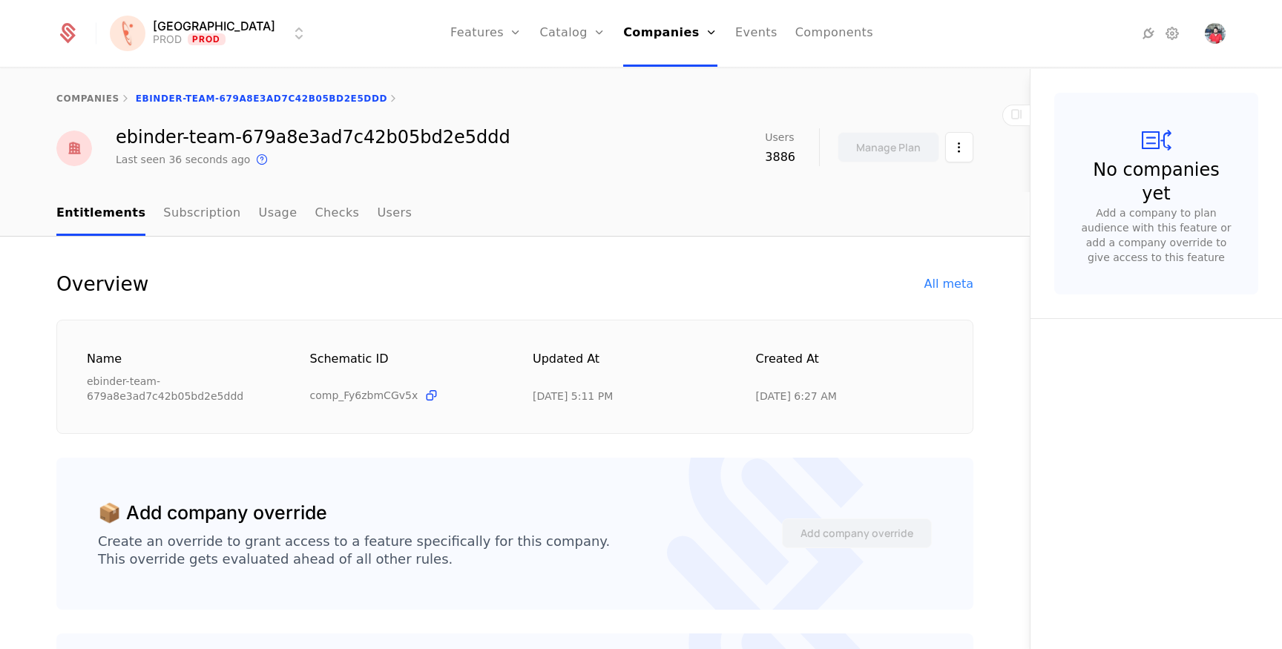
click at [471, 98] on link "Flags" at bounding box center [502, 97] width 68 height 12
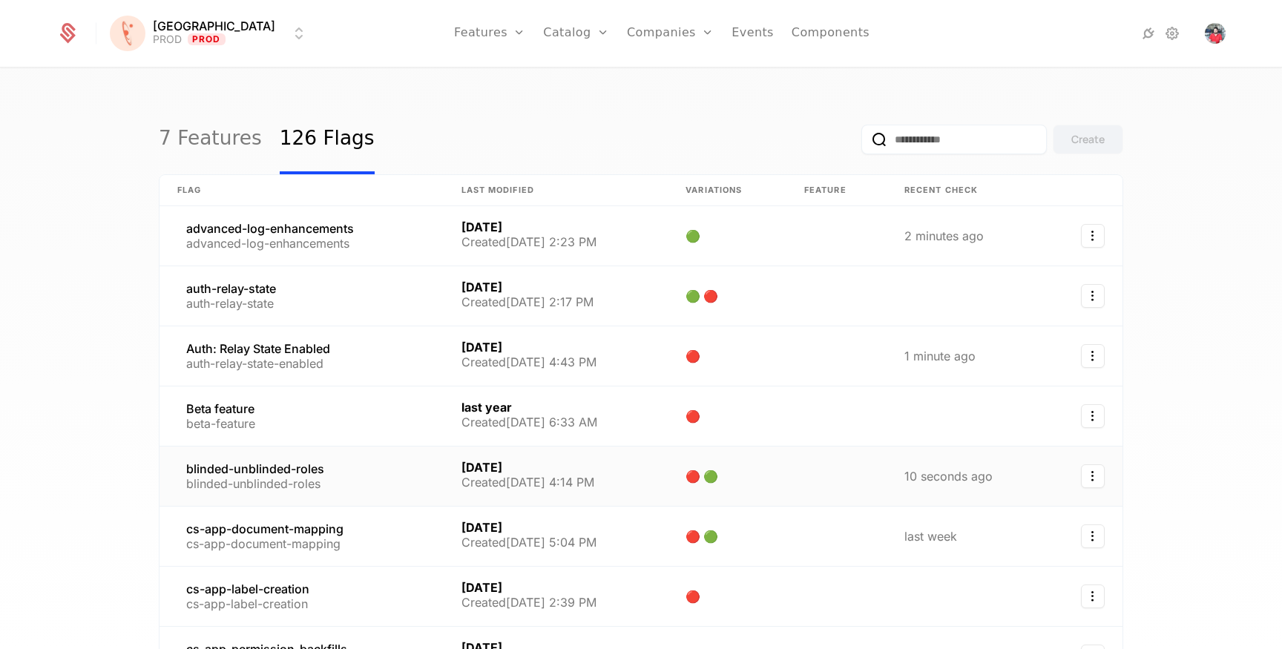
click at [210, 464] on link at bounding box center [302, 476] width 284 height 59
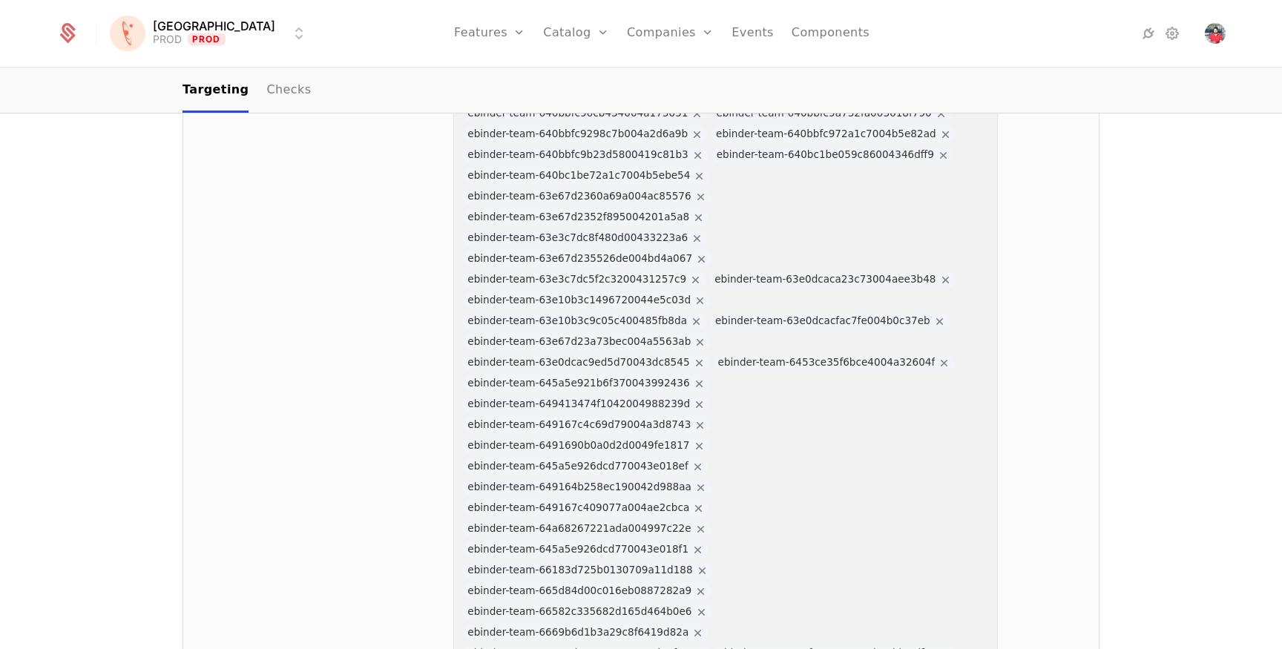
scroll to position [8739, 0]
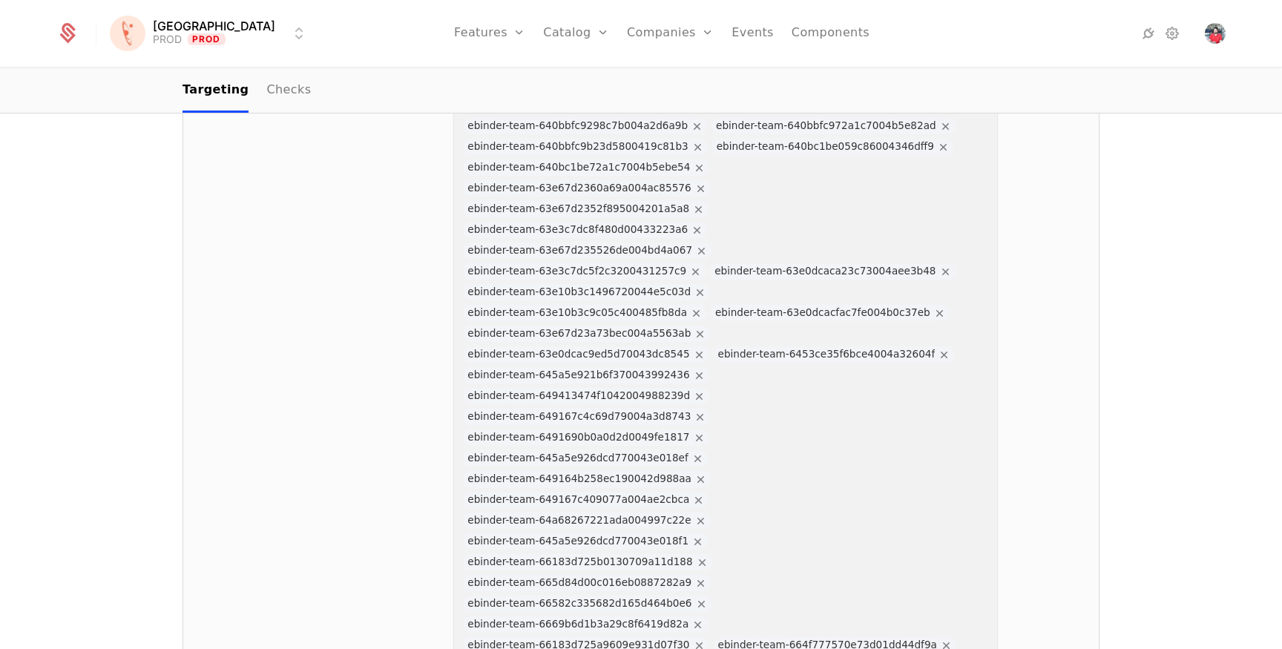
click at [645, 75] on link "Companies" at bounding box center [679, 73] width 68 height 12
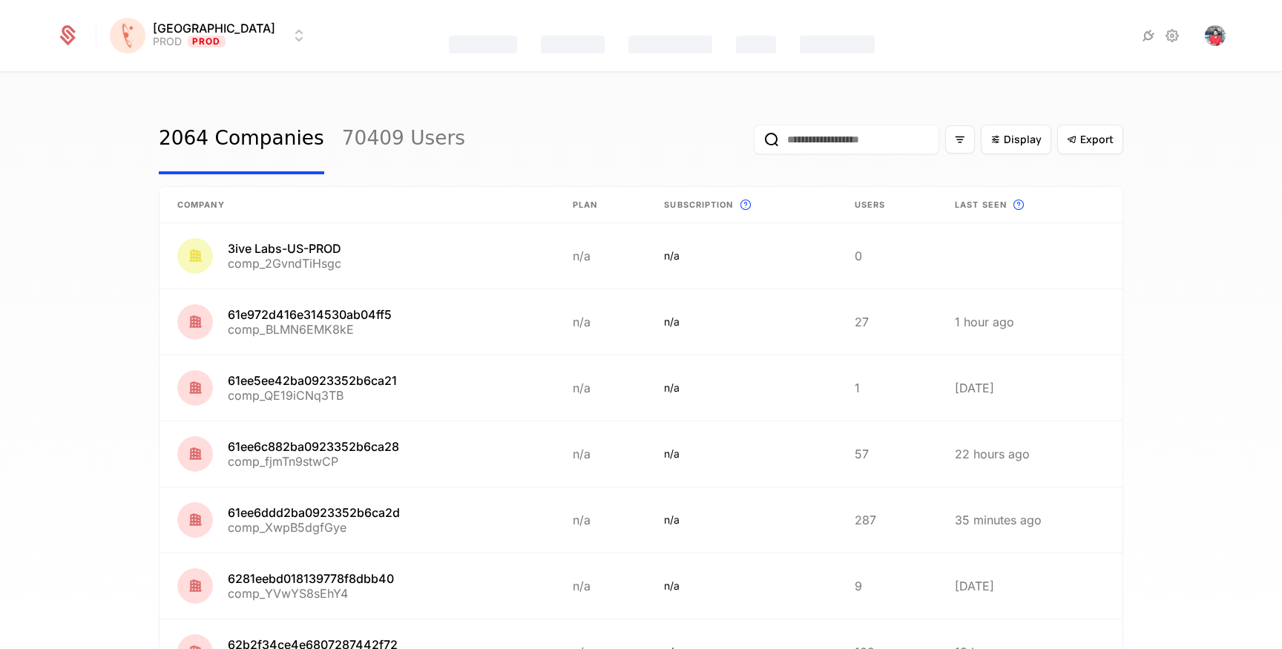
click at [816, 145] on input "email" at bounding box center [847, 140] width 186 height 30
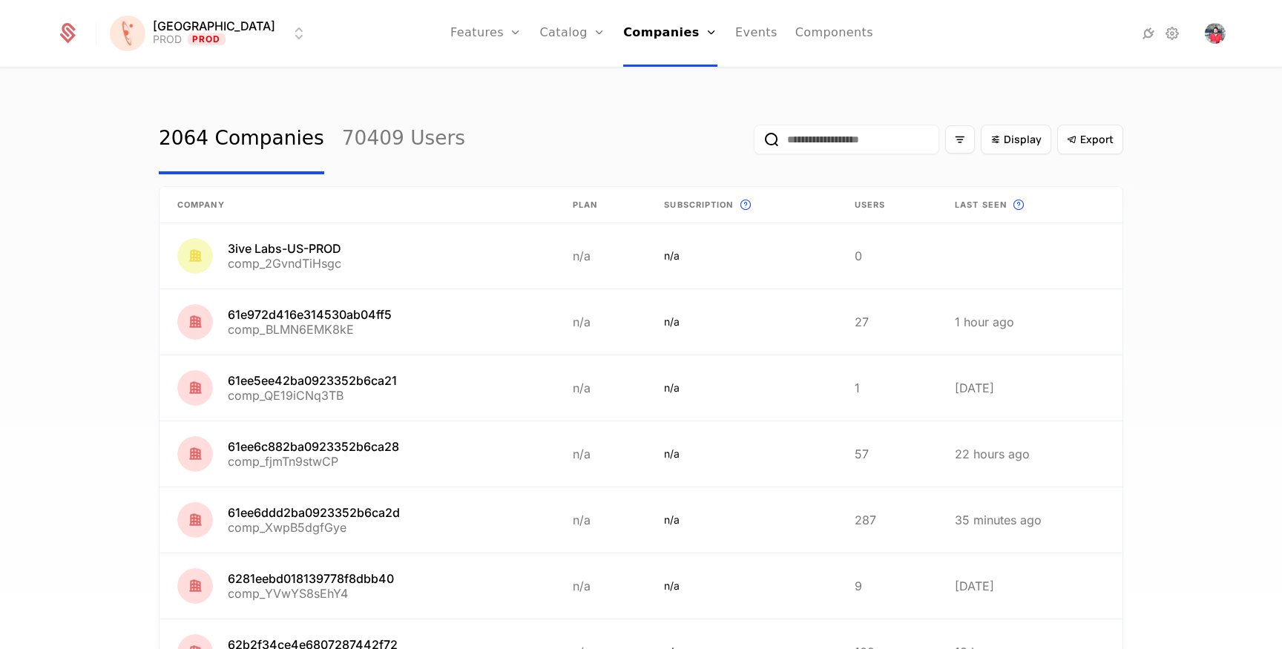
paste input "**********"
type input "**********"
click at [742, 142] on button "submit" at bounding box center [742, 142] width 0 height 0
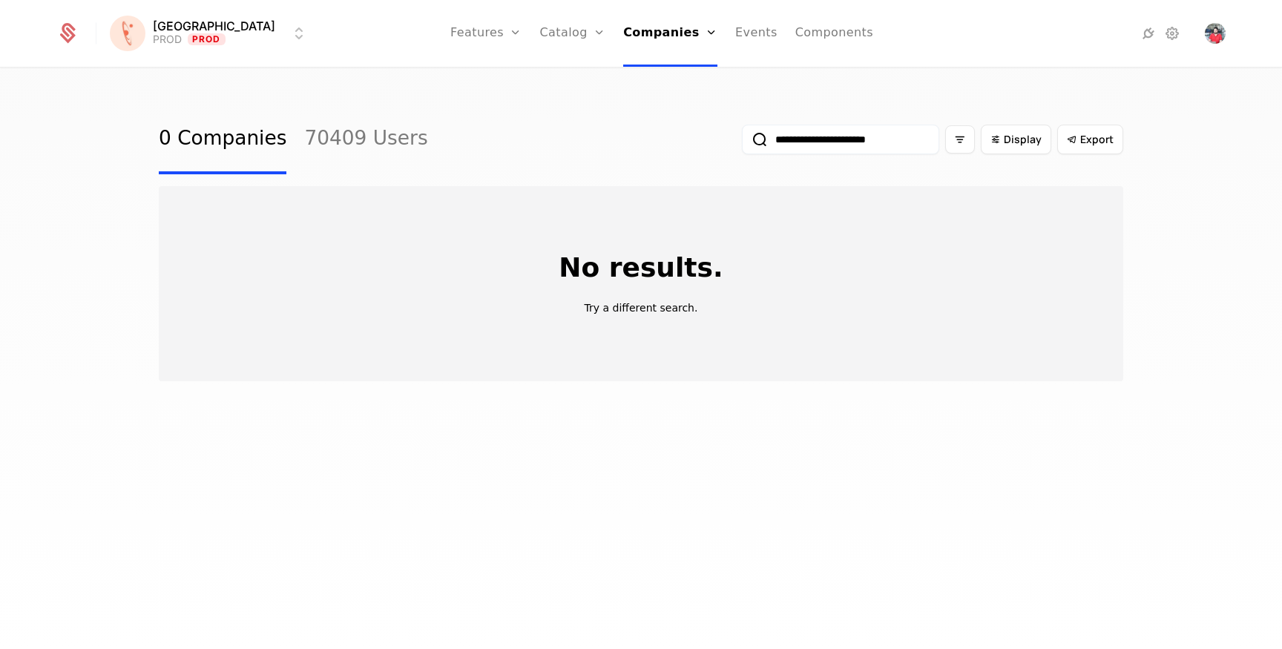
click at [742, 142] on button "submit" at bounding box center [742, 142] width 0 height 0
click at [862, 138] on input "**********" at bounding box center [840, 140] width 197 height 30
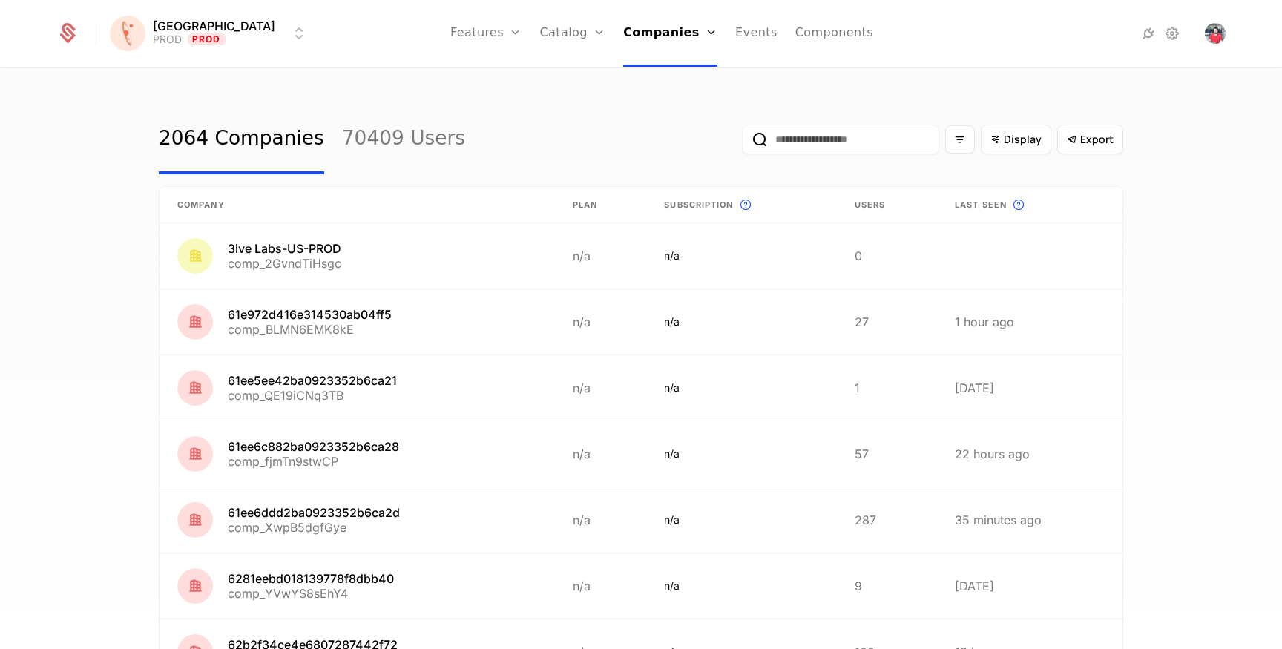
type input "**********"
paste input "**********"
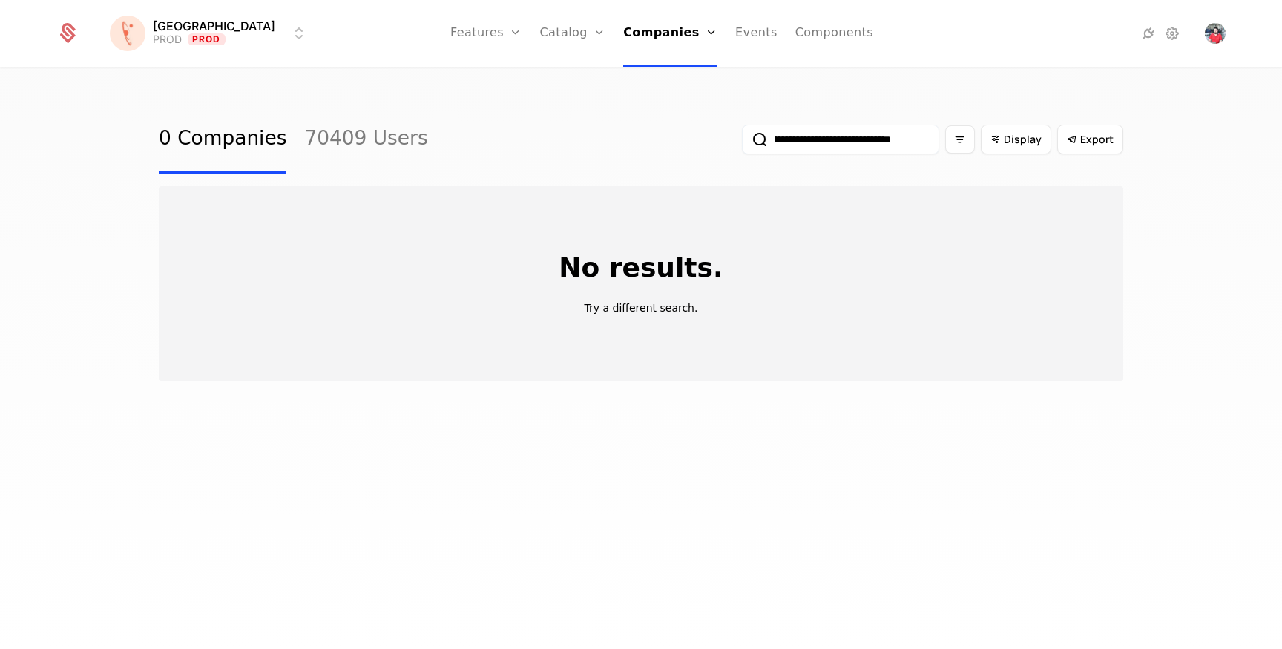
type input "**********"
click at [815, 135] on input "**********" at bounding box center [840, 140] width 197 height 30
paste input "email"
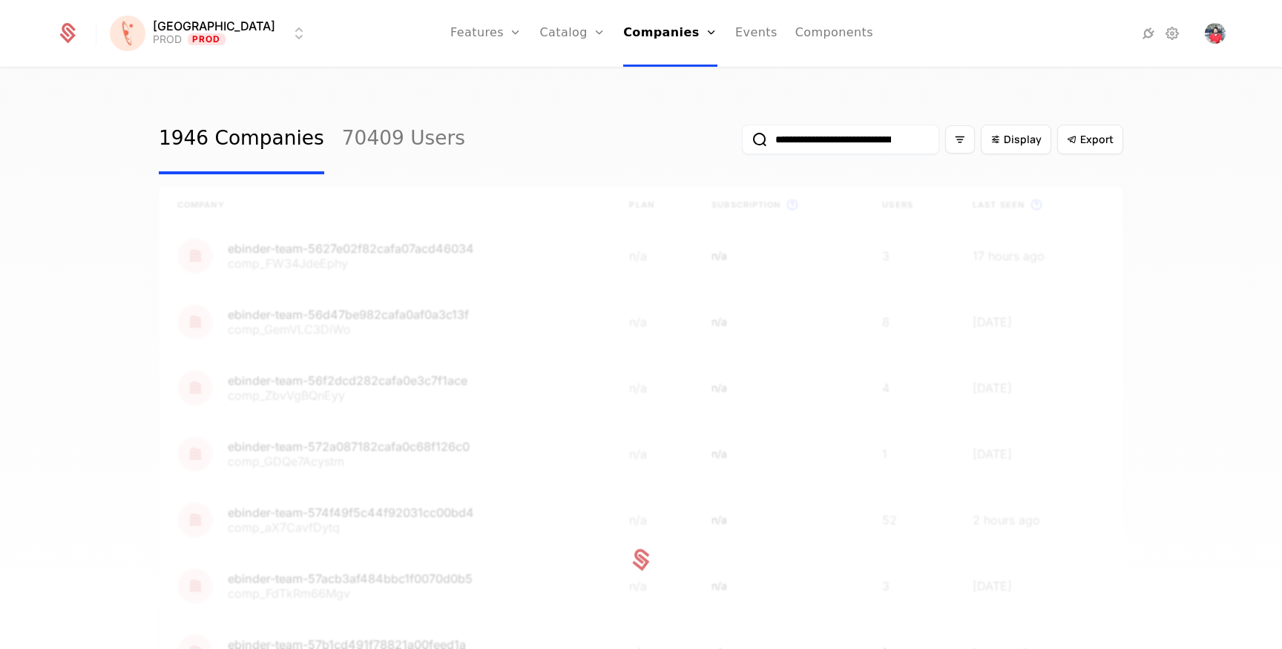
scroll to position [0, 170]
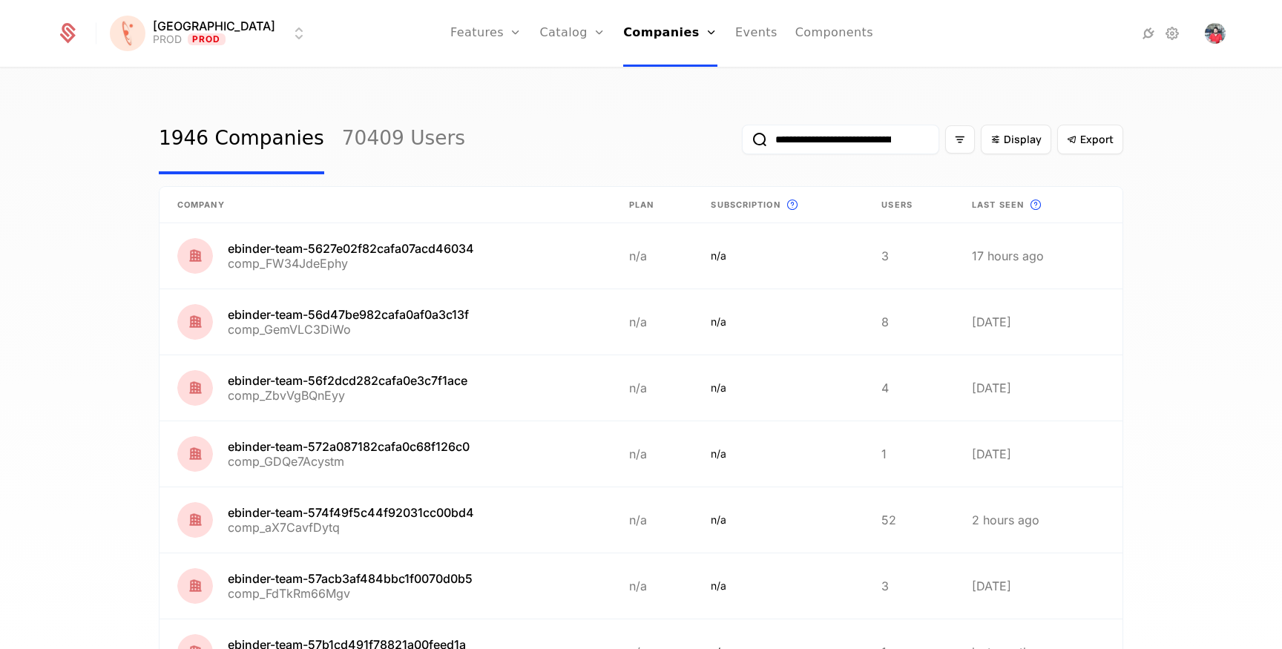
scroll to position [0, 101]
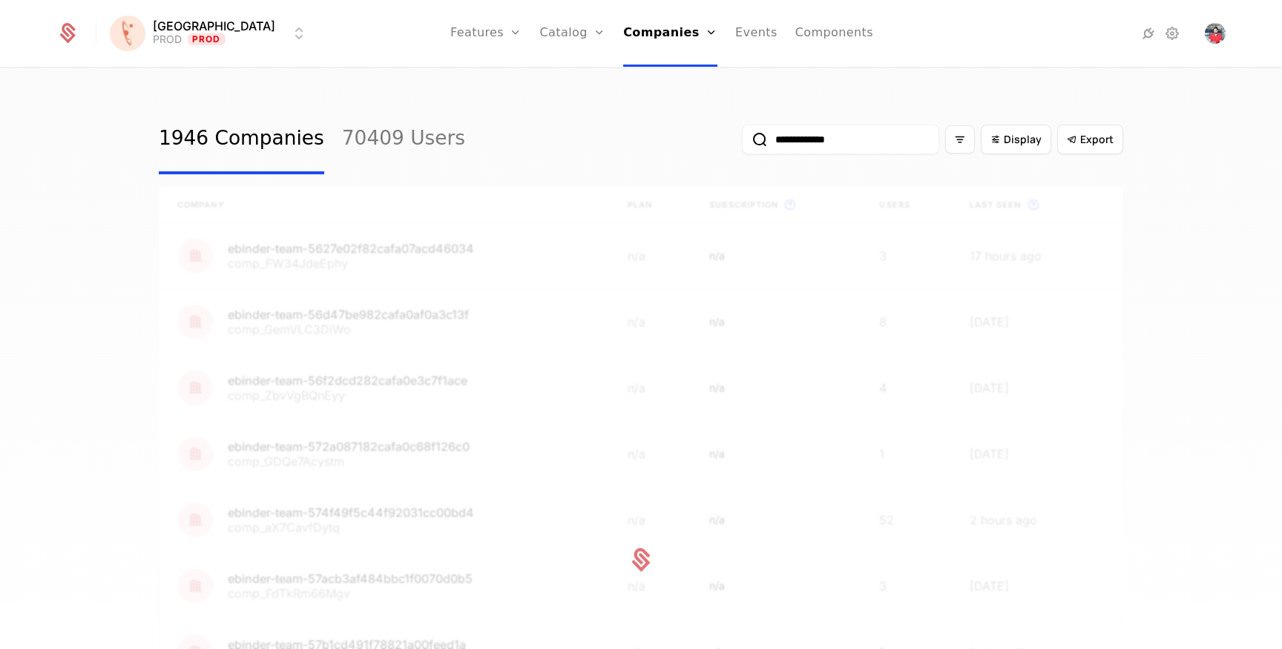
click at [865, 137] on input "**********" at bounding box center [840, 140] width 197 height 30
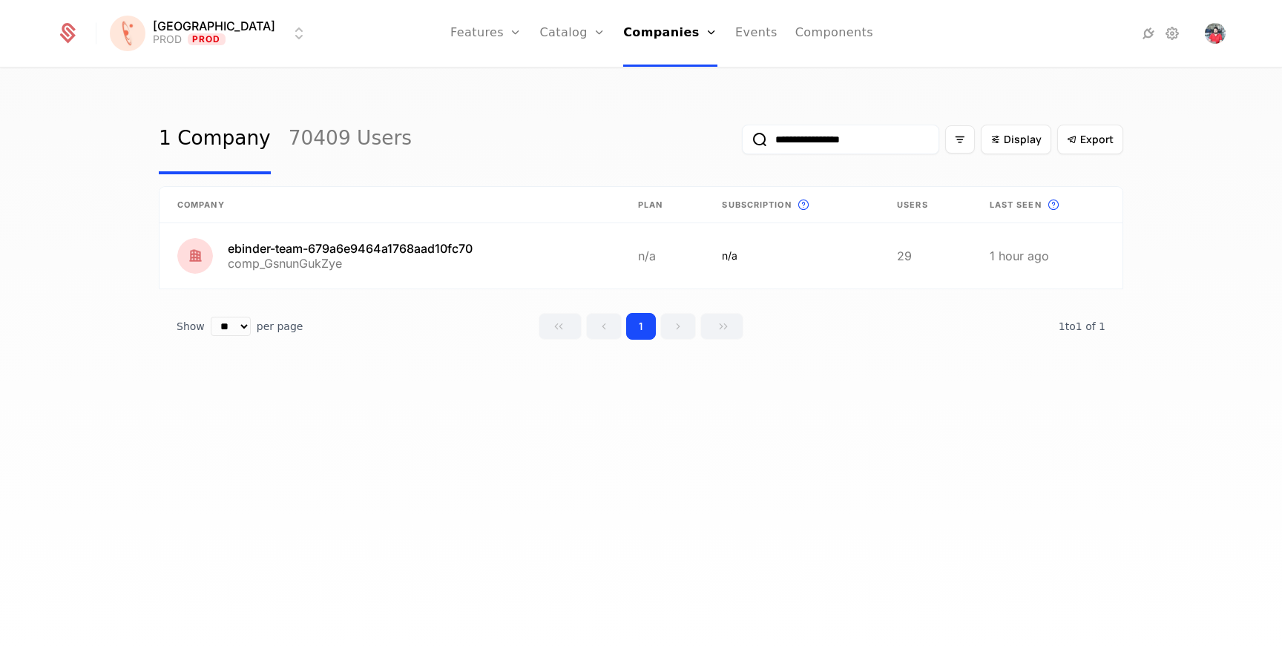
click at [813, 139] on input "**********" at bounding box center [840, 140] width 197 height 30
paste input "email"
type input "**********"
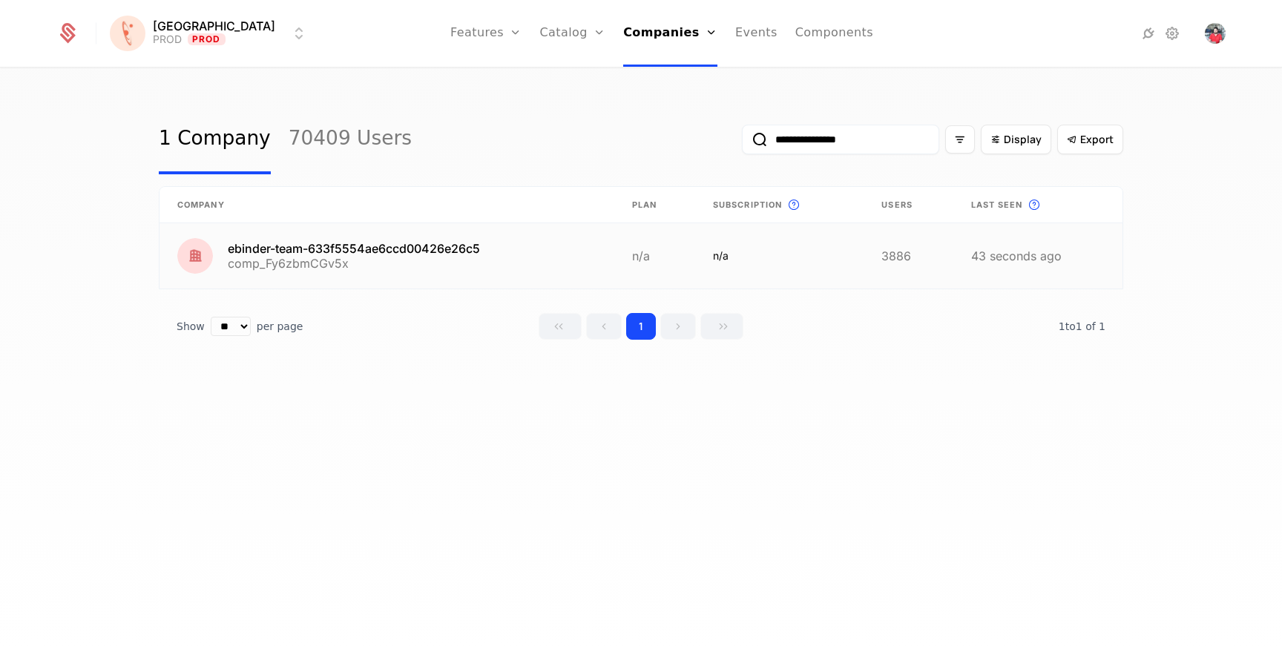
click at [454, 252] on link at bounding box center [387, 255] width 455 height 65
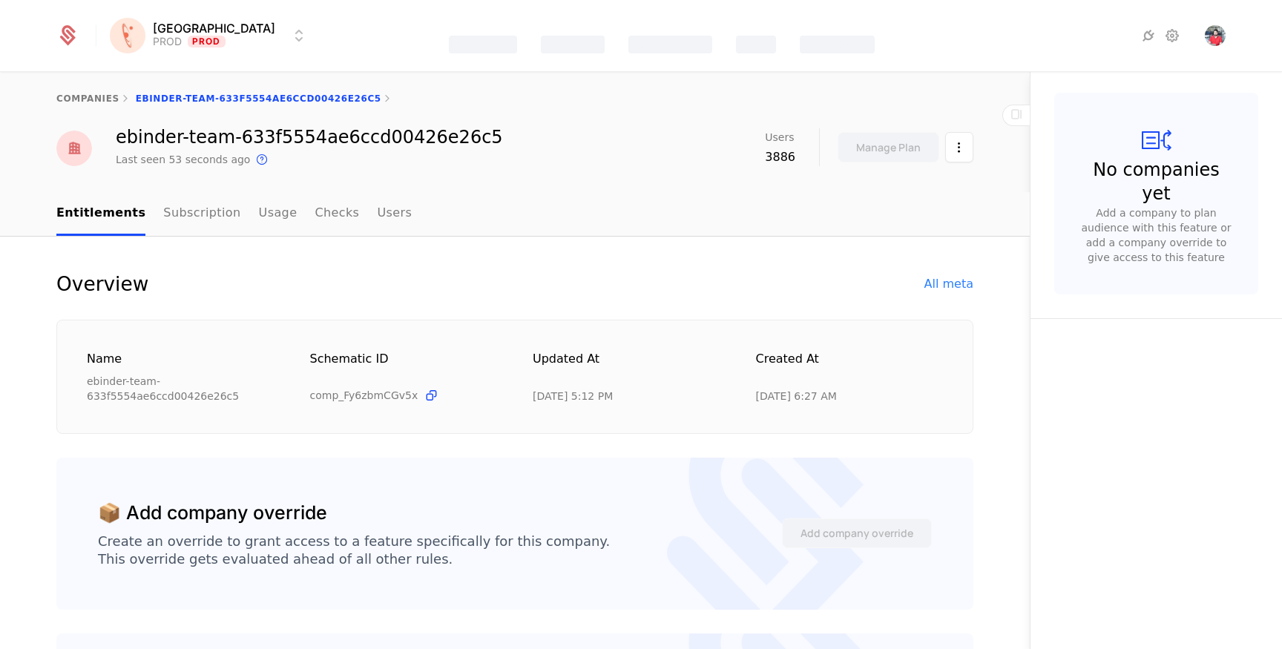
click at [934, 279] on div "All meta" at bounding box center [949, 284] width 49 height 18
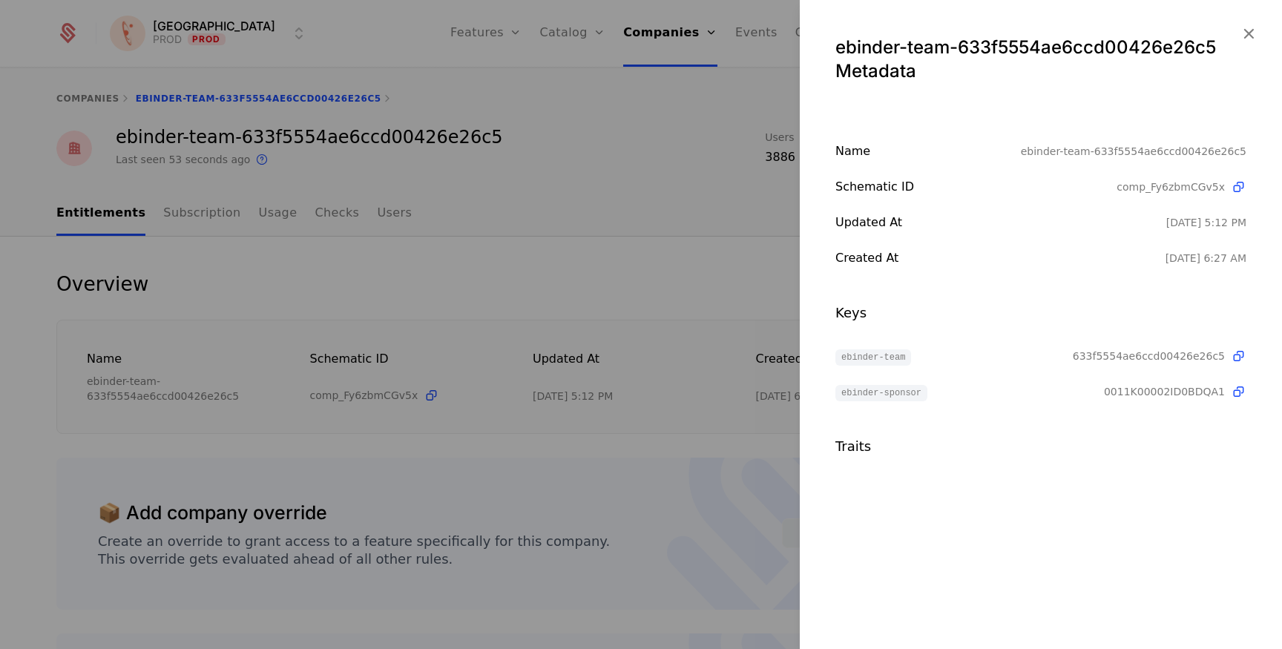
click at [1191, 46] on div "ebinder-team-633f5554ae6ccd00426e26c5 Metadata" at bounding box center [1041, 59] width 411 height 47
copy div "633f5554ae6ccd00426e26c5"
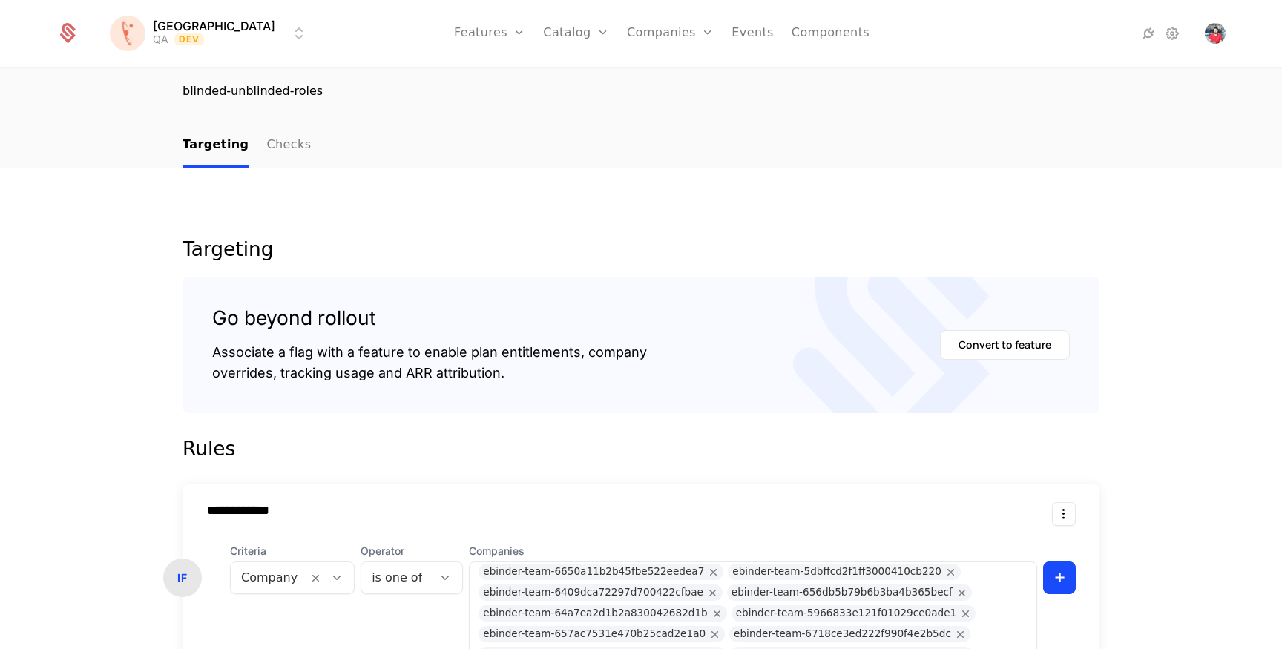
scroll to position [261, 0]
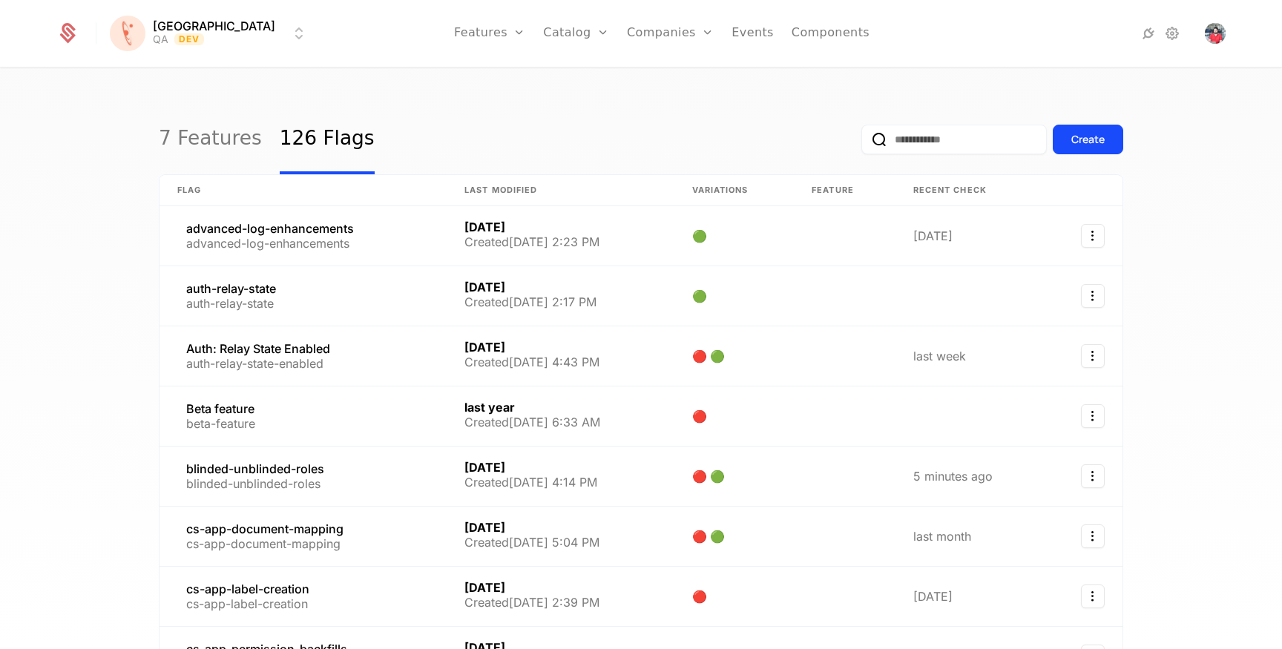
click at [194, 49] on html "Florence QA Dev Features Features Flags Catalog Plans Add Ons Credits Configura…" at bounding box center [641, 324] width 1282 height 649
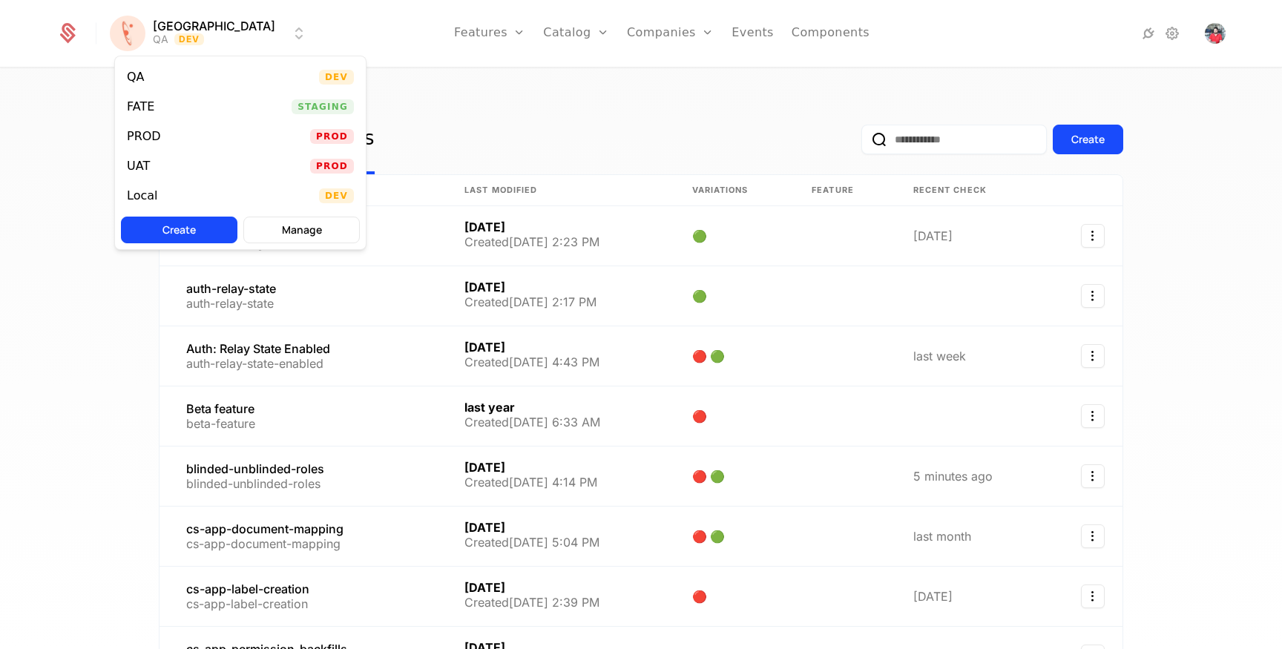
click at [184, 143] on div "PROD Prod" at bounding box center [240, 137] width 251 height 30
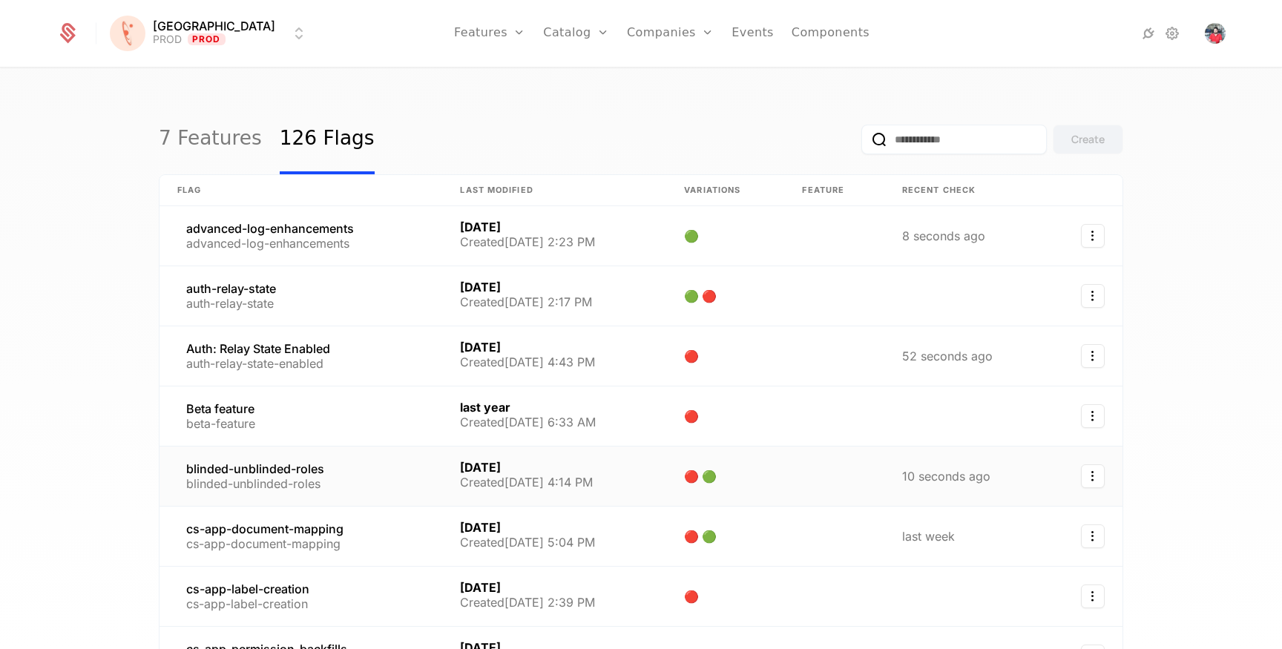
click at [275, 468] on link at bounding box center [301, 476] width 283 height 59
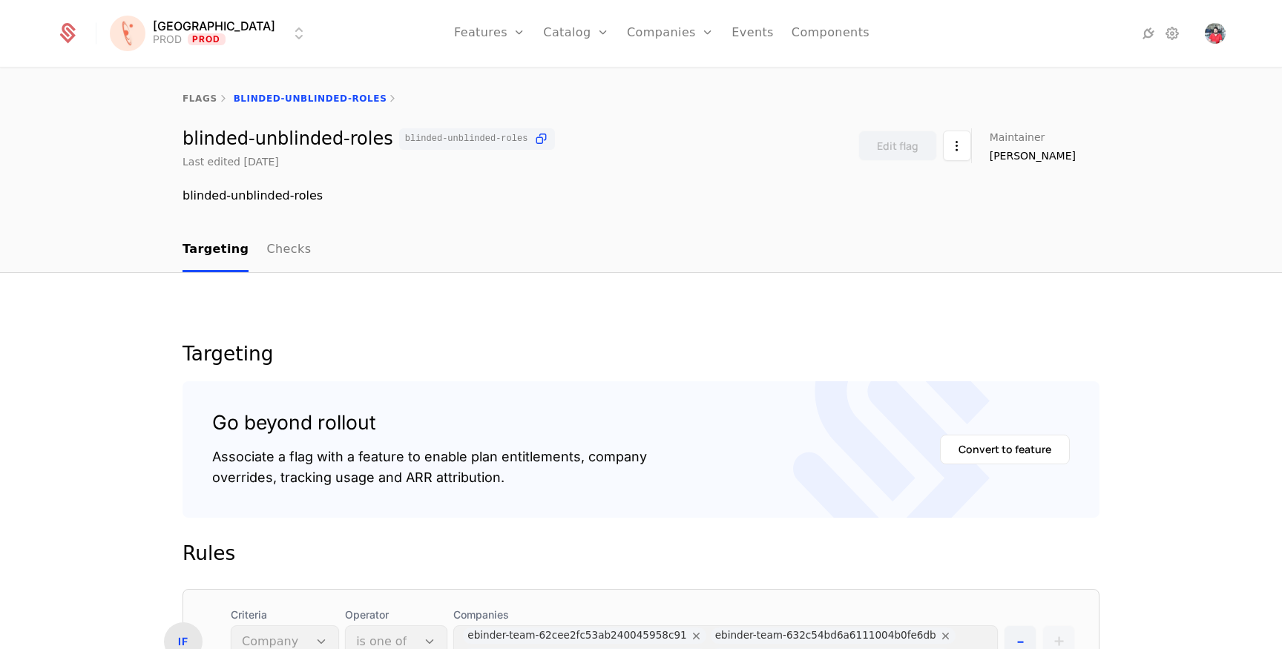
click at [274, 252] on link "Checks" at bounding box center [288, 251] width 45 height 44
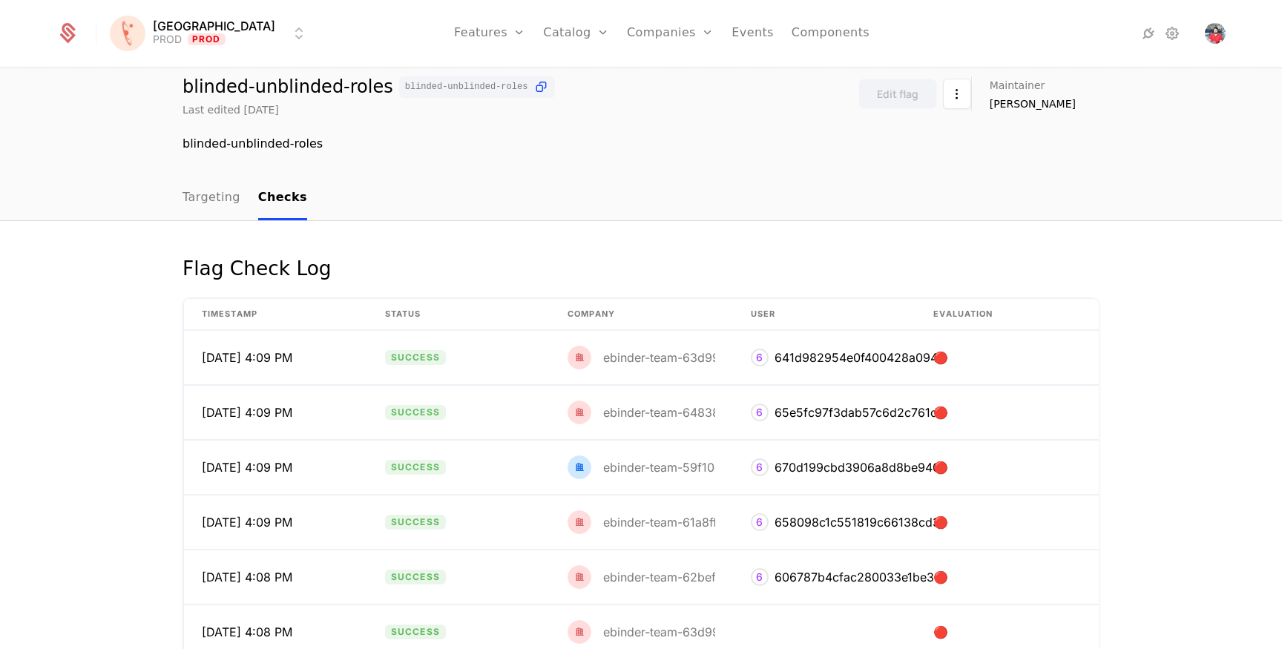
scroll to position [33, 0]
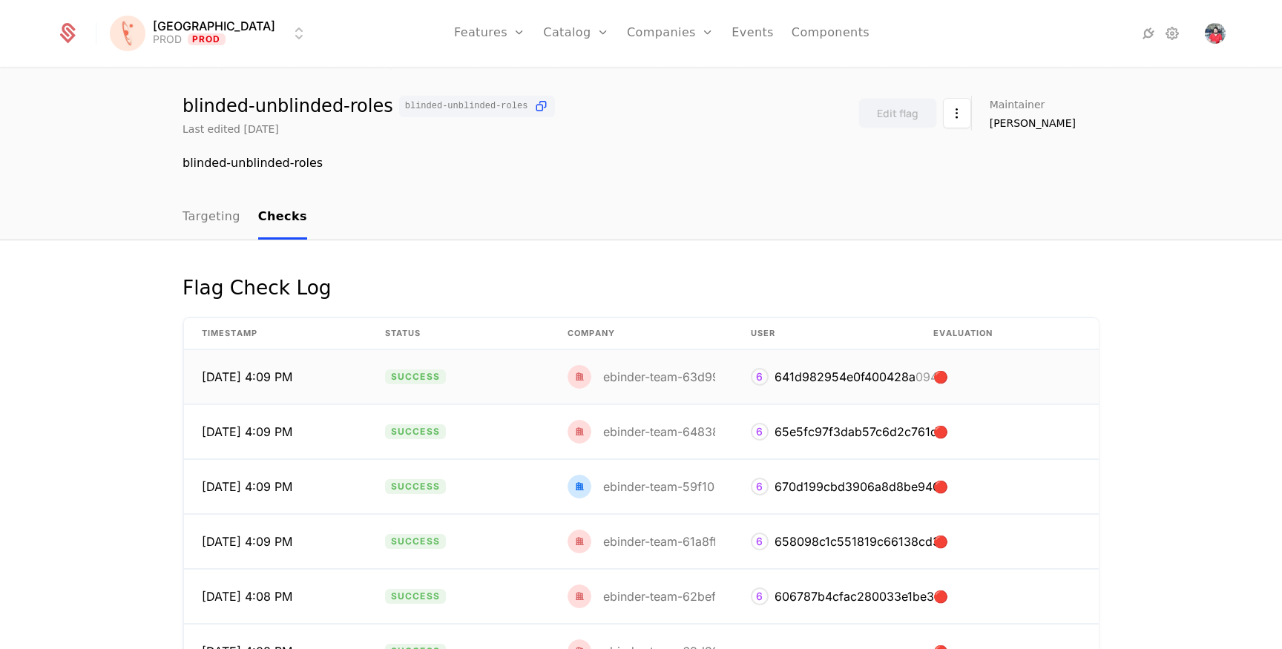
click at [666, 380] on div "ebinder-team-63d996f5eb4fe2004369f691" at bounding box center [725, 377] width 245 height 12
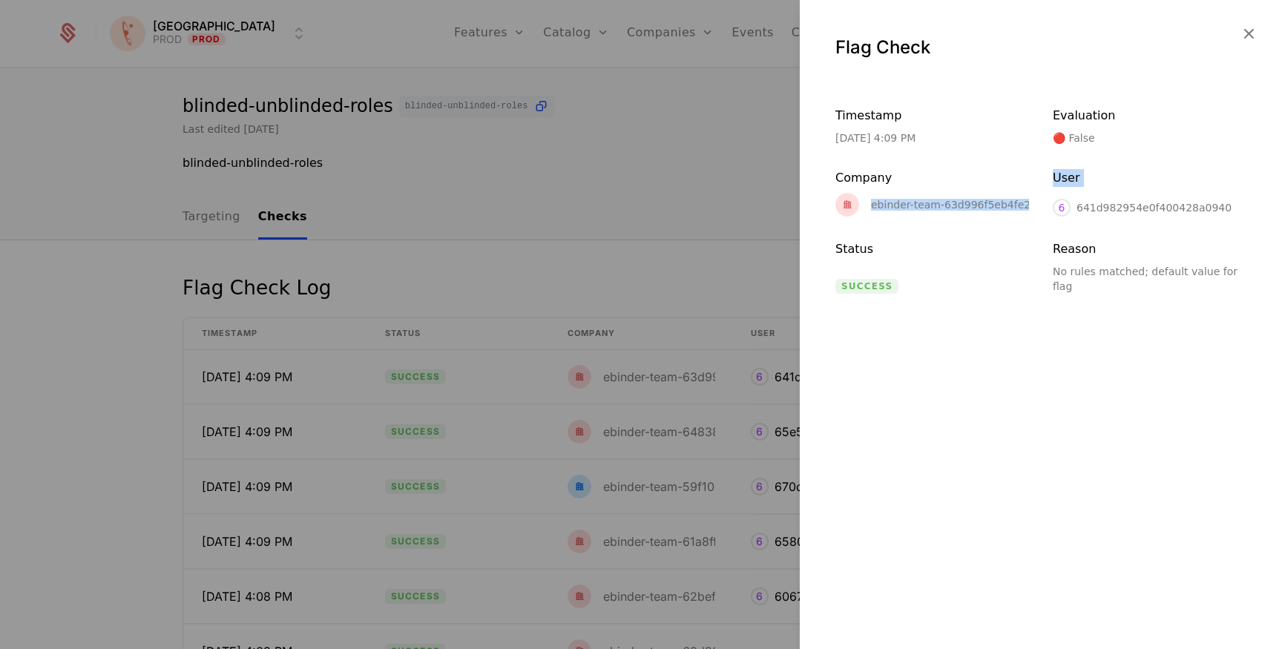
drag, startPoint x: 871, startPoint y: 205, endPoint x: 1050, endPoint y: 206, distance: 178.9
click at [1050, 206] on div "Timestamp 9/25/25, 4:09 PM Evaluation 🔴 False Company ebinder-team-63d996f5eb4f…" at bounding box center [1041, 200] width 411 height 187
click at [999, 221] on div "Timestamp 9/25/25, 4:09 PM Evaluation 🔴 False Company ebinder-team-63d996f5eb4f…" at bounding box center [1041, 200] width 411 height 187
click at [907, 209] on div "ebinder-team-63d996f5eb4fe2004369f691" at bounding box center [982, 205] width 223 height 10
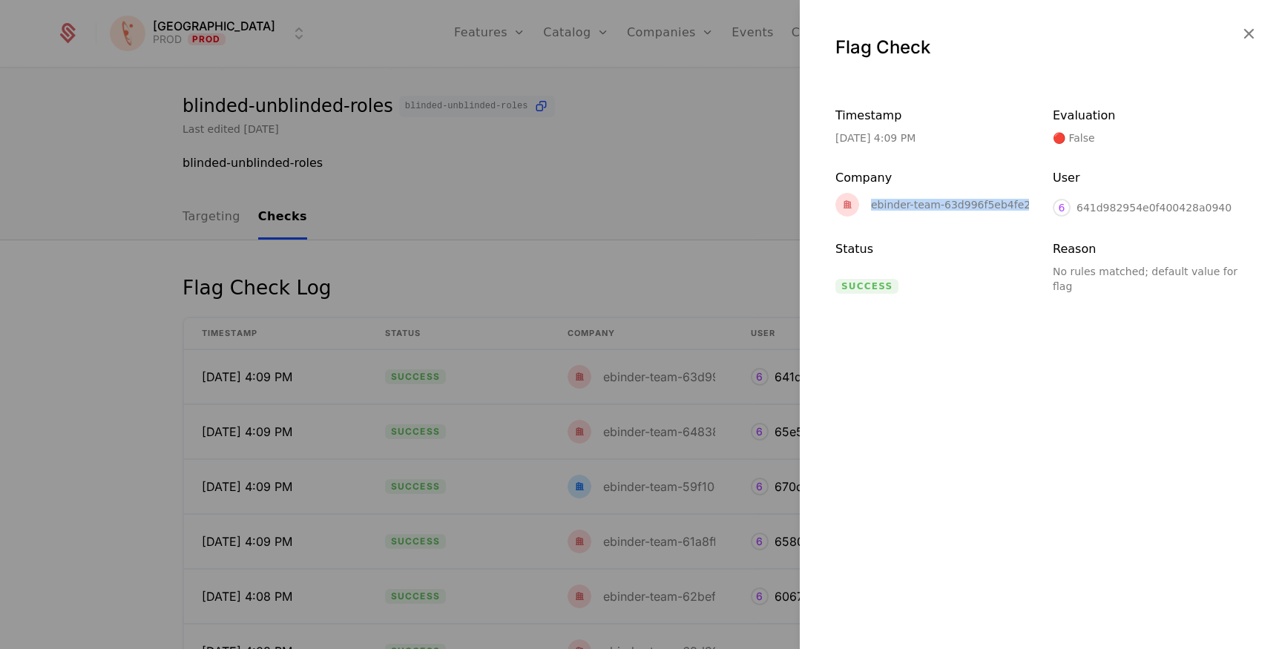
click at [907, 209] on div "ebinder-team-63d996f5eb4fe2004369f691" at bounding box center [982, 205] width 223 height 10
copy div "ebinder-team-63d996f5eb4fe2004369f691"
click at [1246, 33] on icon "button" at bounding box center [1248, 33] width 19 height 19
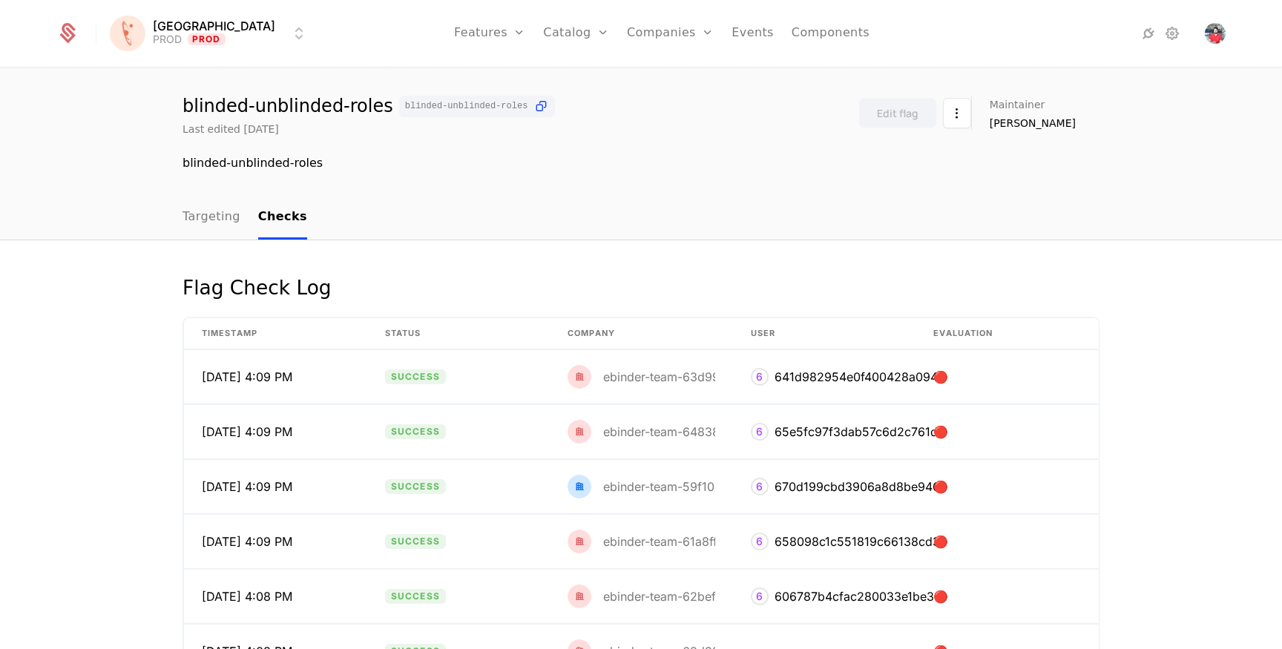
click at [220, 217] on link "Targeting" at bounding box center [212, 218] width 58 height 44
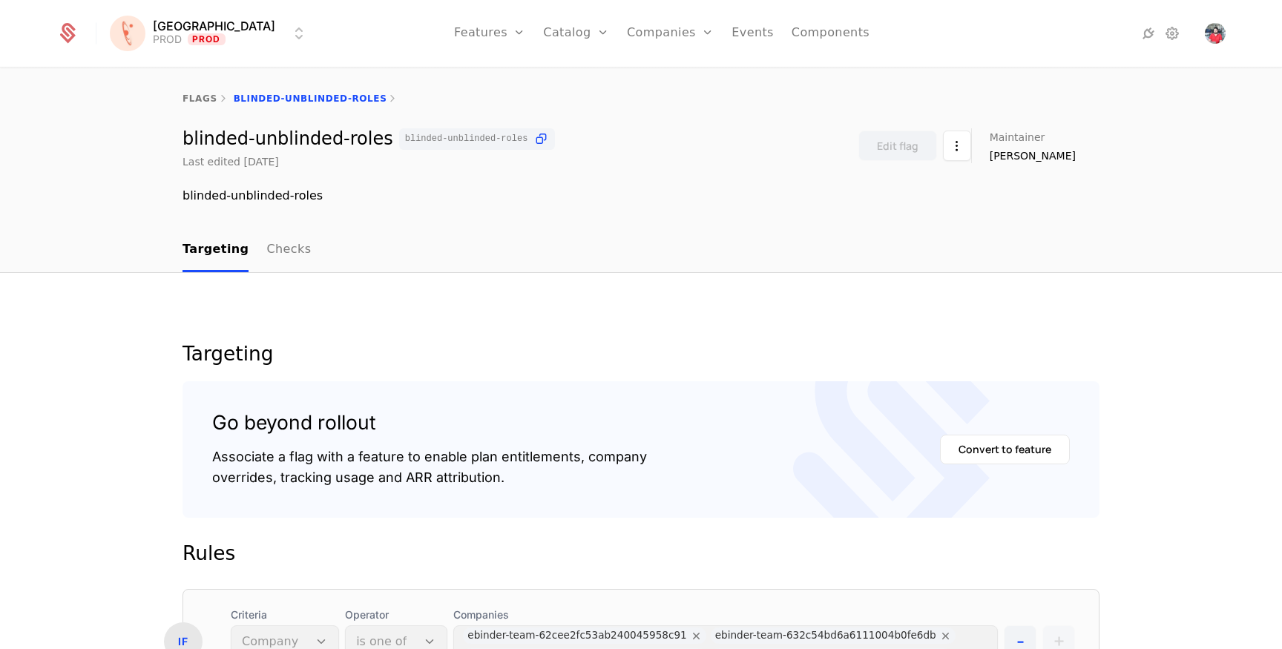
click at [266, 249] on link "Checks" at bounding box center [288, 251] width 45 height 44
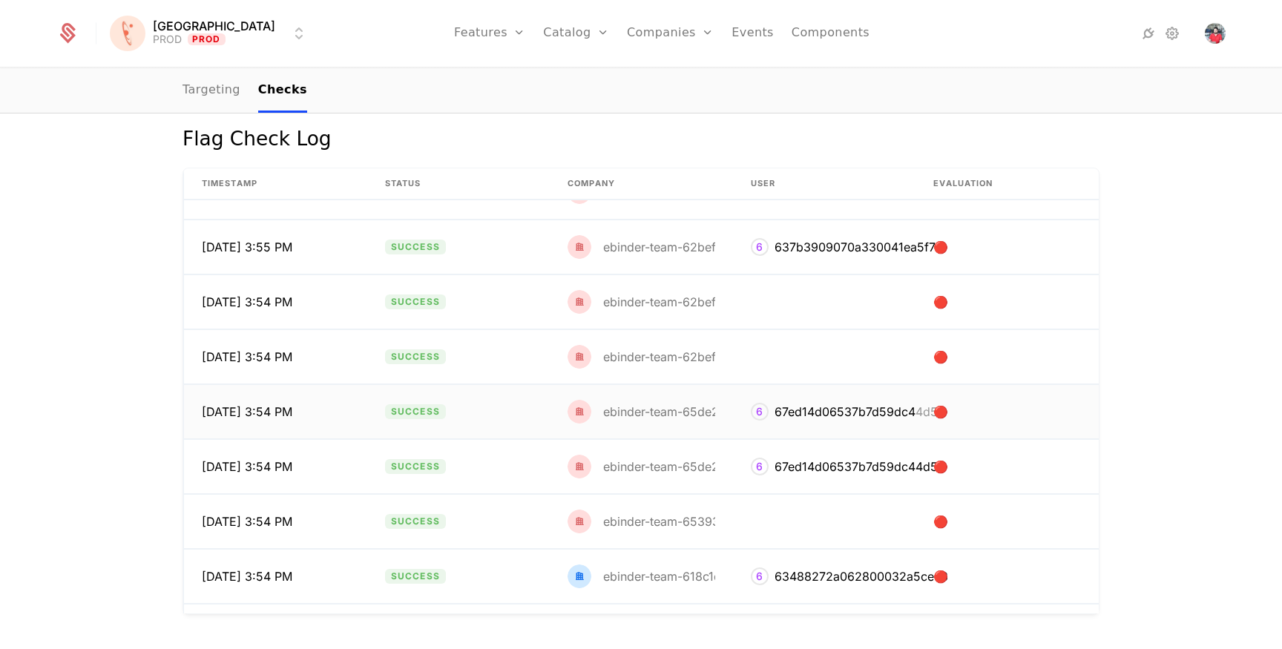
scroll to position [13276, 0]
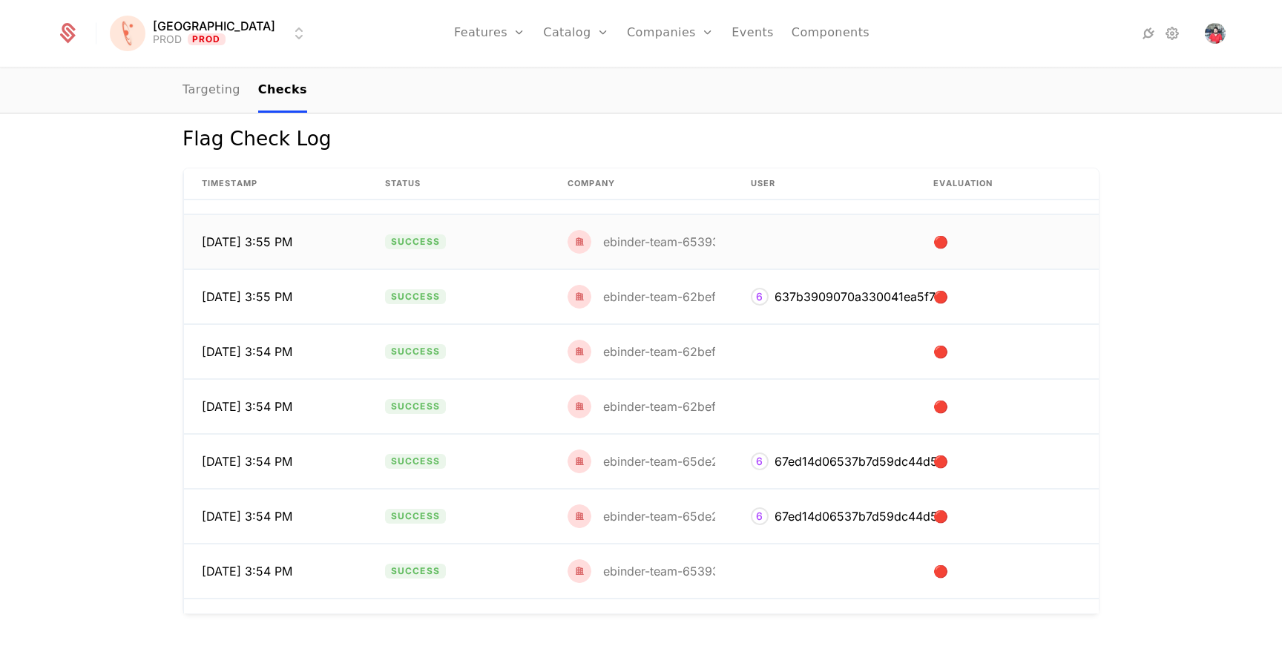
click at [680, 254] on td "ebinder-team-65393f2deb01f5004218f380" at bounding box center [641, 242] width 183 height 54
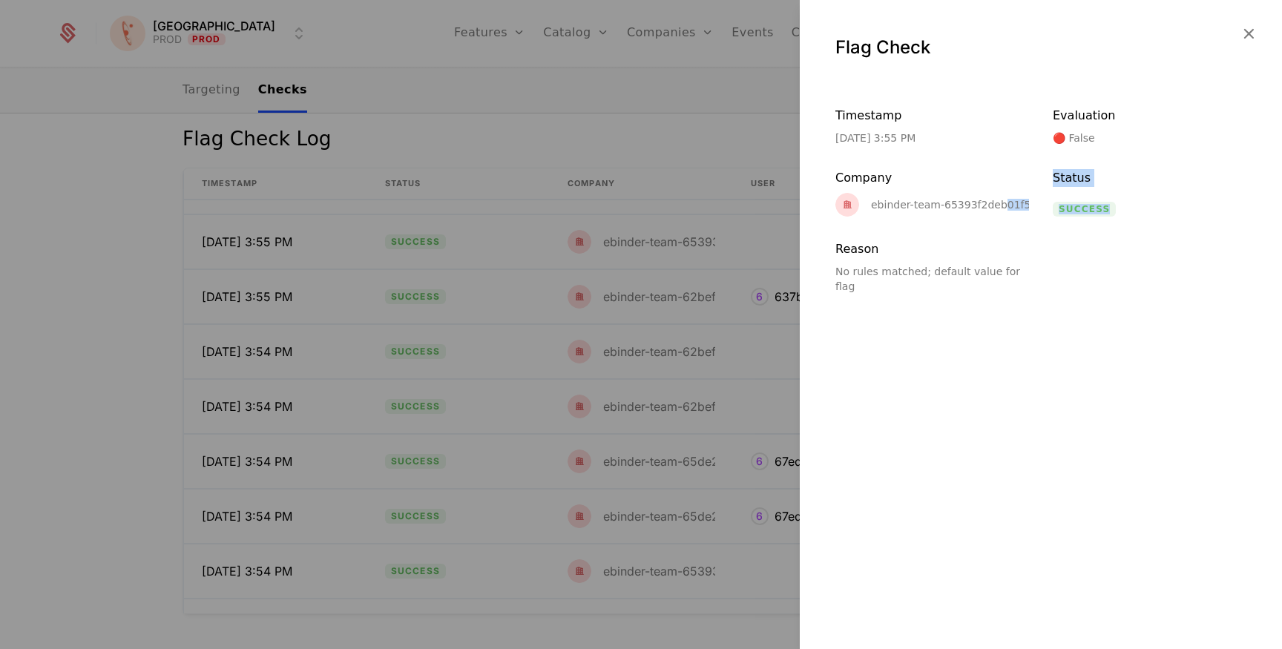
drag, startPoint x: 1001, startPoint y: 206, endPoint x: 1087, endPoint y: 206, distance: 86.1
click at [1102, 207] on div "Timestamp 9/25/25, 3:55 PM Evaluation 🔴 False Company ebinder-team-65393f2deb01…" at bounding box center [1041, 200] width 411 height 187
click at [1002, 206] on div "ebinder-team-65393f2deb01f5004218f380" at bounding box center [982, 205] width 223 height 10
drag, startPoint x: 986, startPoint y: 206, endPoint x: 1025, endPoint y: 202, distance: 39.6
click at [1025, 202] on div "ebinder-team-65393f2deb01f5004218f380" at bounding box center [982, 205] width 223 height 10
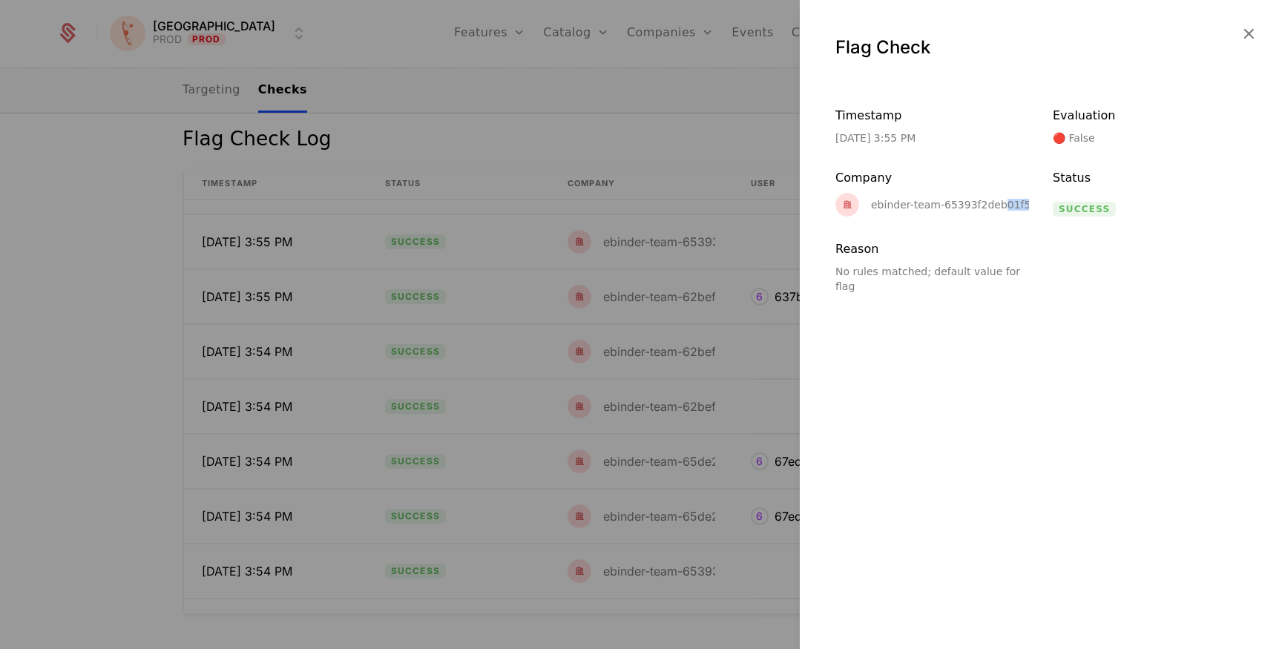
click at [1248, 34] on icon "button" at bounding box center [1248, 33] width 19 height 19
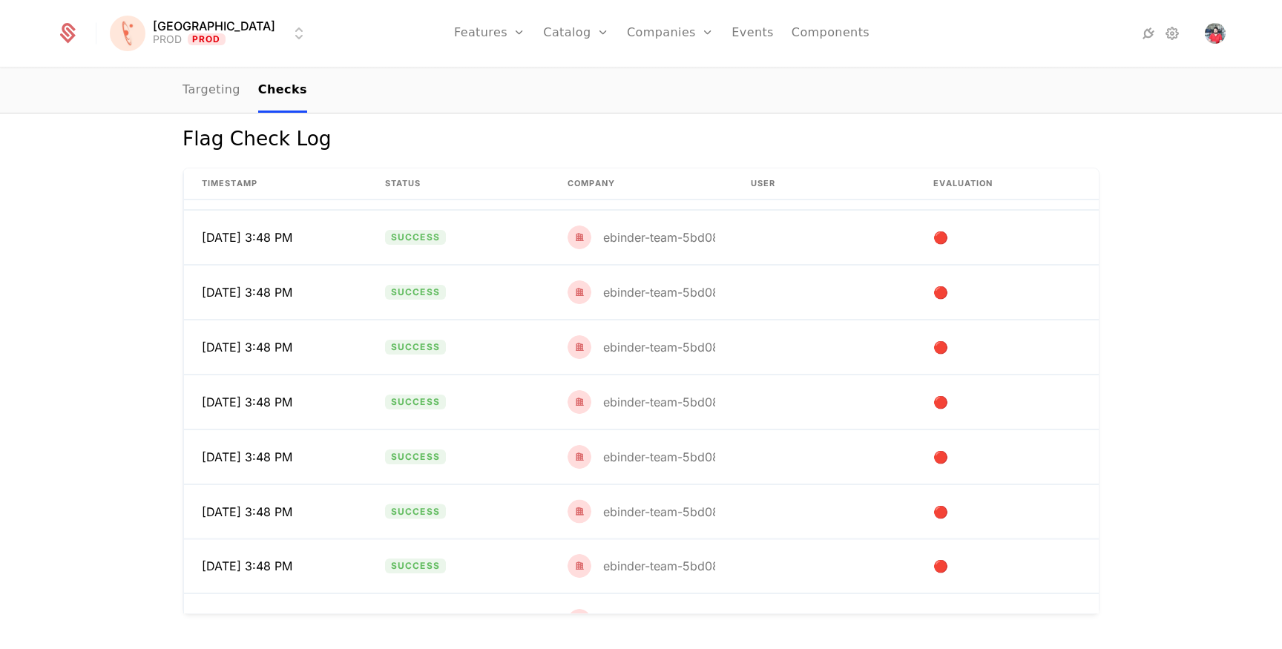
scroll to position [24278, 0]
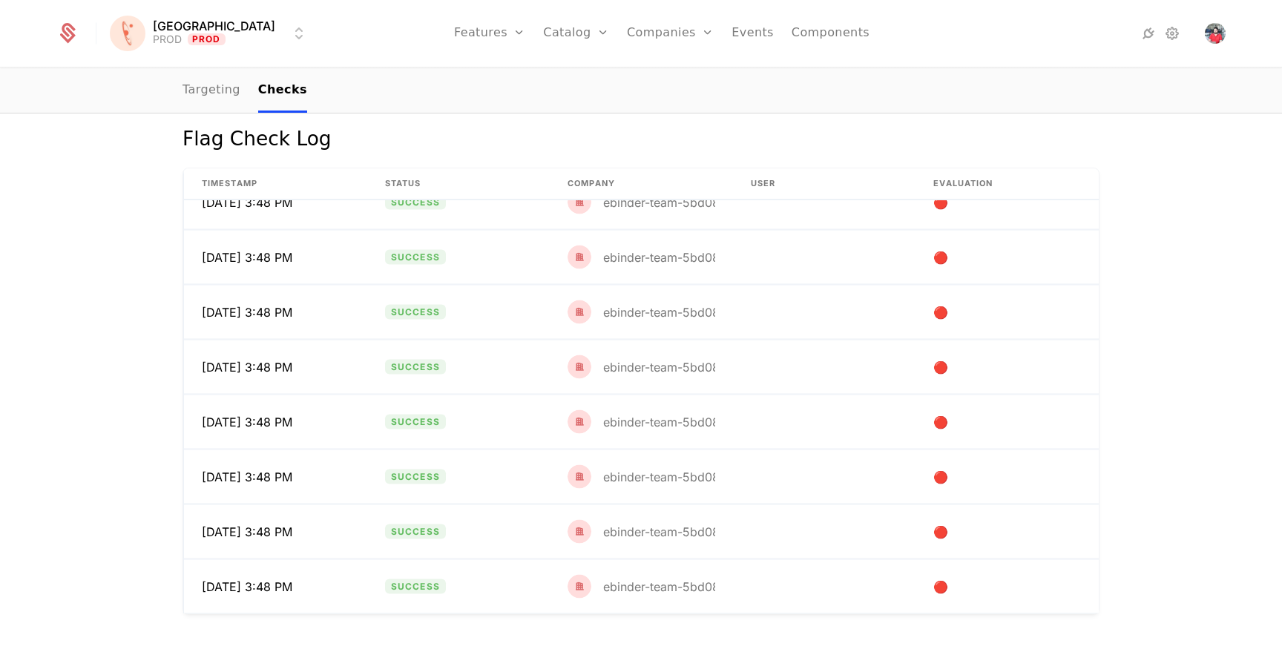
click at [1136, 352] on div "Flag Check Log Timestamp Status Company User Evaluation 9/25/25, 3:48 PM Succes…" at bounding box center [641, 371] width 1282 height 560
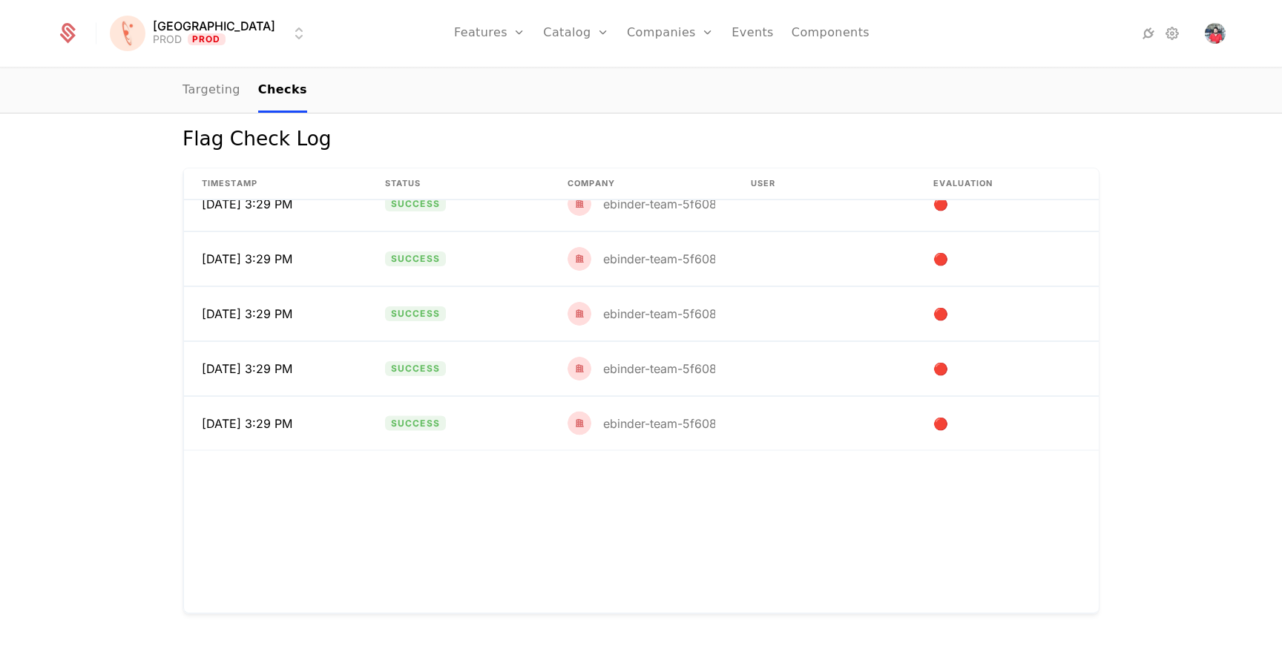
scroll to position [44049, 0]
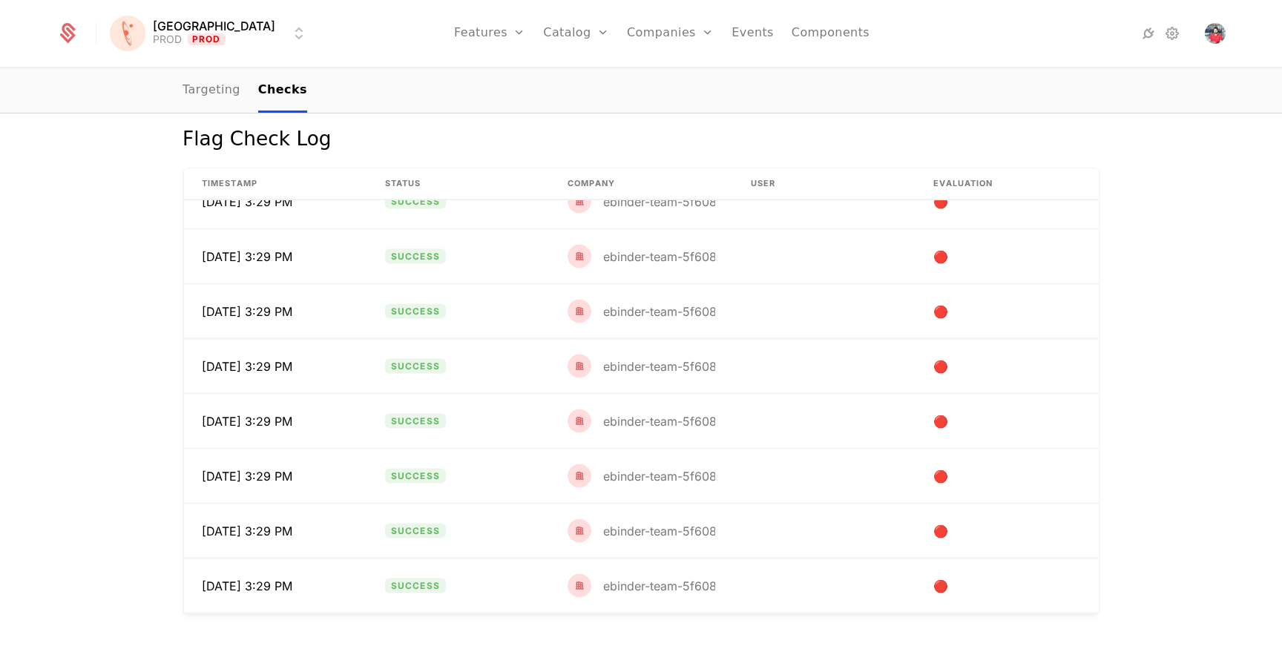
click at [225, 89] on link "Targeting" at bounding box center [212, 91] width 58 height 44
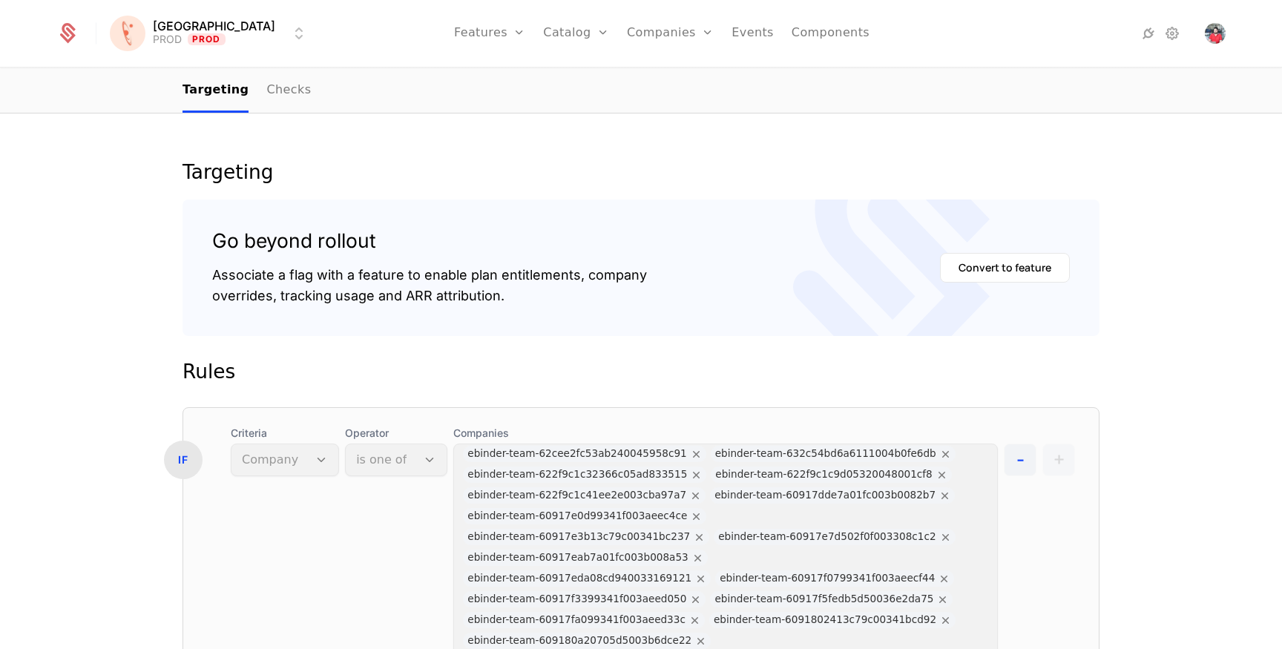
click at [640, 70] on div "Companies Users" at bounding box center [679, 84] width 104 height 71
click at [648, 79] on link "Companies" at bounding box center [679, 73] width 68 height 12
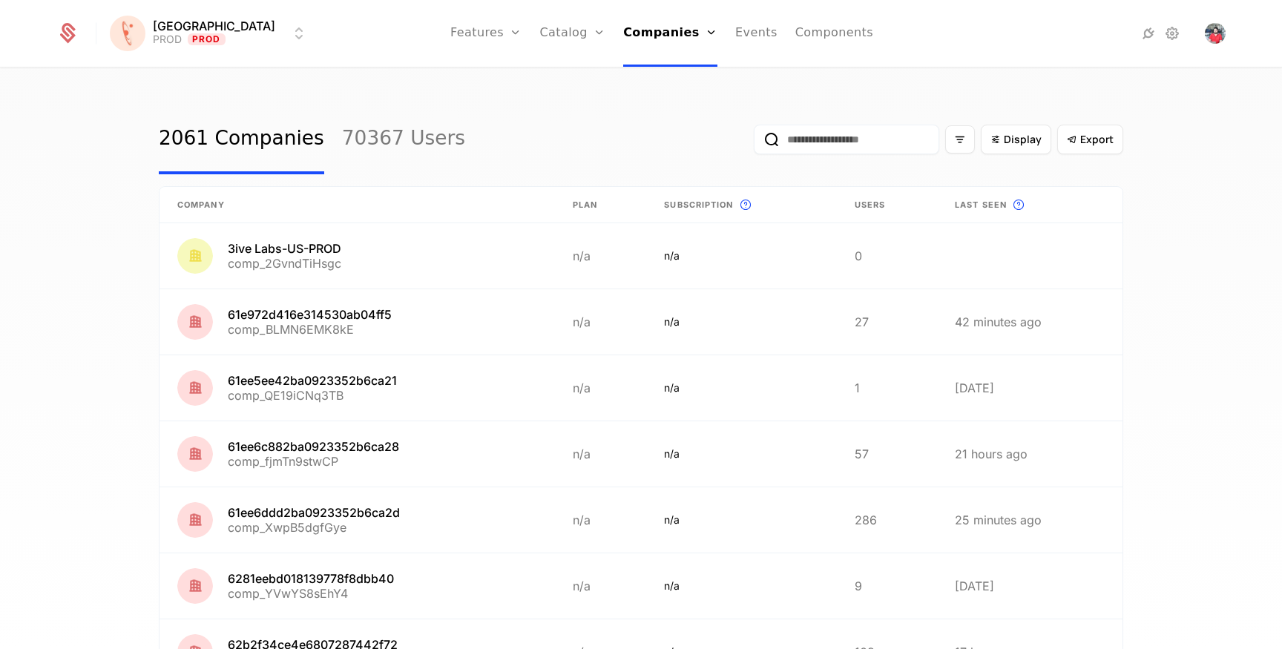
click at [819, 144] on input "email" at bounding box center [847, 140] width 186 height 30
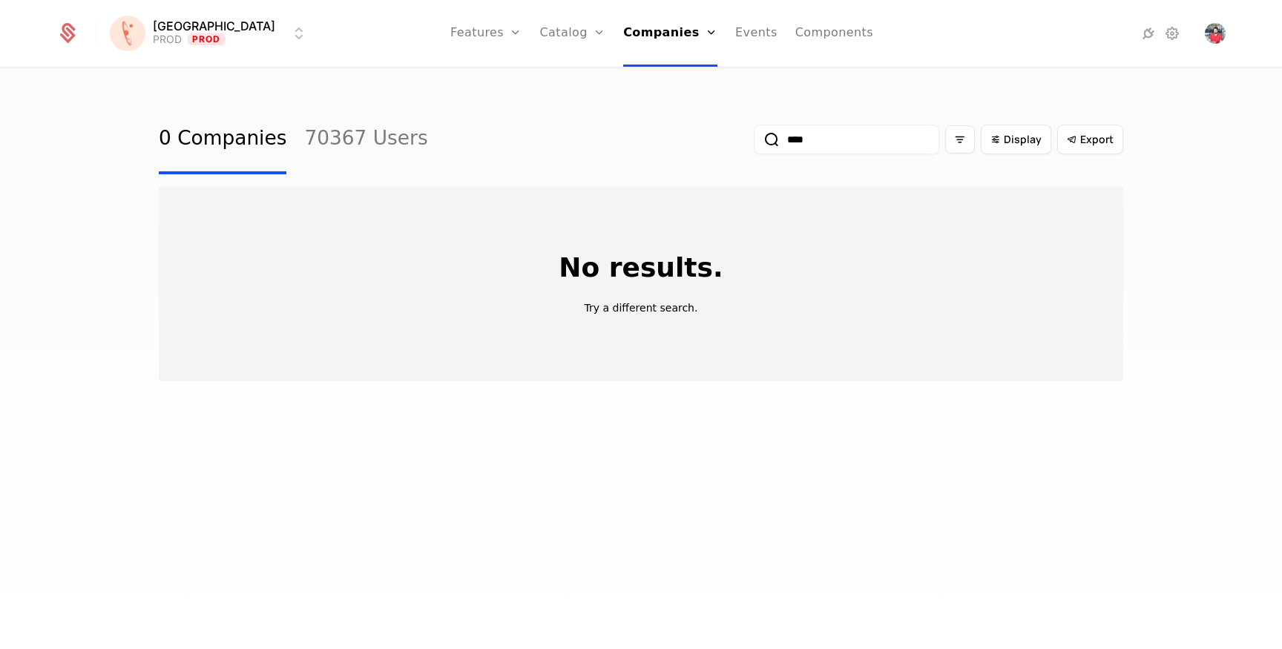
click at [804, 134] on input "****" at bounding box center [847, 140] width 186 height 30
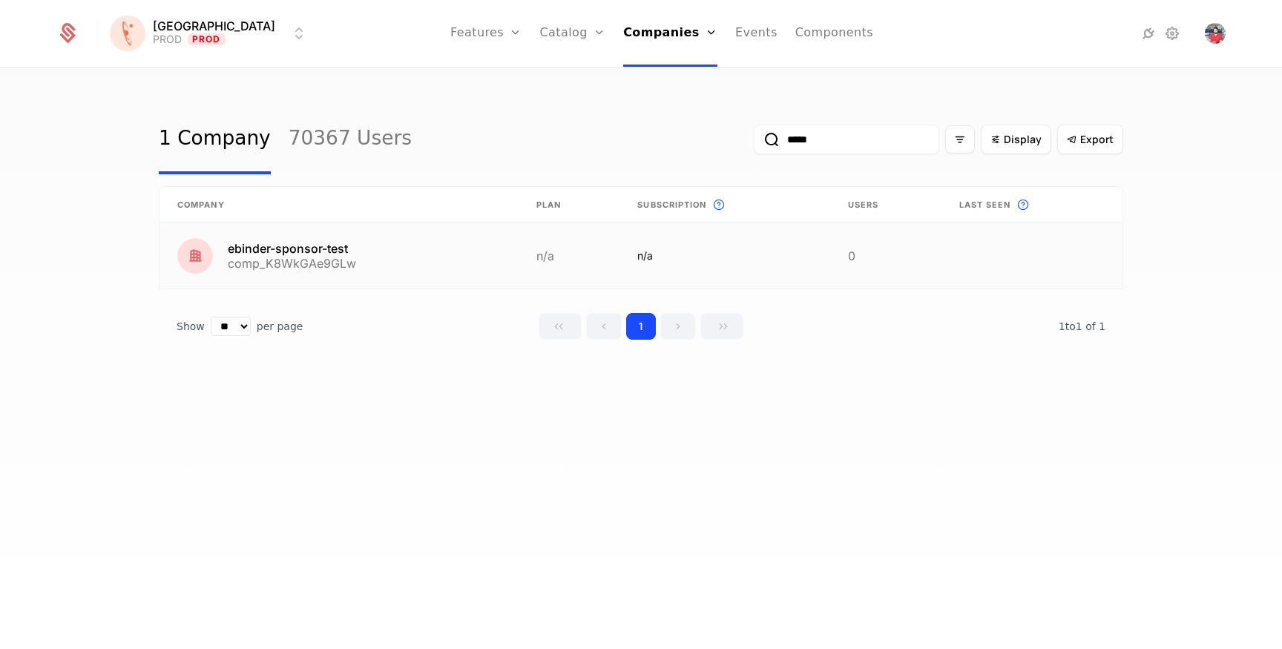
type input "*****"
click at [282, 238] on link at bounding box center [339, 255] width 359 height 65
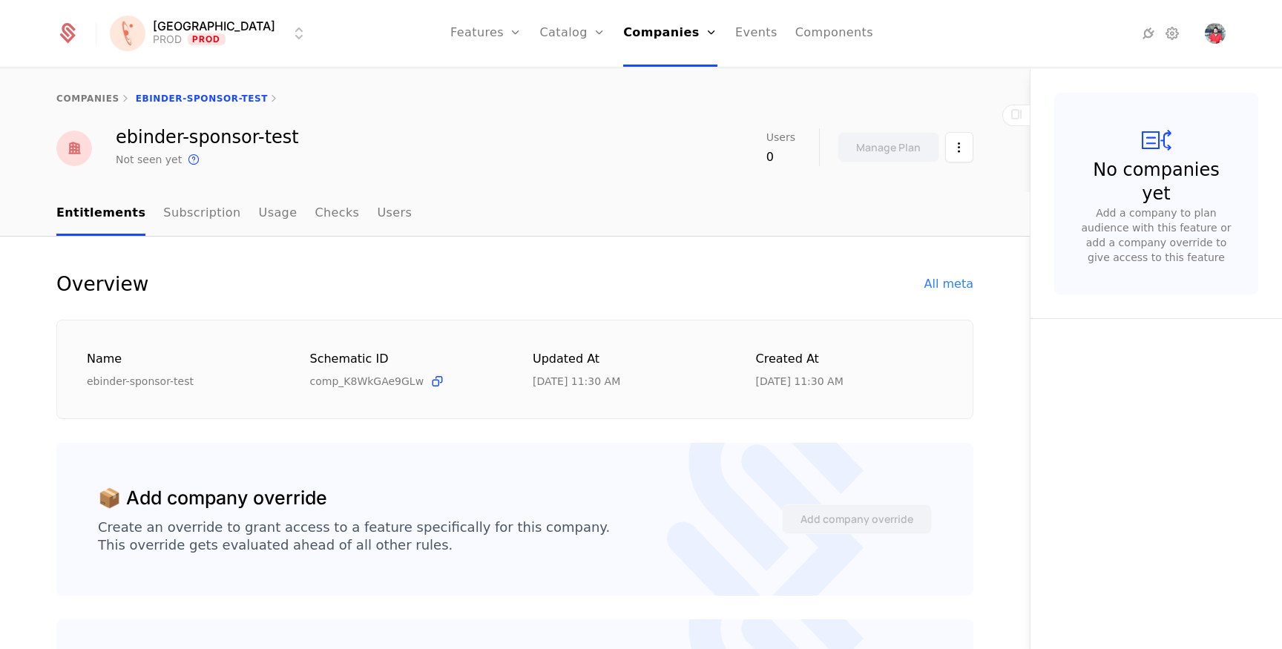
click at [960, 283] on div "All meta" at bounding box center [949, 284] width 49 height 18
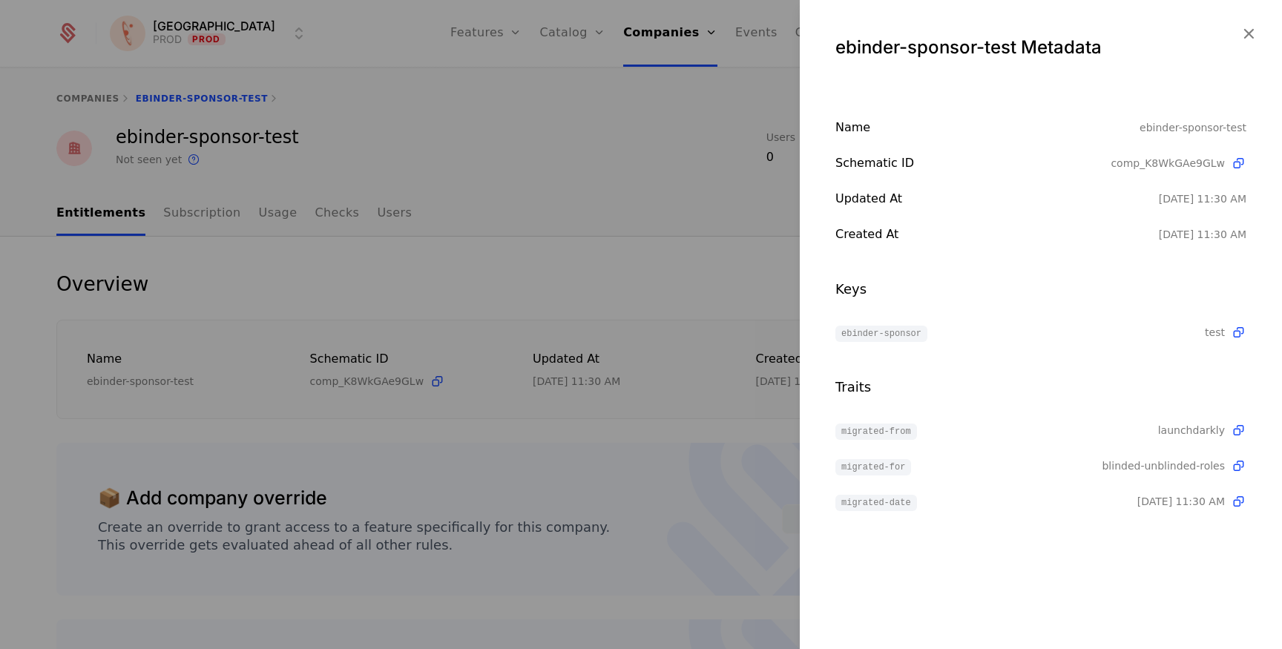
click at [1249, 36] on icon "button" at bounding box center [1248, 33] width 19 height 19
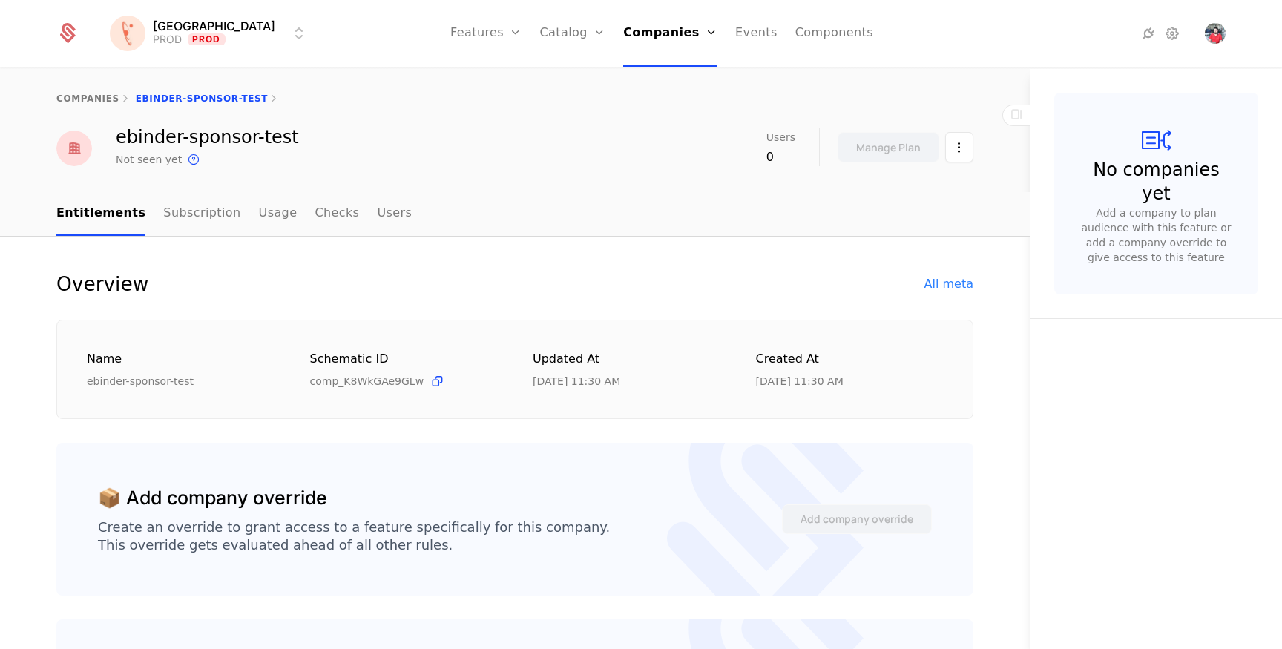
click at [473, 39] on link "Features" at bounding box center [485, 33] width 71 height 67
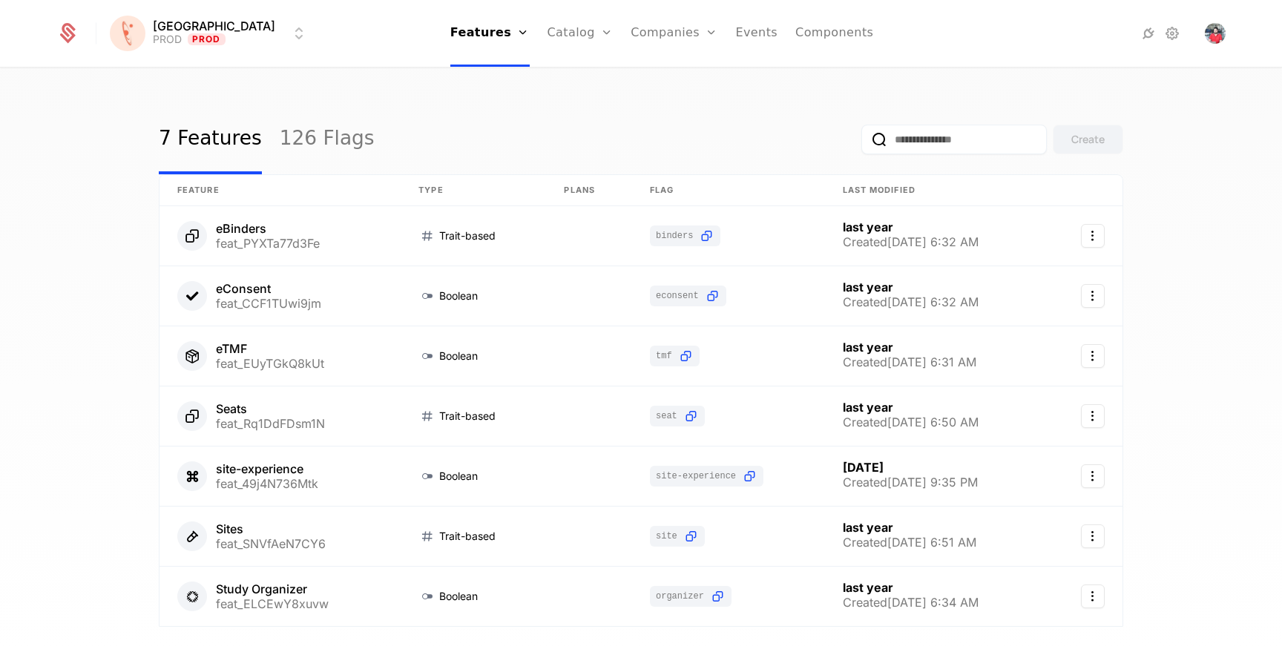
click at [477, 102] on link "Flags" at bounding box center [502, 97] width 68 height 12
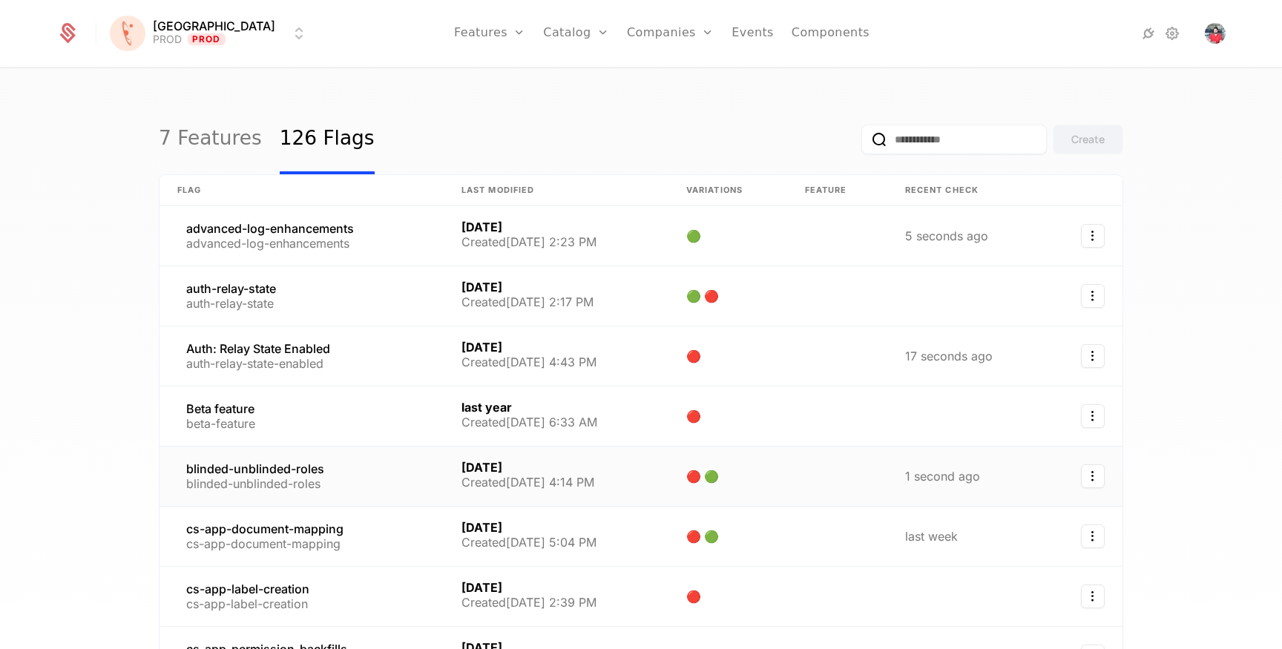
click at [242, 460] on link at bounding box center [302, 476] width 284 height 59
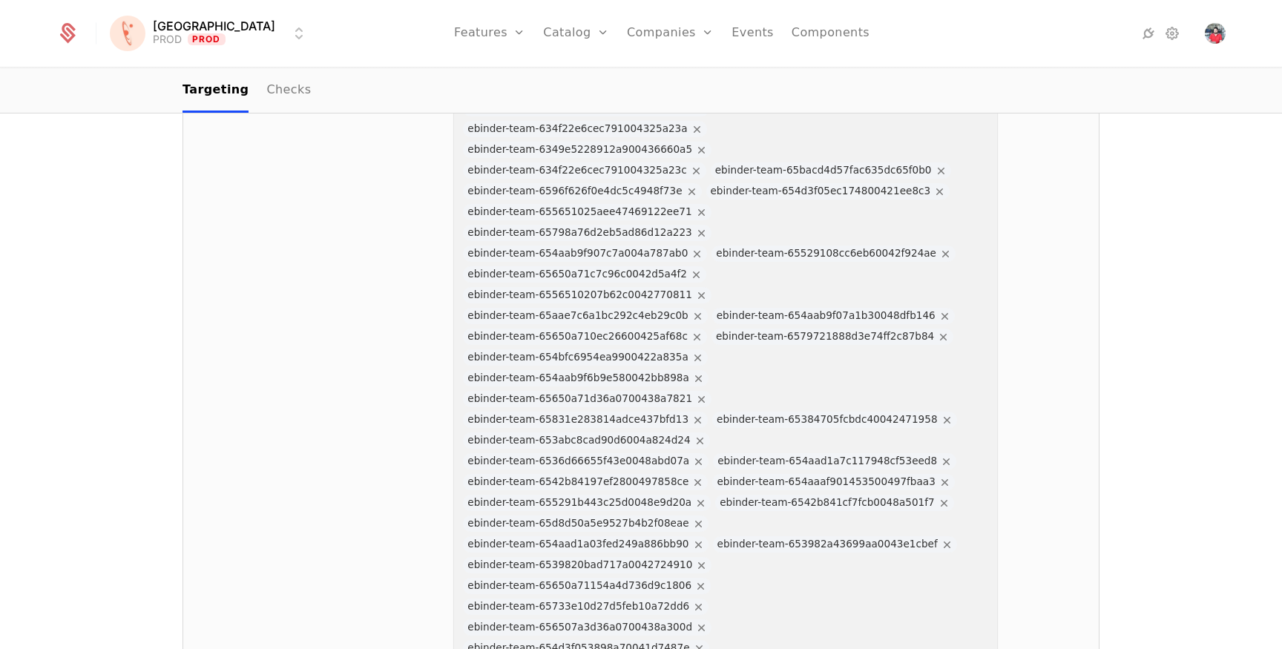
scroll to position [10990, 0]
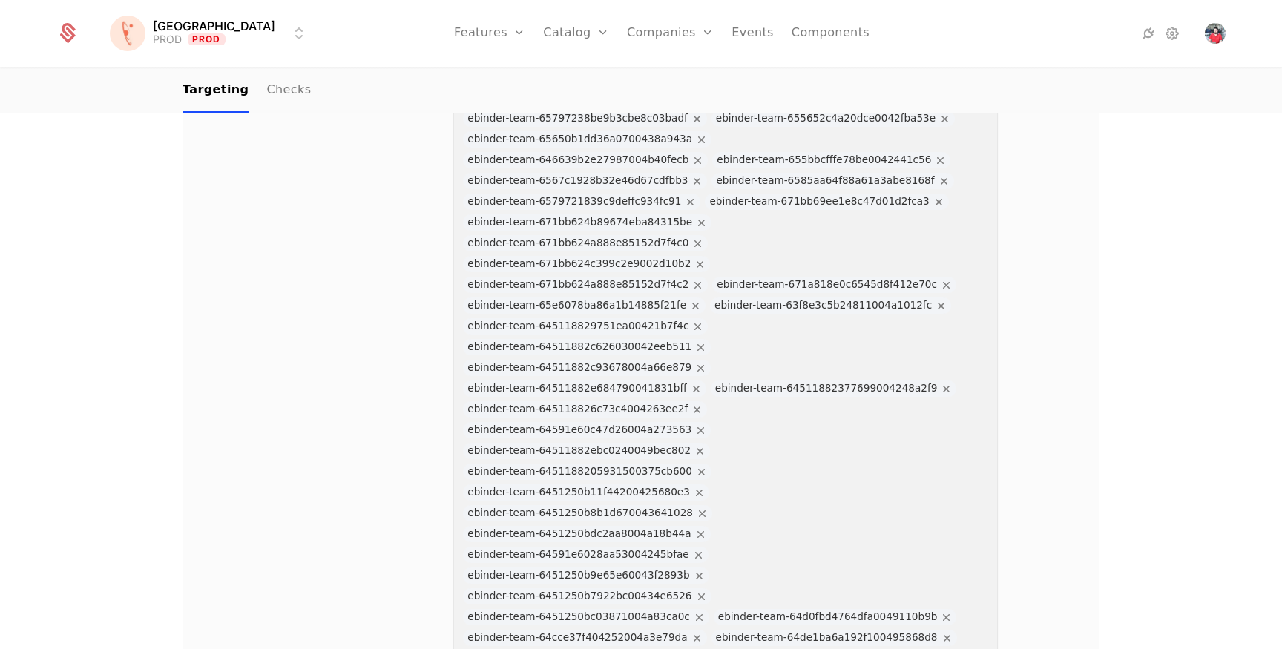
copy div "632c54bd6a6111004b0fe6db"
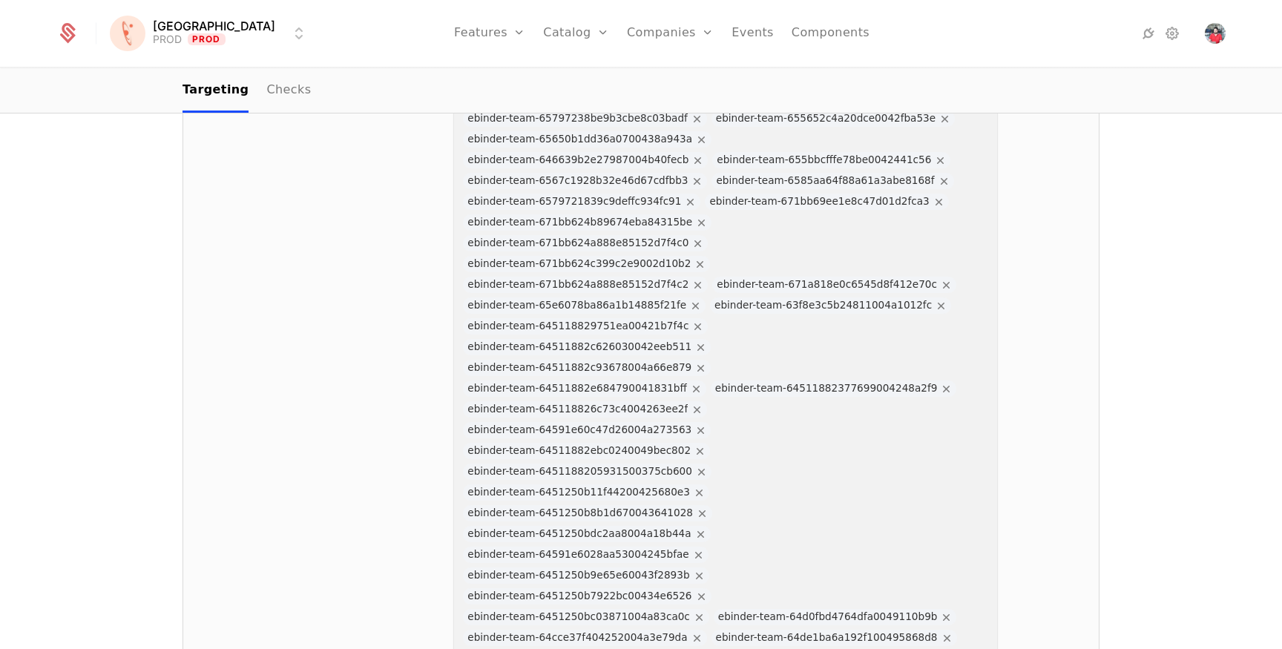
click at [645, 73] on link "Companies" at bounding box center [679, 73] width 68 height 12
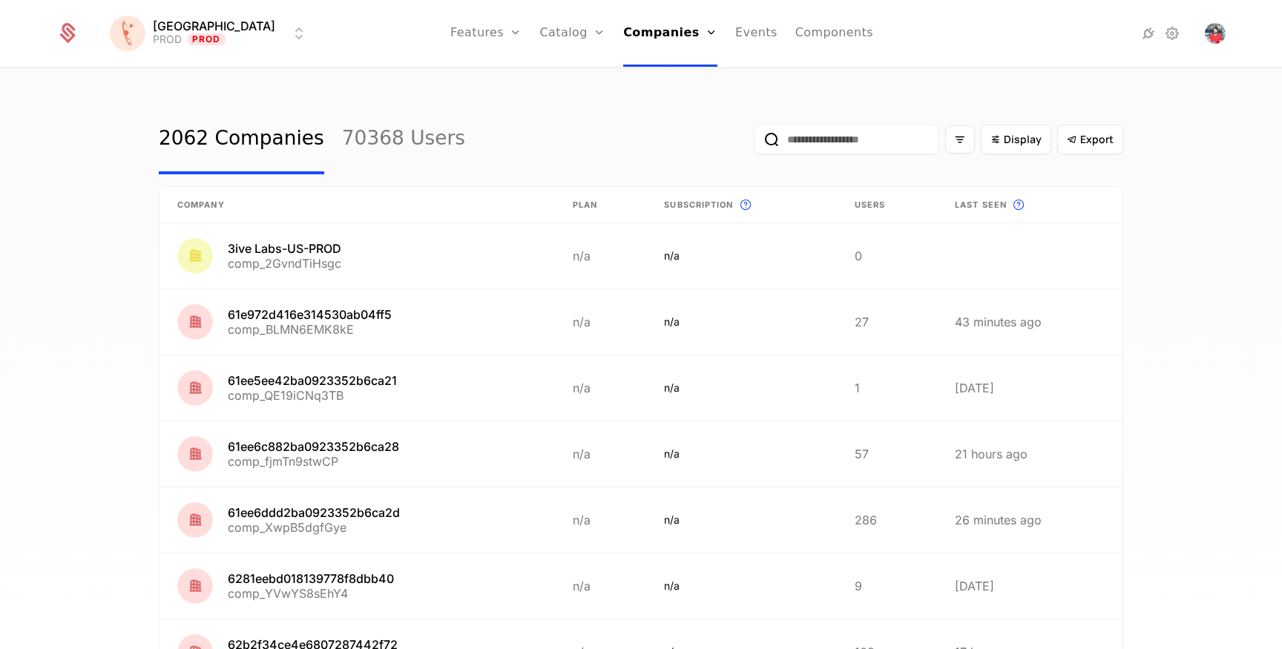
click at [810, 147] on input "email" at bounding box center [847, 140] width 186 height 30
paste input "**********"
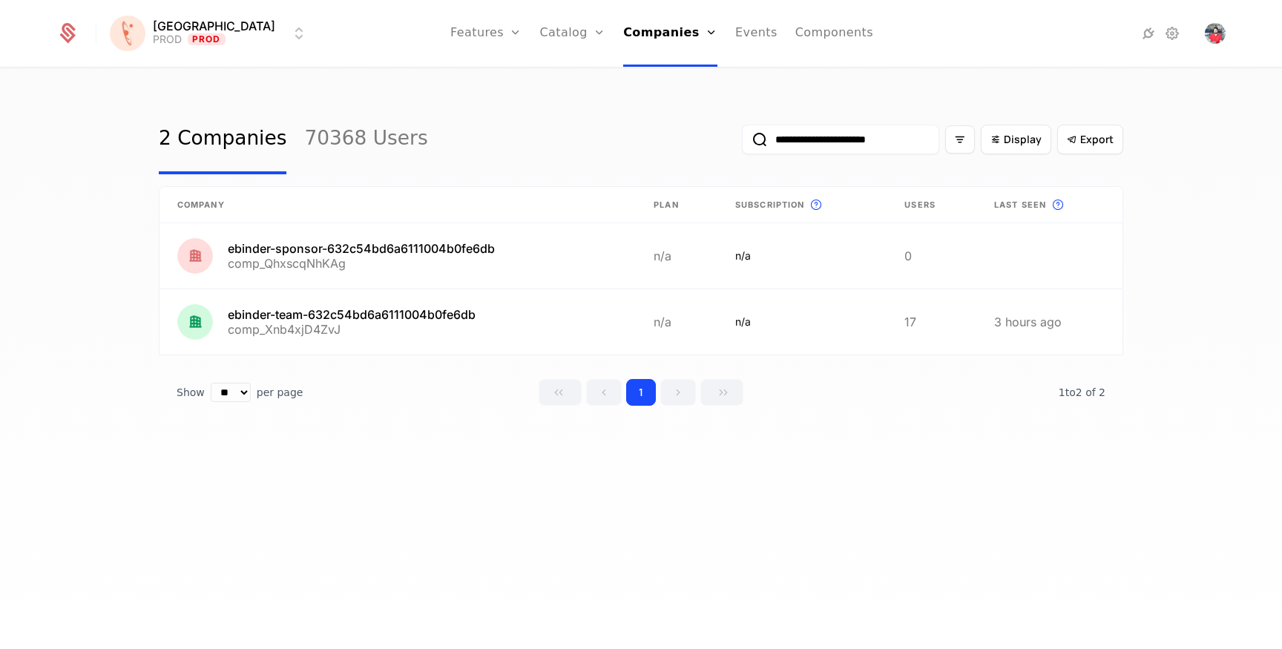
type input "**********"
click at [437, 315] on link at bounding box center [398, 321] width 476 height 65
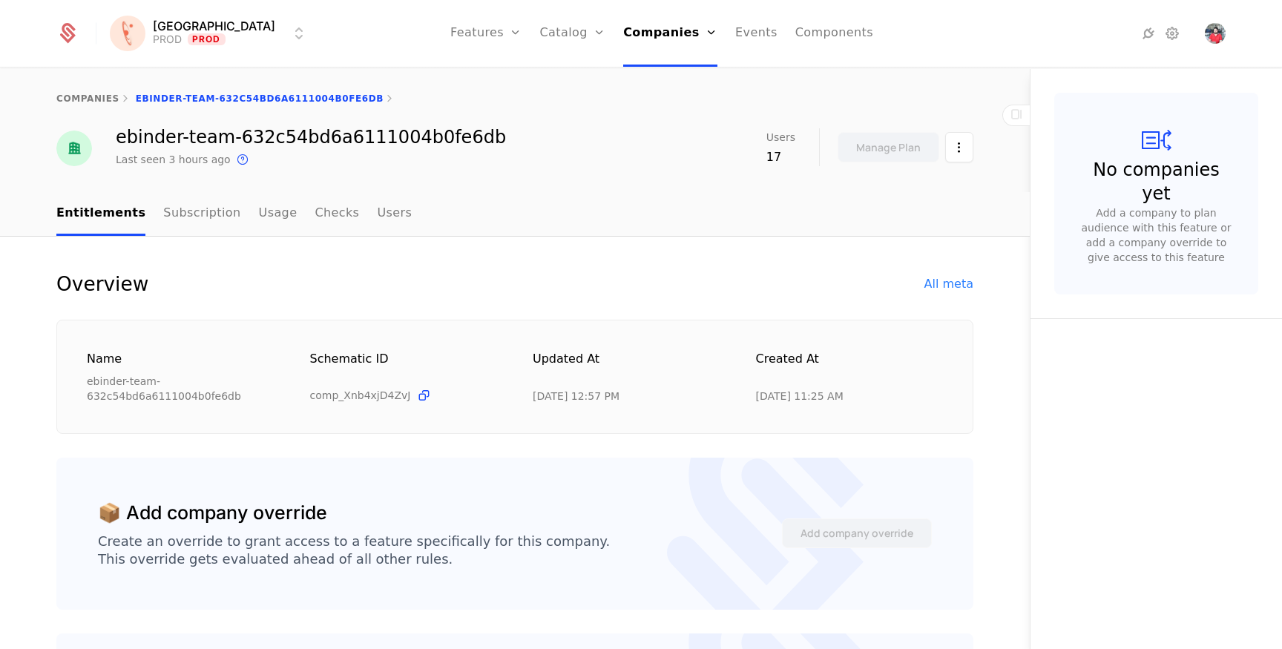
click at [962, 286] on div "All meta" at bounding box center [949, 284] width 49 height 18
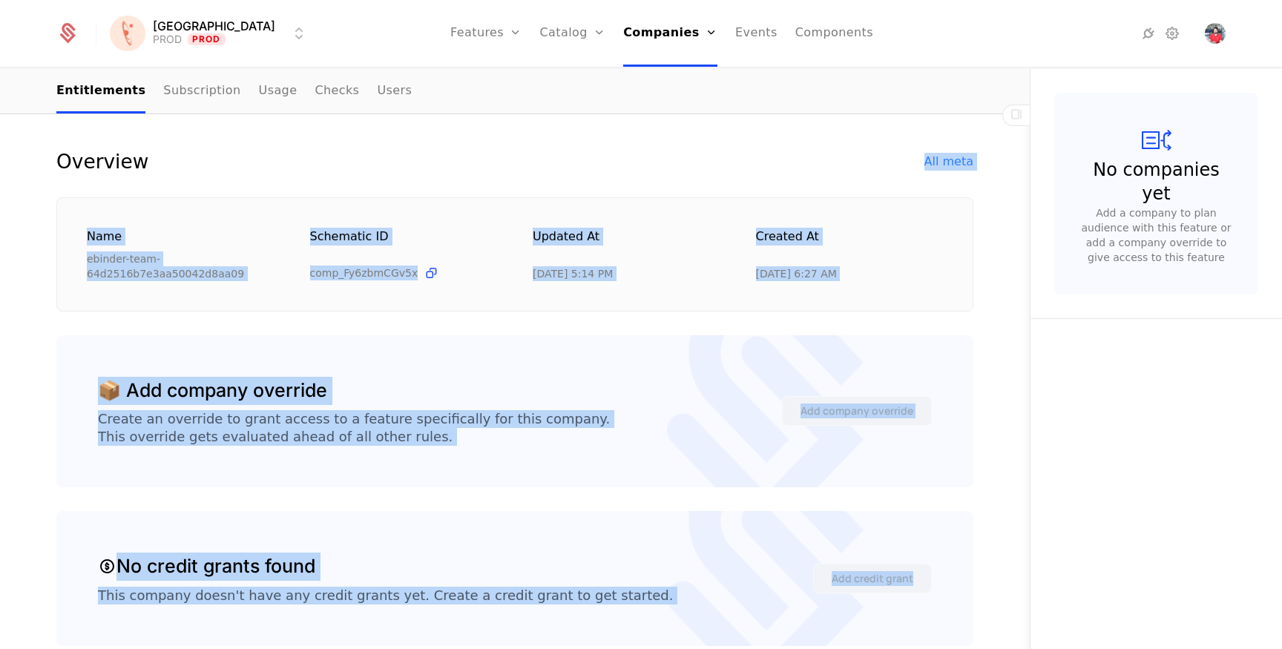
scroll to position [157, 0]
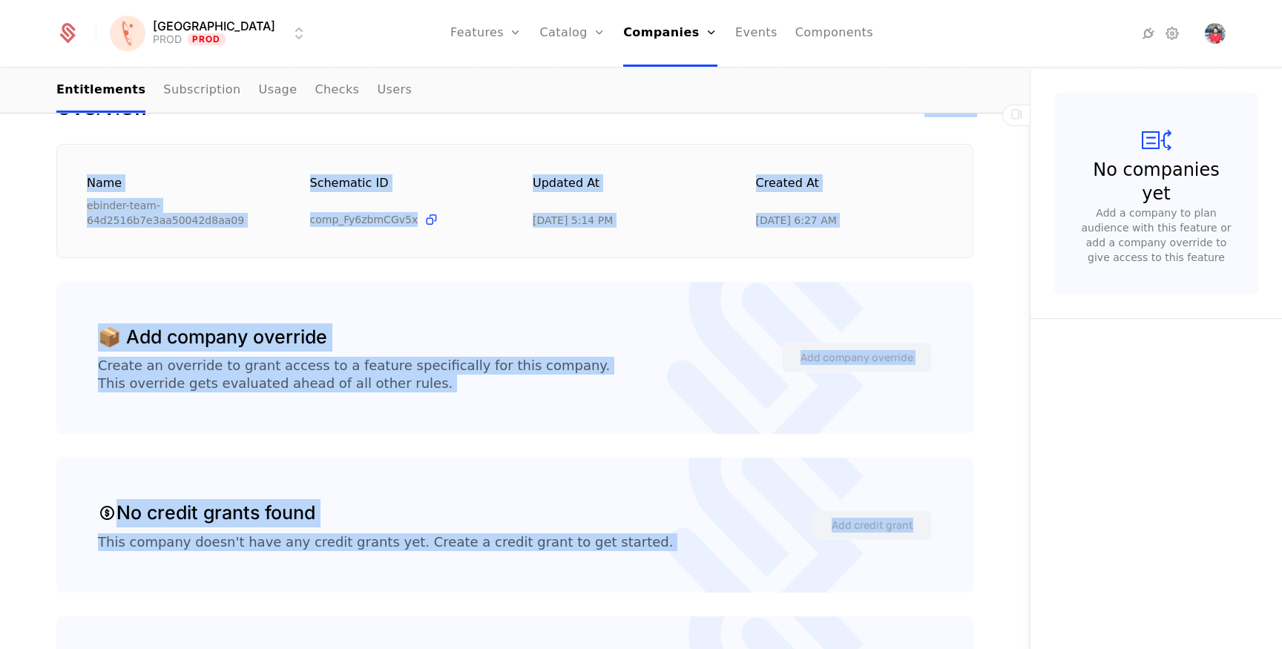
click at [921, 354] on div "Overview All meta Name ebinder-team-64d2516b7e3aa50042d8aa09 Schematic ID comp_…" at bounding box center [514, 456] width 917 height 720
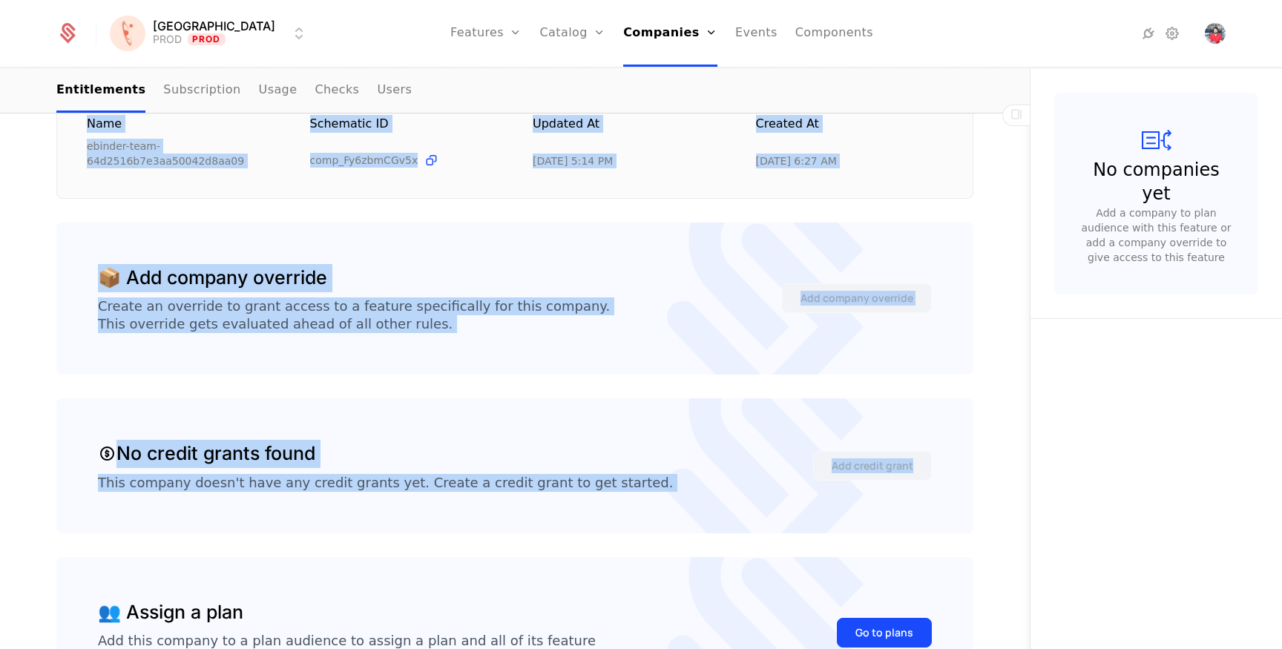
click at [921, 354] on div "📦 Add company override Create an override to grant access to a feature specific…" at bounding box center [514, 299] width 917 height 153
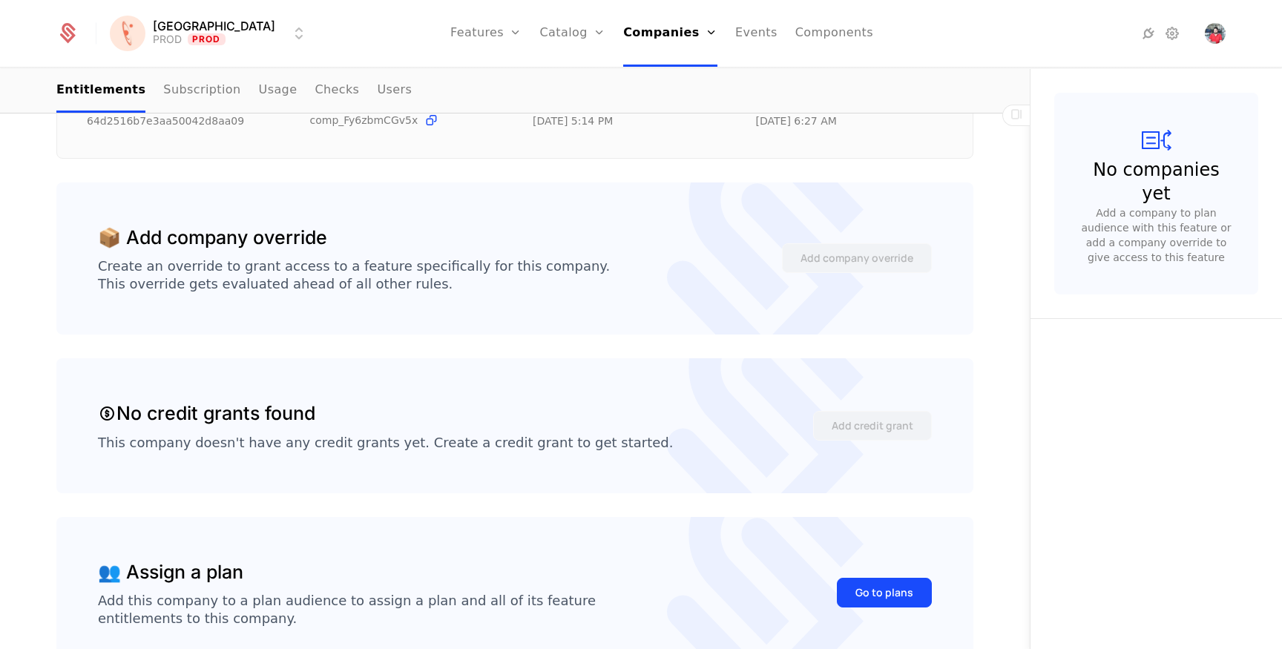
scroll to position [266, 0]
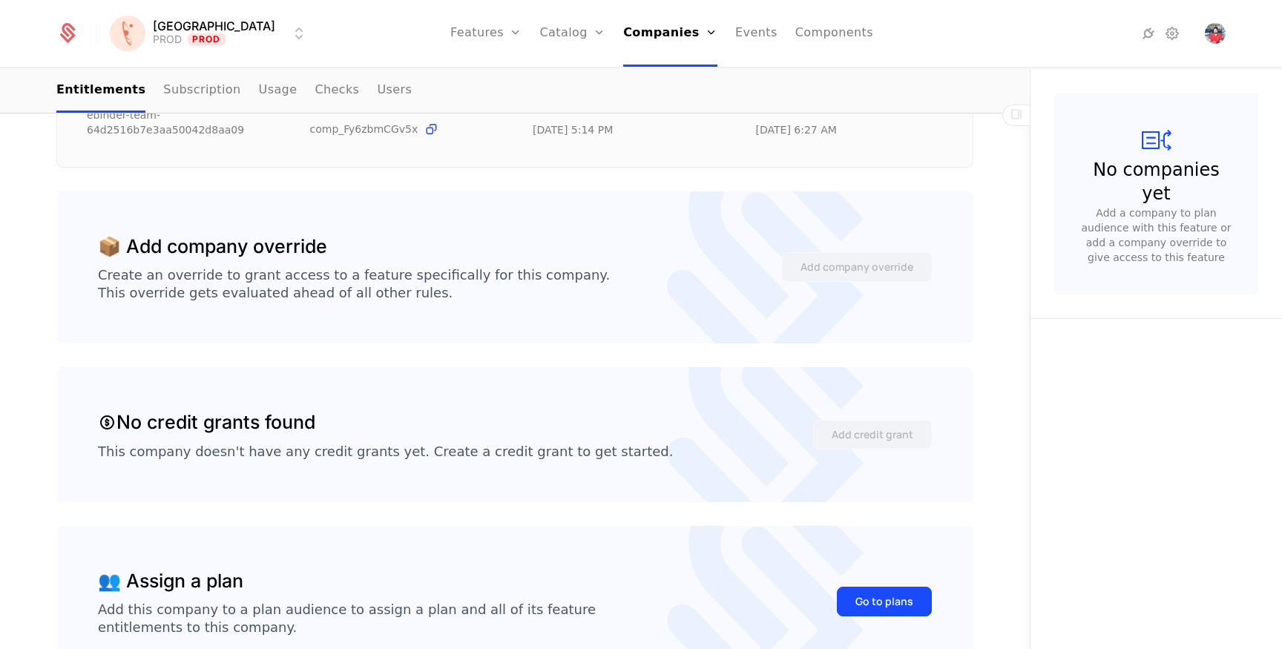
click at [921, 354] on div "Overview All meta Name ebinder-team-64d2516b7e3aa50042d8aa09 Schematic ID comp_…" at bounding box center [514, 366] width 917 height 720
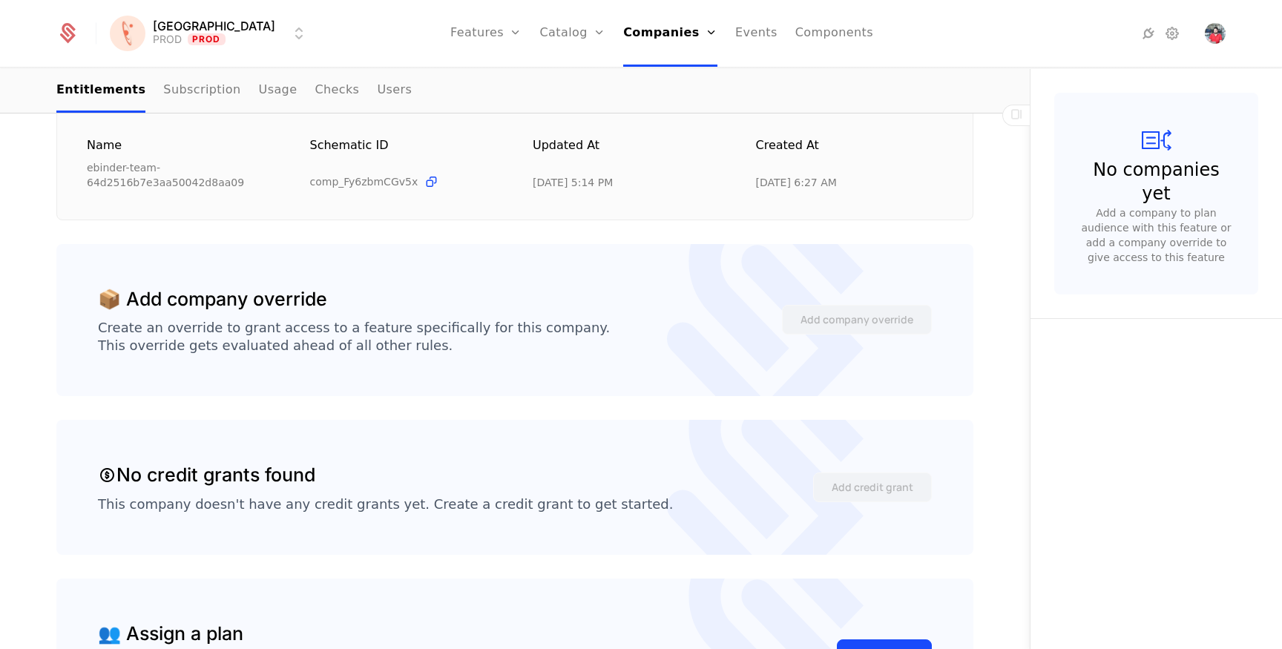
scroll to position [0, 0]
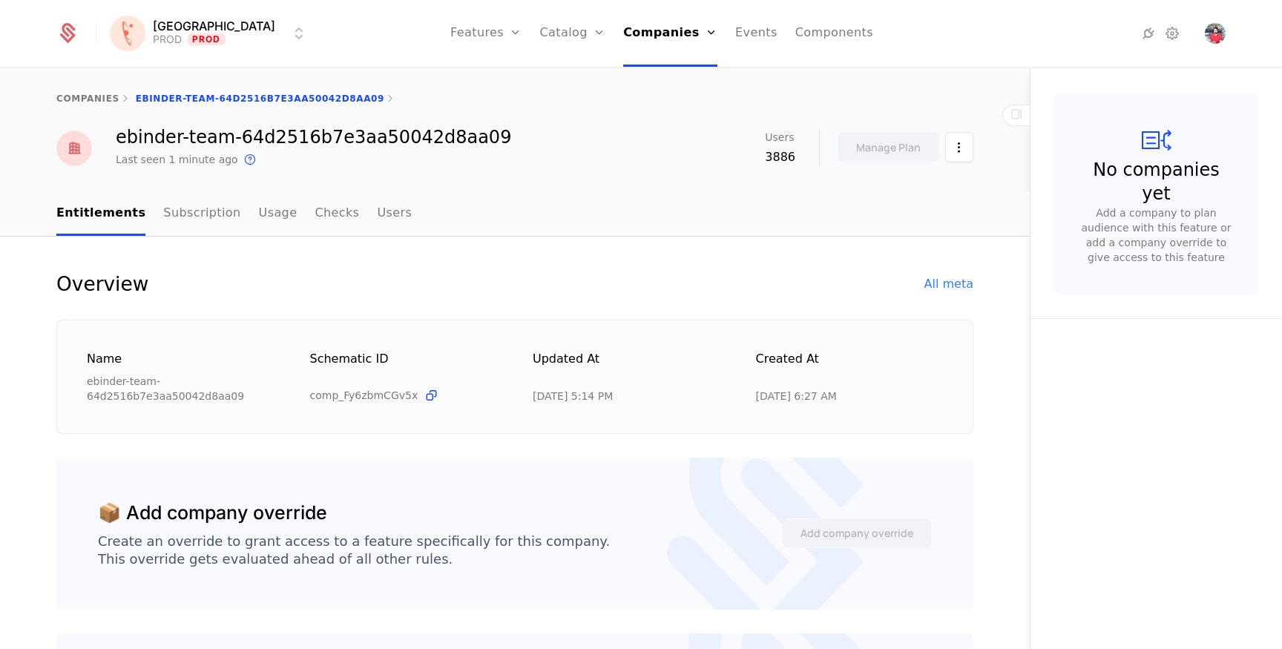
click at [418, 142] on div "ebinder-team-64d2516b7e3aa50042d8aa09" at bounding box center [314, 137] width 396 height 18
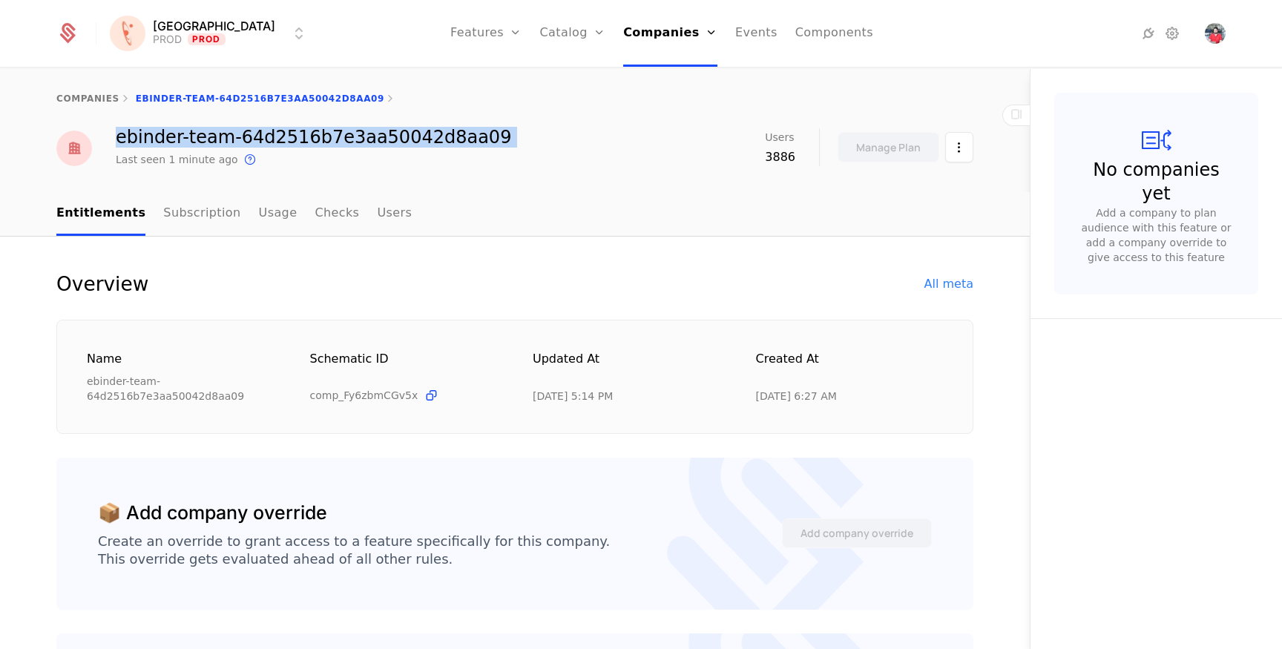
click at [418, 142] on div "ebinder-team-64d2516b7e3aa50042d8aa09" at bounding box center [314, 137] width 396 height 18
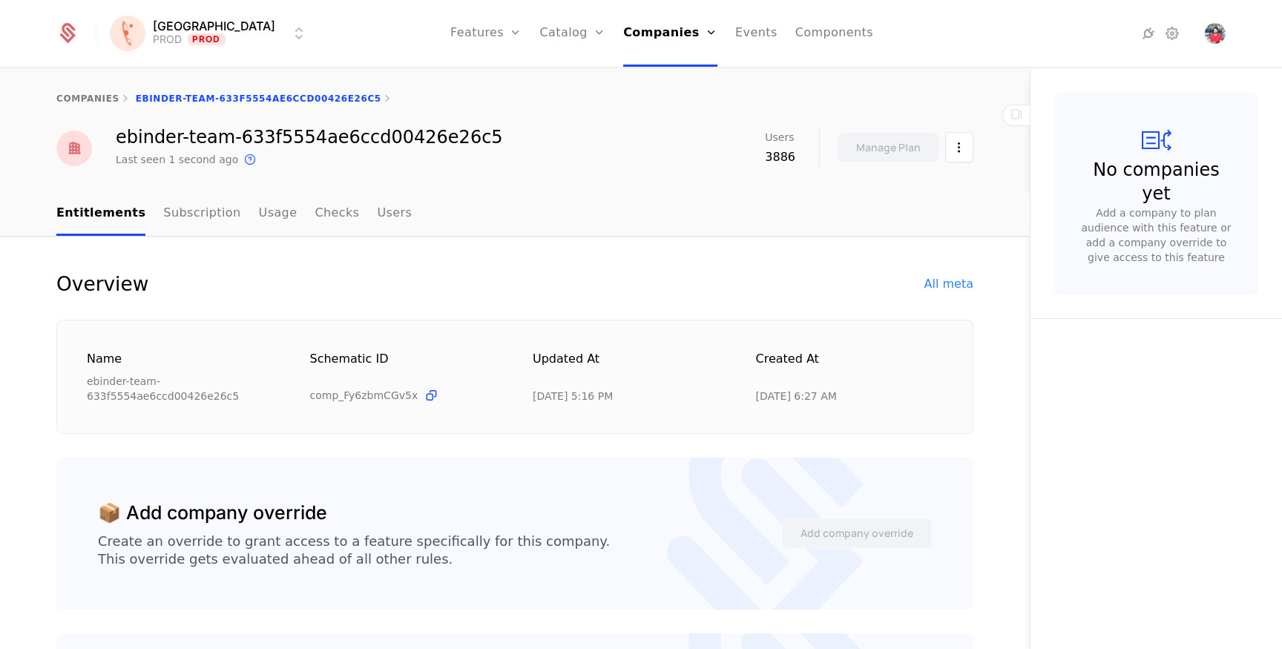
click at [947, 291] on div "All meta" at bounding box center [949, 284] width 49 height 18
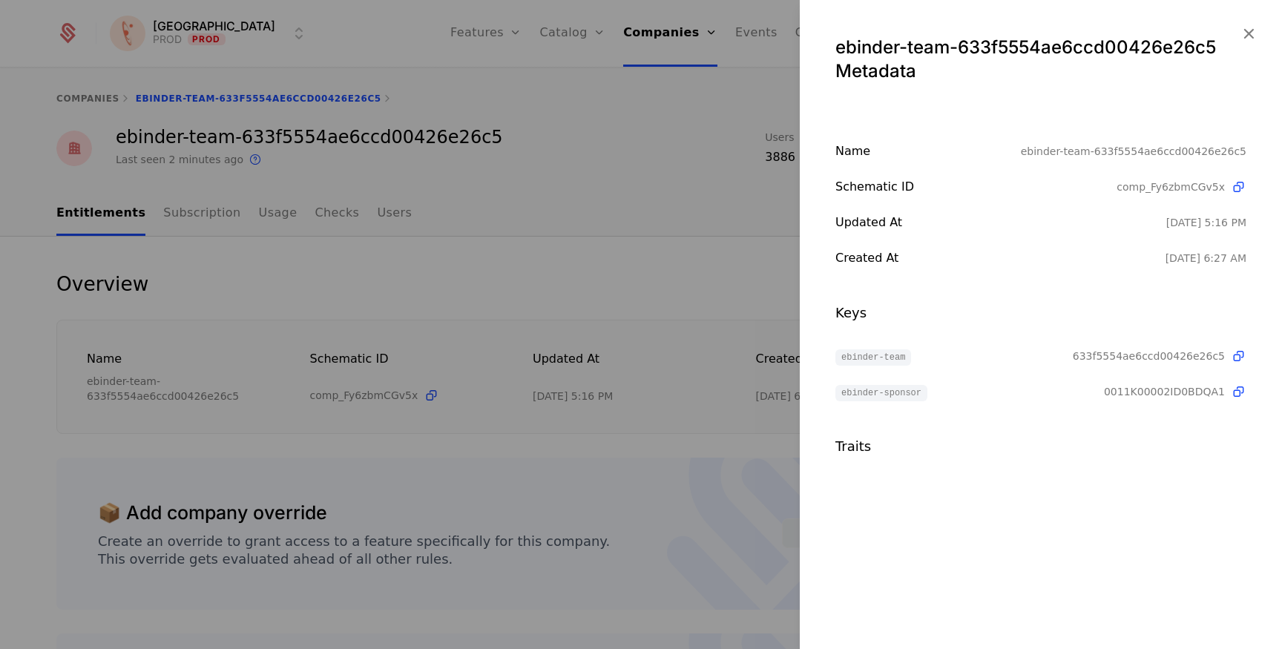
click at [1245, 25] on icon "button" at bounding box center [1248, 33] width 19 height 19
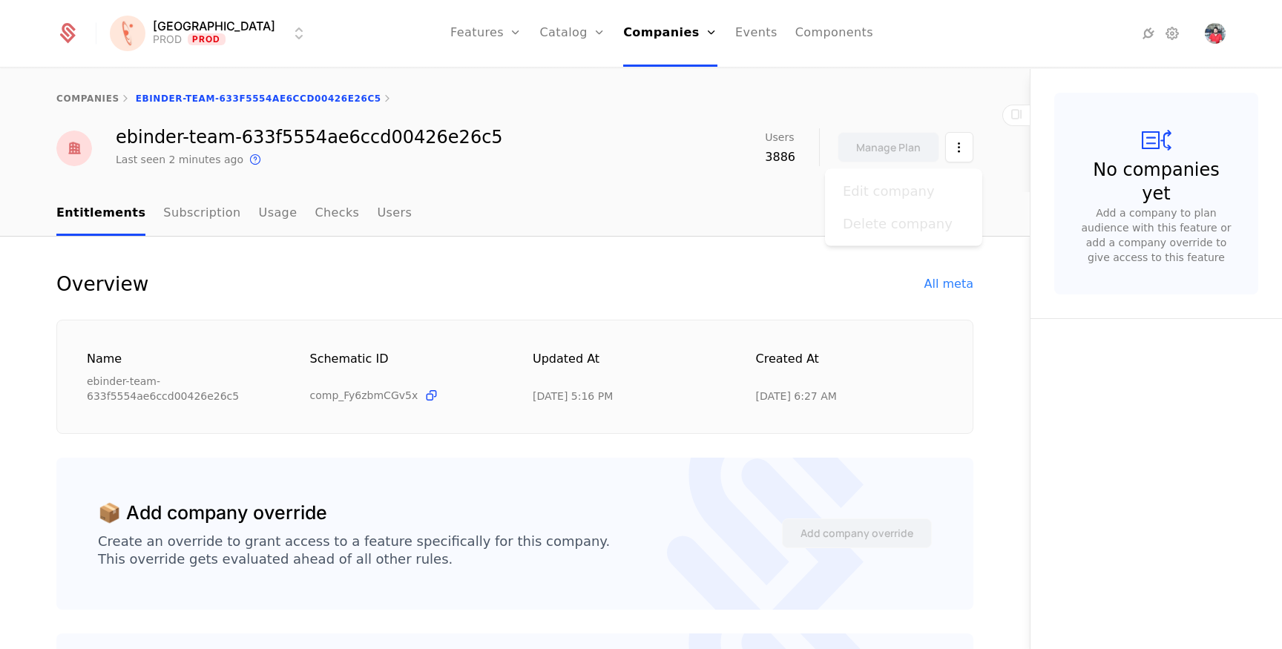
click at [958, 150] on html "Florence PROD Prod Features Features Flags Catalog Plans Add Ons Credits Config…" at bounding box center [641, 324] width 1282 height 649
click at [702, 291] on div "Overview All meta" at bounding box center [514, 284] width 917 height 24
click at [410, 131] on div "ebinder-team-633f5554ae6ccd00426e26c5" at bounding box center [309, 137] width 387 height 18
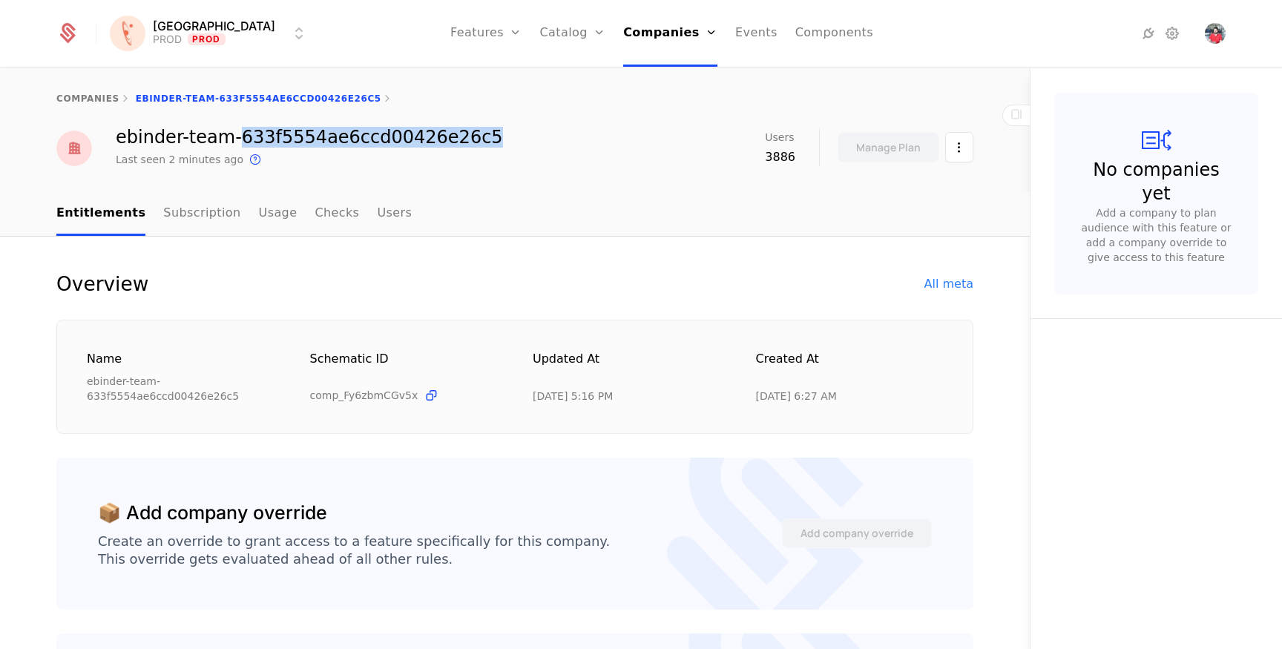
copy div "633f5554ae6ccd00426e26c5"
click at [941, 269] on div "Overview All meta Name ebinder-team-633f5554ae6ccd00426e26c5 Schematic ID comp_…" at bounding box center [515, 632] width 1030 height 791
click at [941, 283] on div "All meta" at bounding box center [949, 284] width 49 height 18
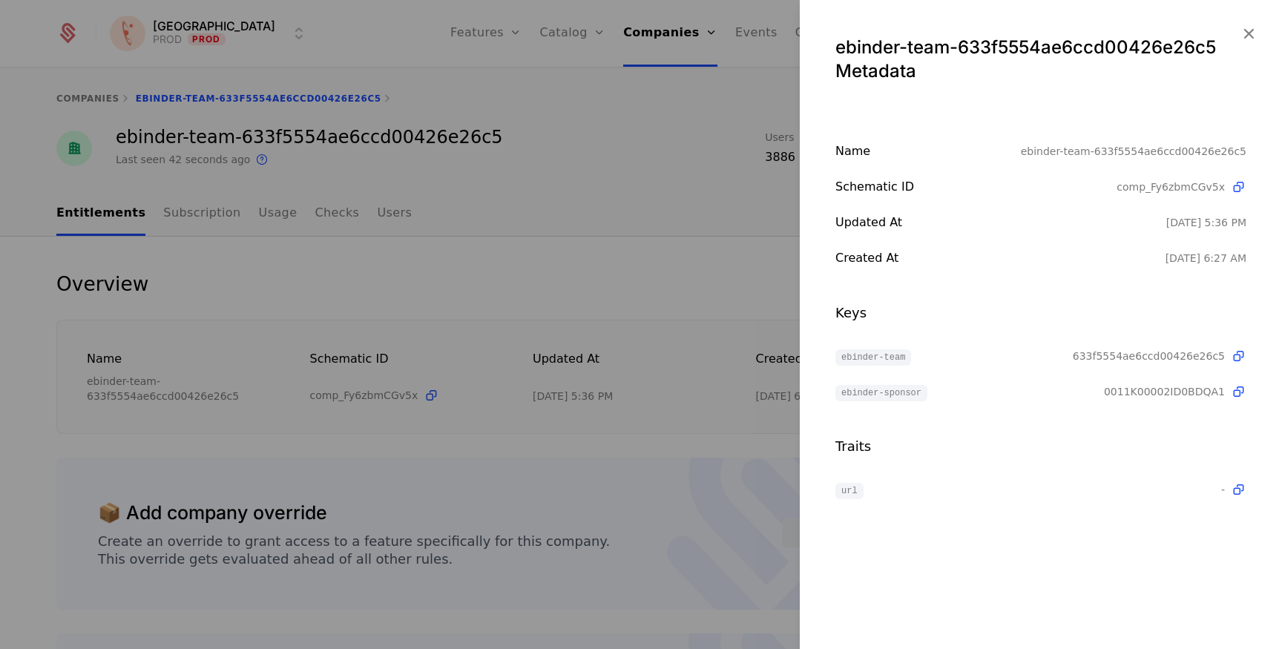
click at [1245, 31] on icon "button" at bounding box center [1248, 33] width 19 height 19
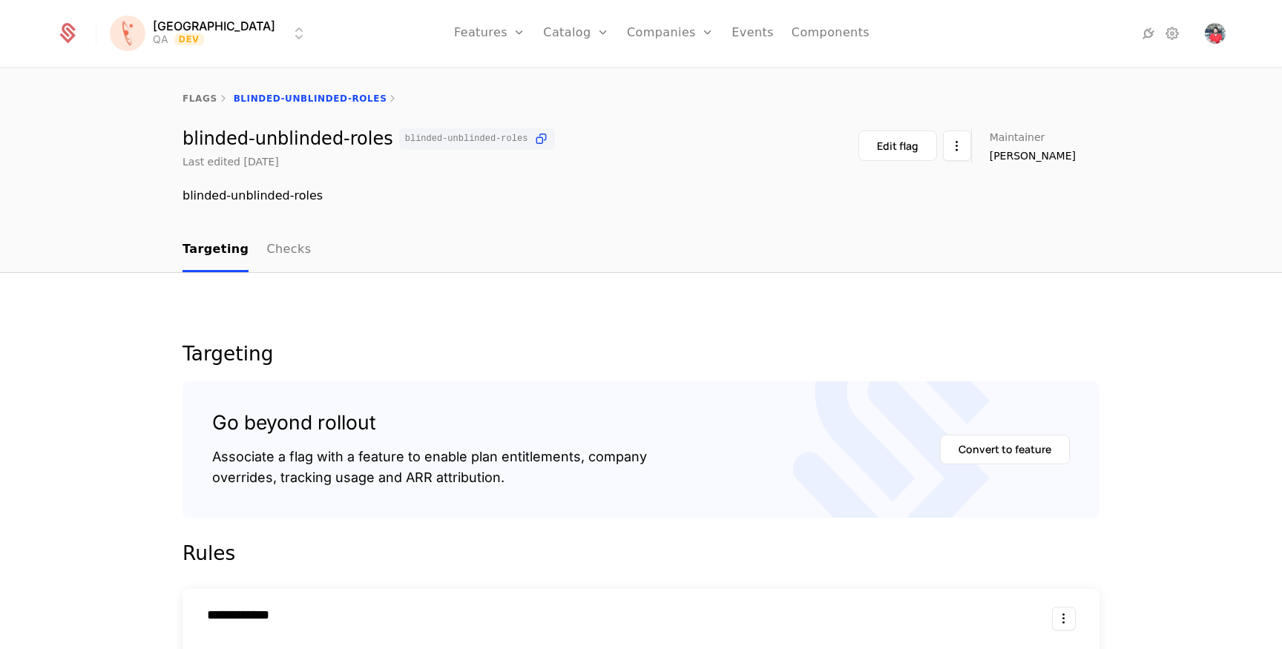
click at [226, 36] on html "**********" at bounding box center [641, 324] width 1282 height 649
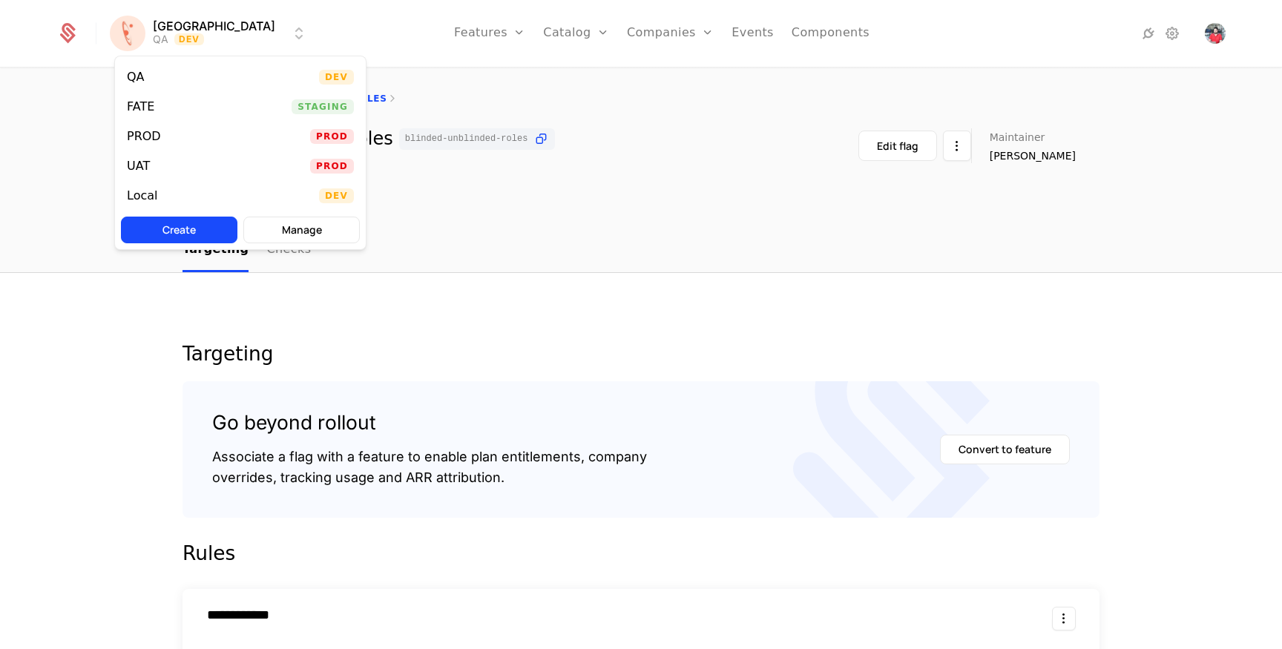
click at [195, 130] on div "PROD Prod" at bounding box center [240, 137] width 251 height 30
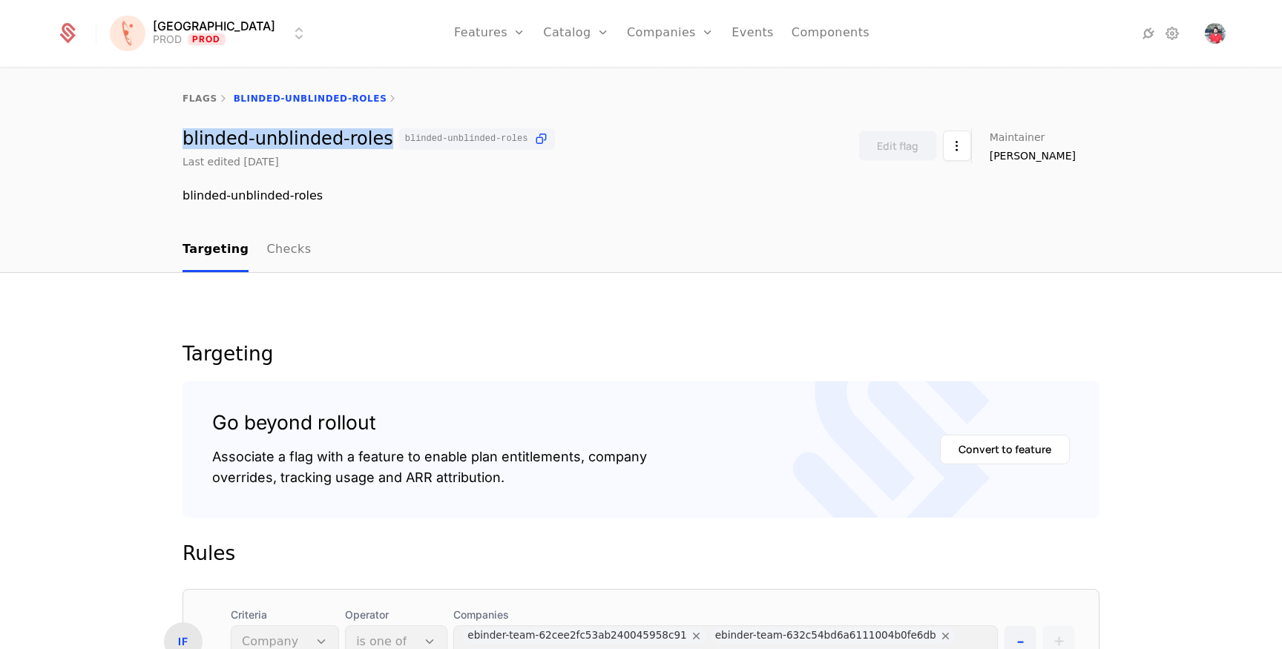
drag, startPoint x: 184, startPoint y: 142, endPoint x: 367, endPoint y: 141, distance: 182.6
click at [367, 141] on div "blinded-unblinded-roles blinded-unblinded-roles" at bounding box center [369, 139] width 373 height 22
copy div "blinded-unblinded-roles"
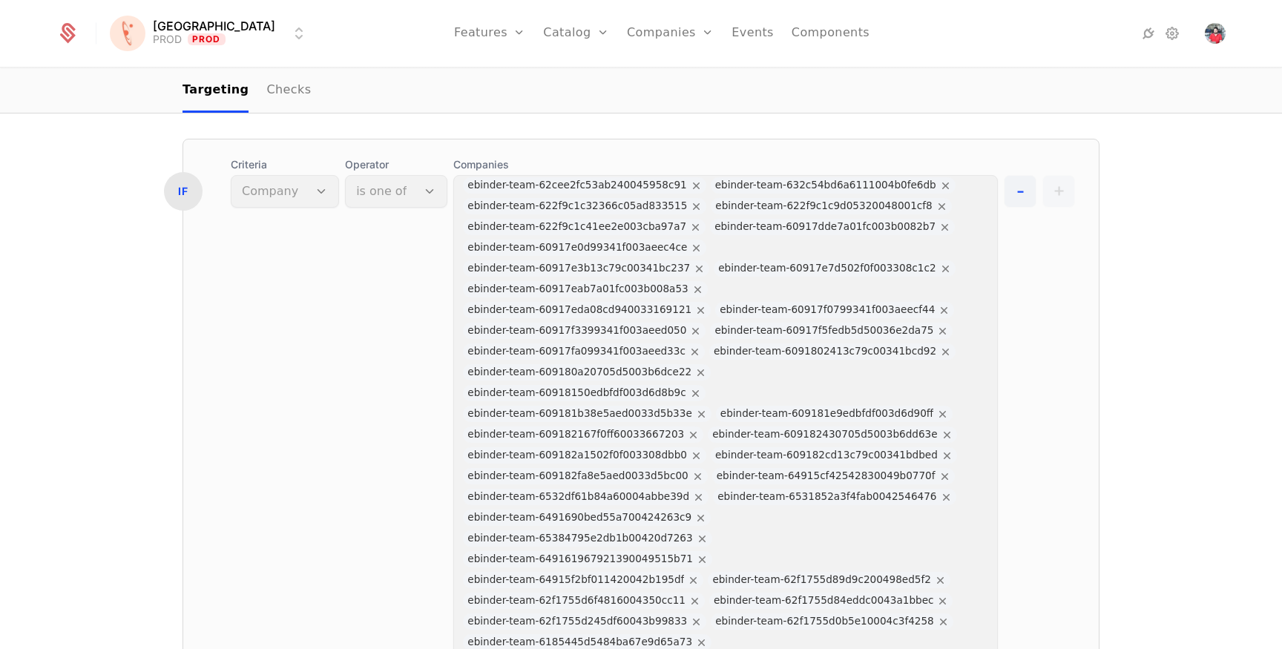
scroll to position [484, 0]
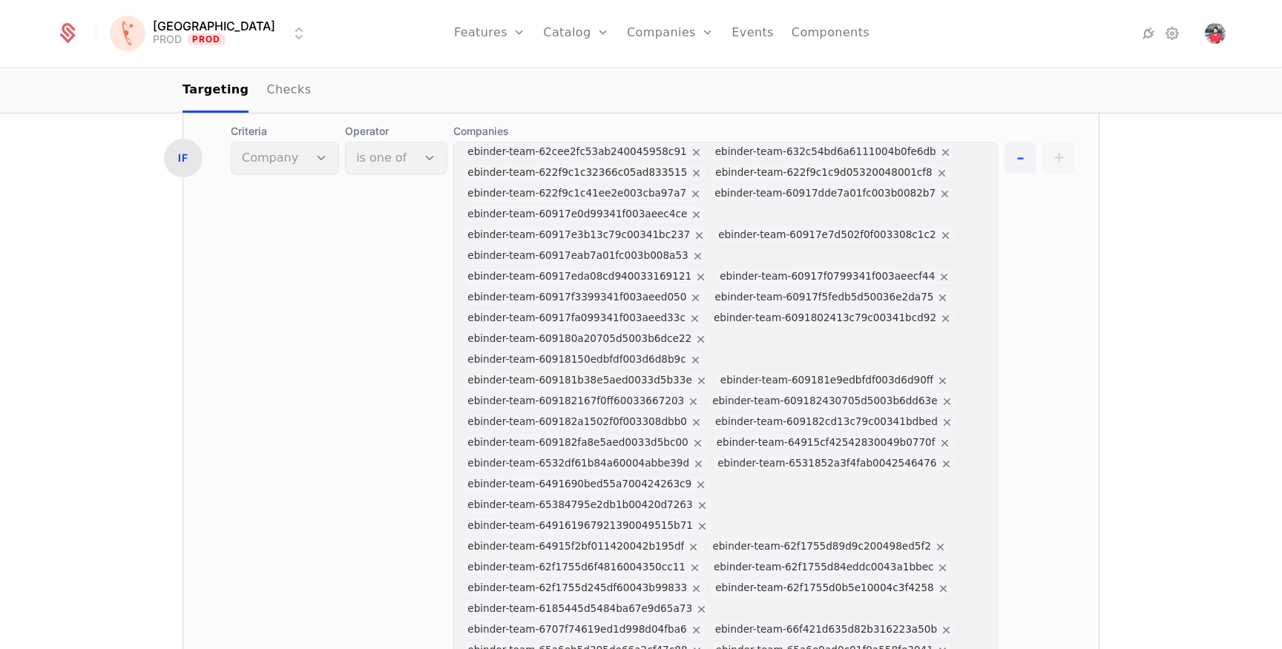
copy div "60917eab7a01fc003b008a53"
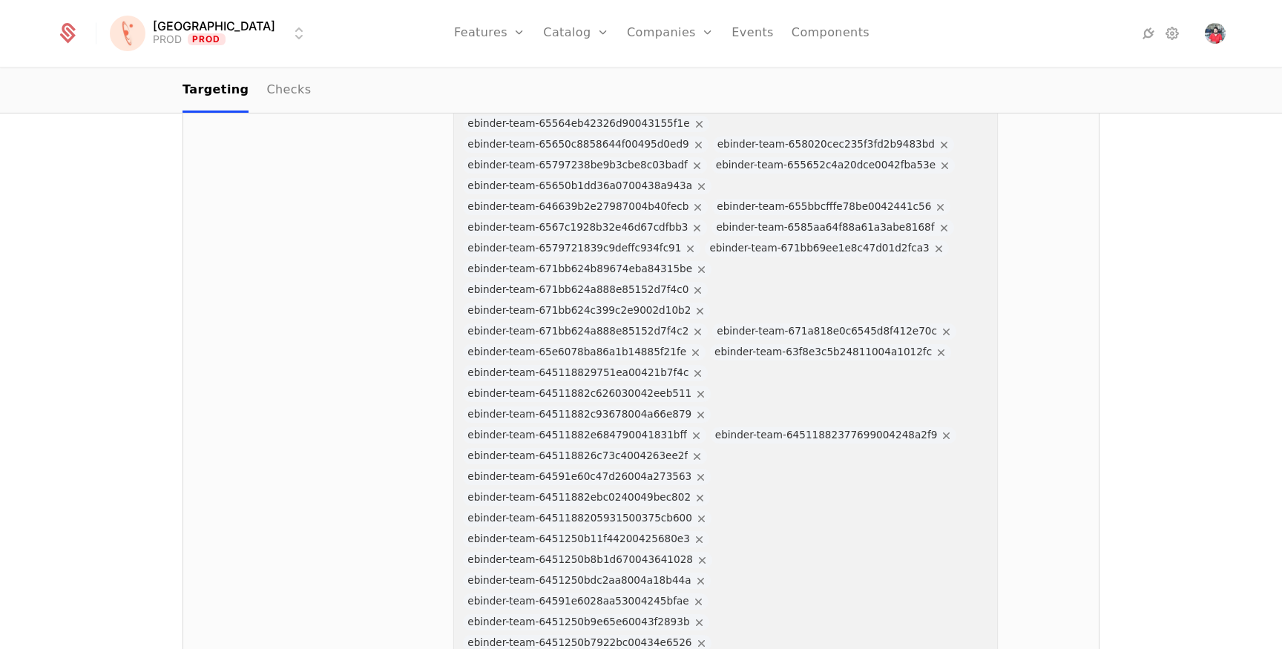
scroll to position [11004, 0]
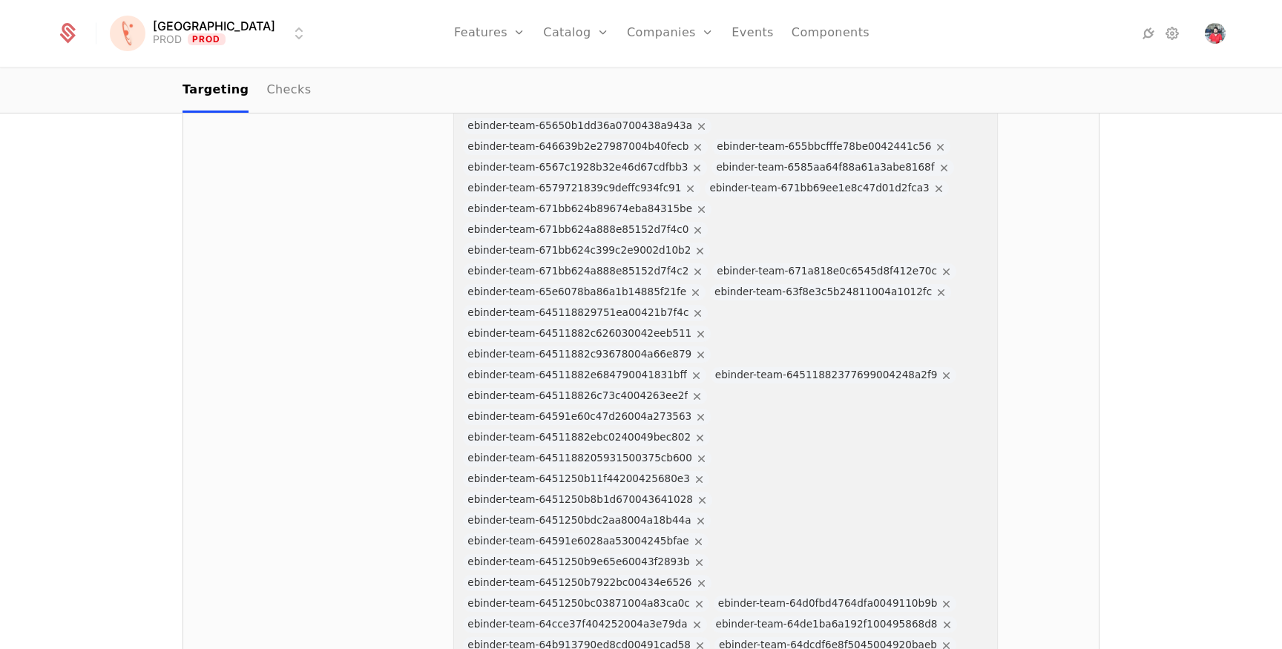
copy div "632c54bd6a6111004b0fe6db"
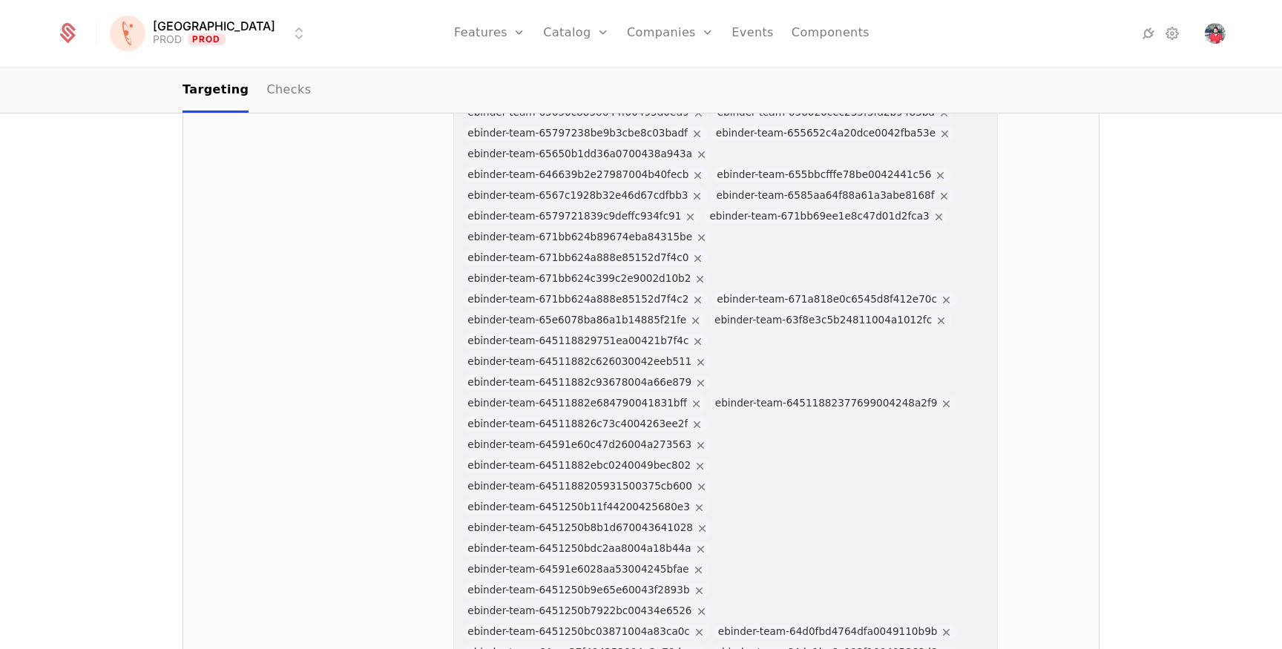
scroll to position [10967, 0]
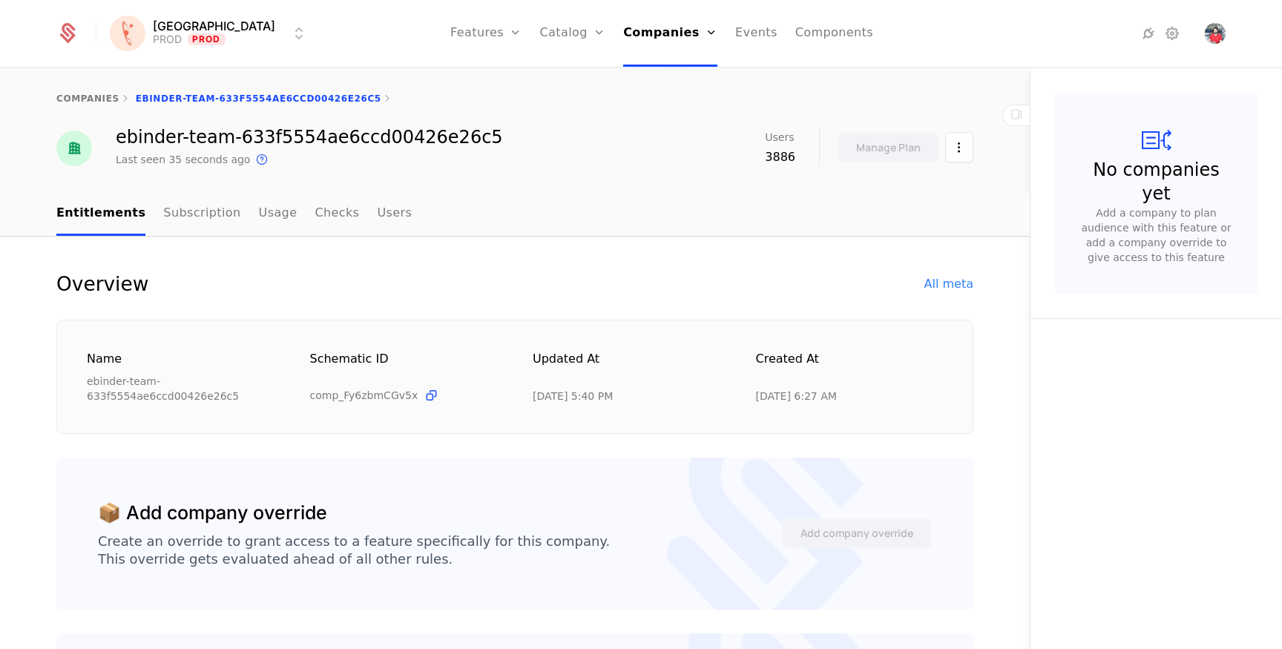
click at [948, 297] on div "Overview All meta Name ebinder-team-633f5554ae6ccd00426e26c5 Schematic ID comp_…" at bounding box center [514, 353] width 917 height 162
click at [963, 293] on div "Overview All meta" at bounding box center [514, 284] width 917 height 24
click at [959, 283] on div "All meta" at bounding box center [949, 284] width 49 height 18
